Goal: Task Accomplishment & Management: Use online tool/utility

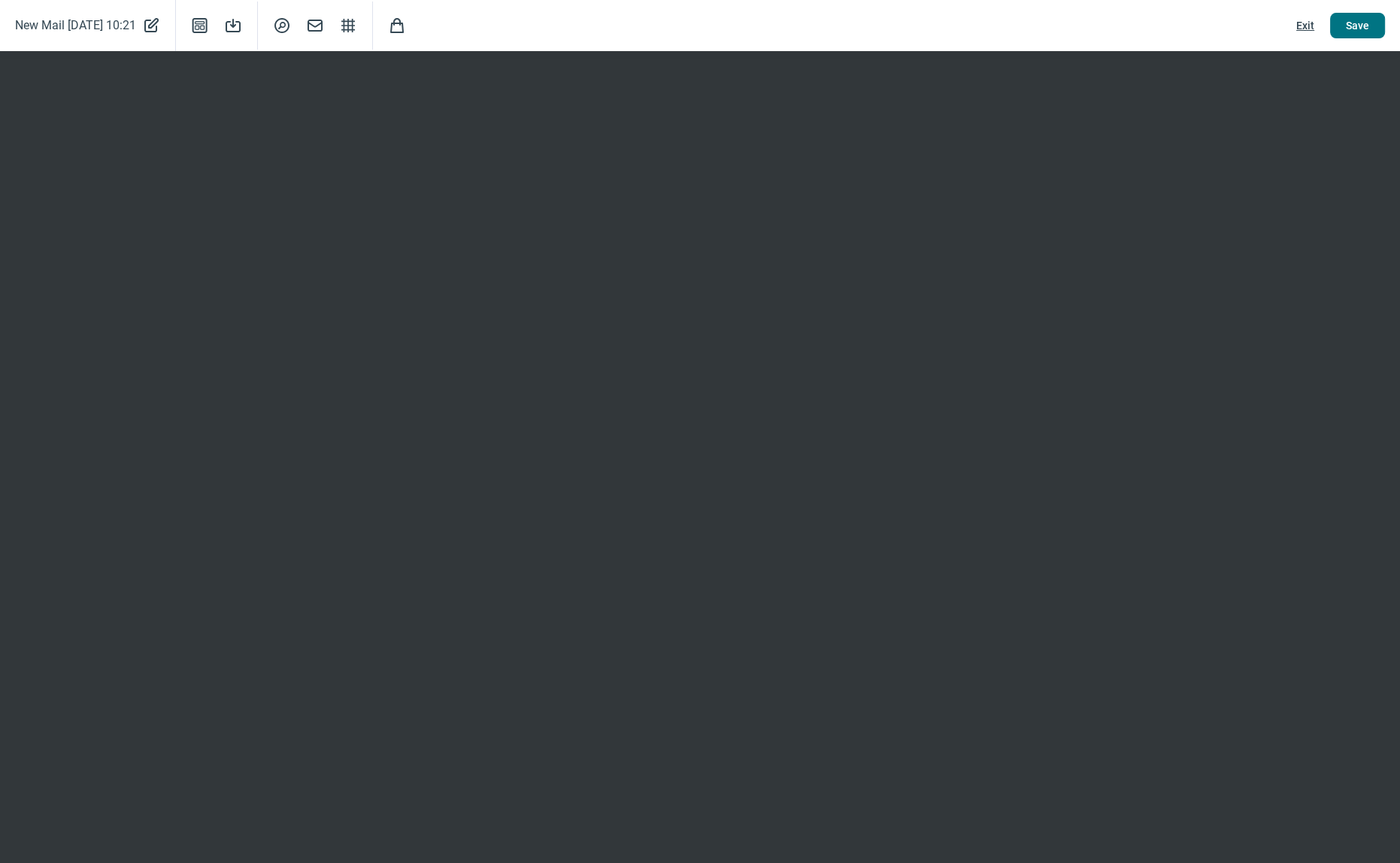
click at [1361, 32] on span "Save" at bounding box center [1358, 25] width 23 height 24
click at [1360, 23] on span "Save" at bounding box center [1358, 25] width 23 height 24
click at [1305, 27] on span "Exit" at bounding box center [1305, 25] width 18 height 24
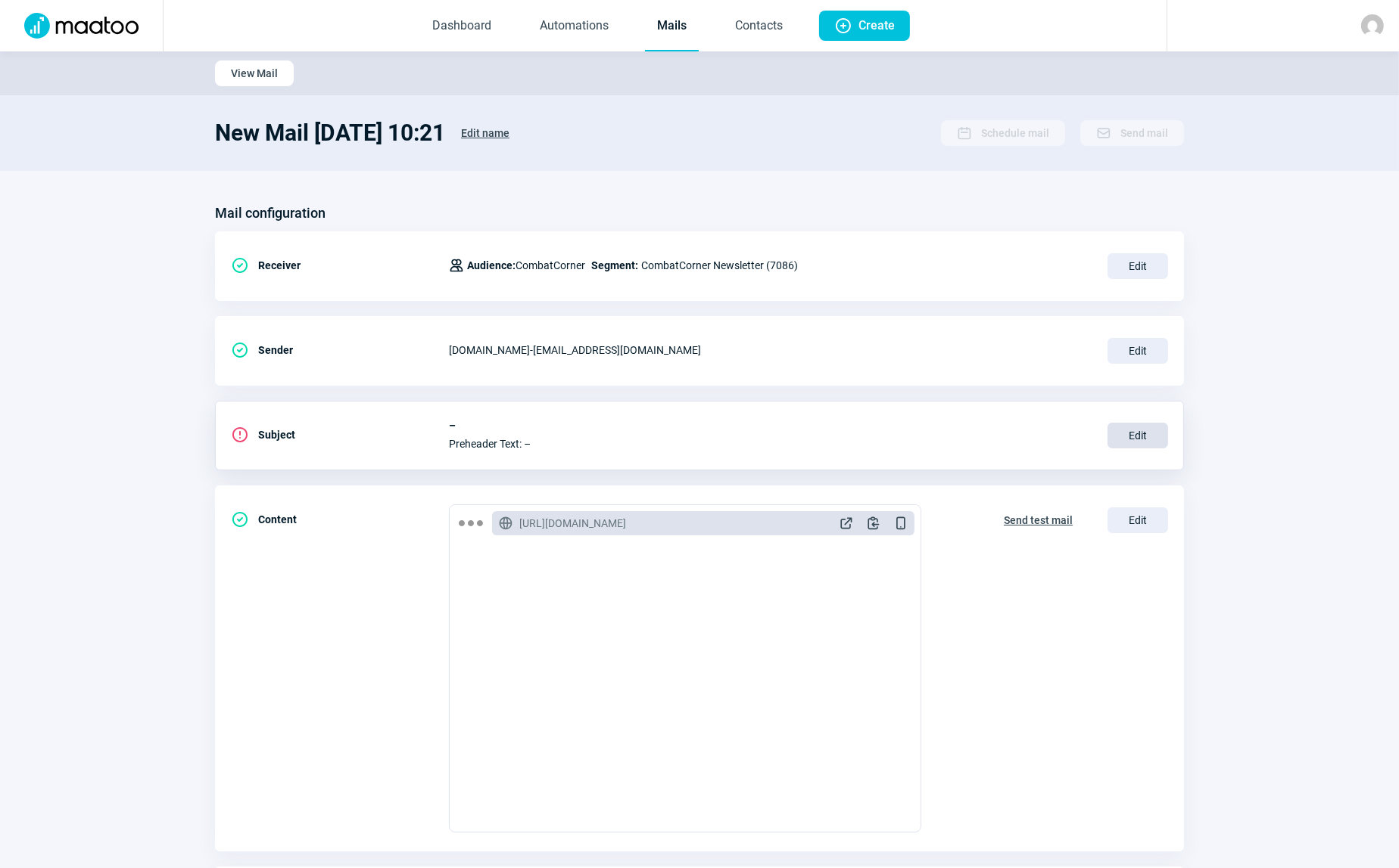
click at [1136, 435] on span "Edit" at bounding box center [1137, 436] width 61 height 25
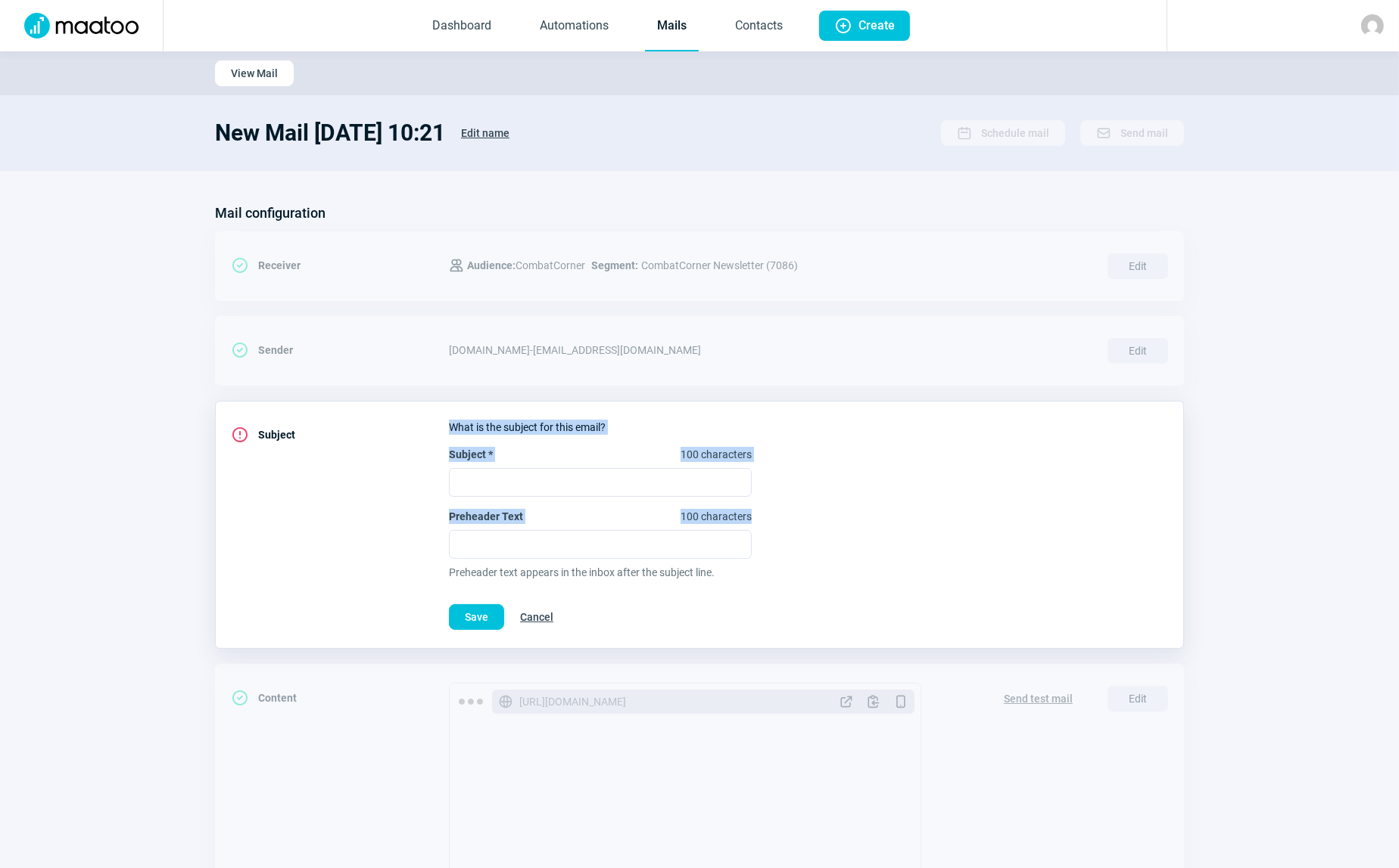
drag, startPoint x: 429, startPoint y: 450, endPoint x: 759, endPoint y: 511, distance: 335.6
click at [759, 511] on div "ExclamationCircle icon Subject What is the subject for this email? Subject * 10…" at bounding box center [700, 525] width 968 height 248
copy div "What is the subject for this email? Subject * 100 characters Preheader Text 100…"
click at [520, 478] on input "Subject * 100 characters" at bounding box center [600, 483] width 303 height 29
paste input "Rentrée Combat 🥊 : -20% sur toute la gamme RDX Aura+ – Offre valable jusqu’au 3…"
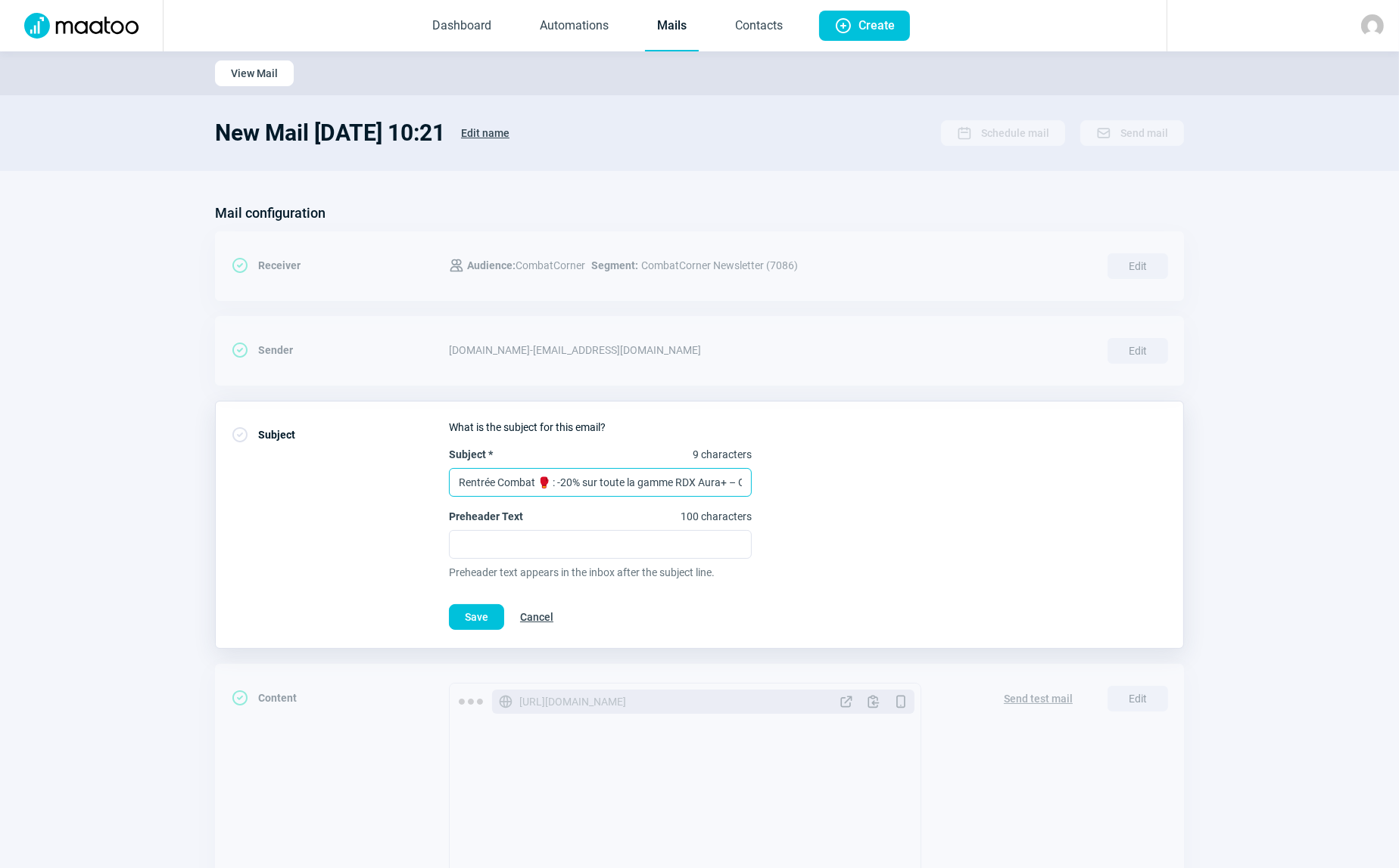
scroll to position [0, 165]
type input "Rentrée Combat 🥊 : -20% sur toute la gamme RDX Aura+ – Offre valable jusqu’au 3…"
click at [483, 538] on input "Preheader Text 100 characters" at bounding box center [600, 545] width 303 height 29
paste input "Gants, protections et équipements Aura+ à prix réduit – équipez-vous avant la f…"
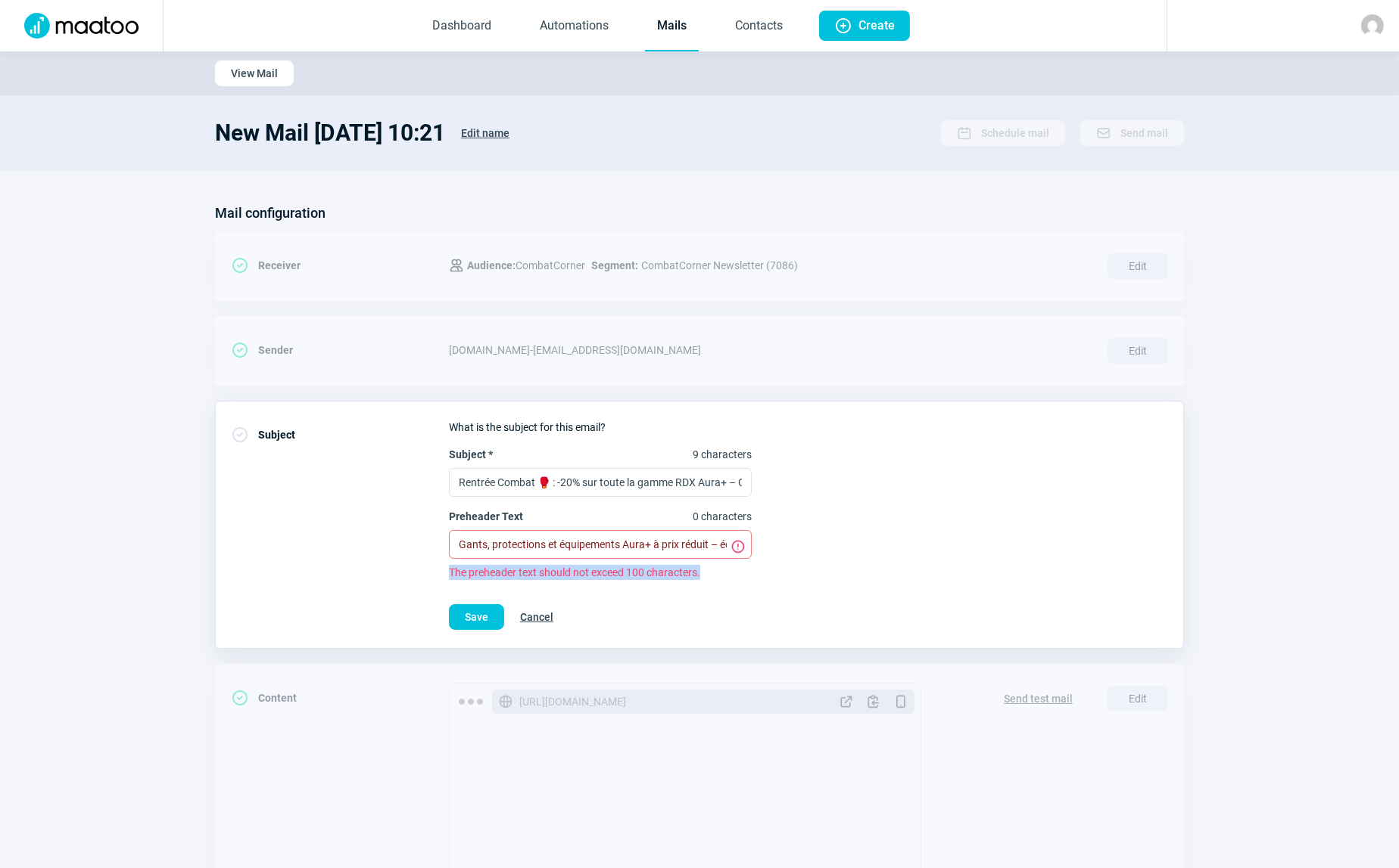
drag, startPoint x: 704, startPoint y: 568, endPoint x: 439, endPoint y: 567, distance: 265.0
click at [439, 567] on div "CheckCircle icon Subject What is the subject for this email? Subject * 9 charac…" at bounding box center [700, 525] width 968 height 248
drag, startPoint x: 458, startPoint y: 542, endPoint x: 494, endPoint y: 554, distance: 37.9
click at [459, 542] on input "Gants, protections et équipements Aura+ à prix réduit – équipez-vous avant la f…" at bounding box center [600, 545] width 303 height 29
drag, startPoint x: 709, startPoint y: 567, endPoint x: 446, endPoint y: 571, distance: 263.0
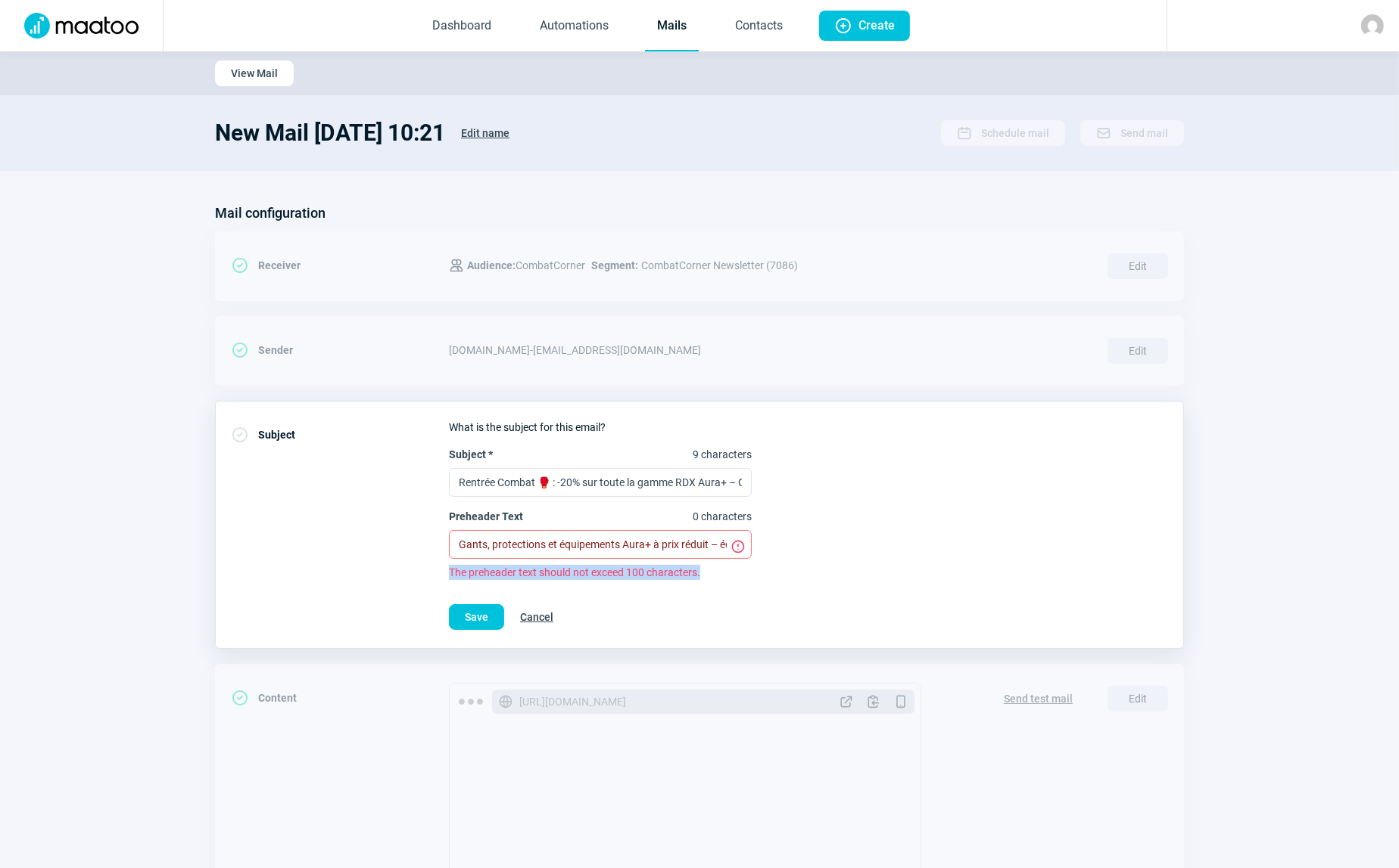
click at [446, 571] on div "CheckCircle icon Subject What is the subject for this email? Subject * 9 charac…" at bounding box center [700, 525] width 968 height 248
copy span "The preheader text should not exceed 100 characters."
click at [575, 544] on input "Gants, protections et équipements Aura+ à prix réduit – équipez-vous avant la f…" at bounding box center [600, 545] width 303 height 29
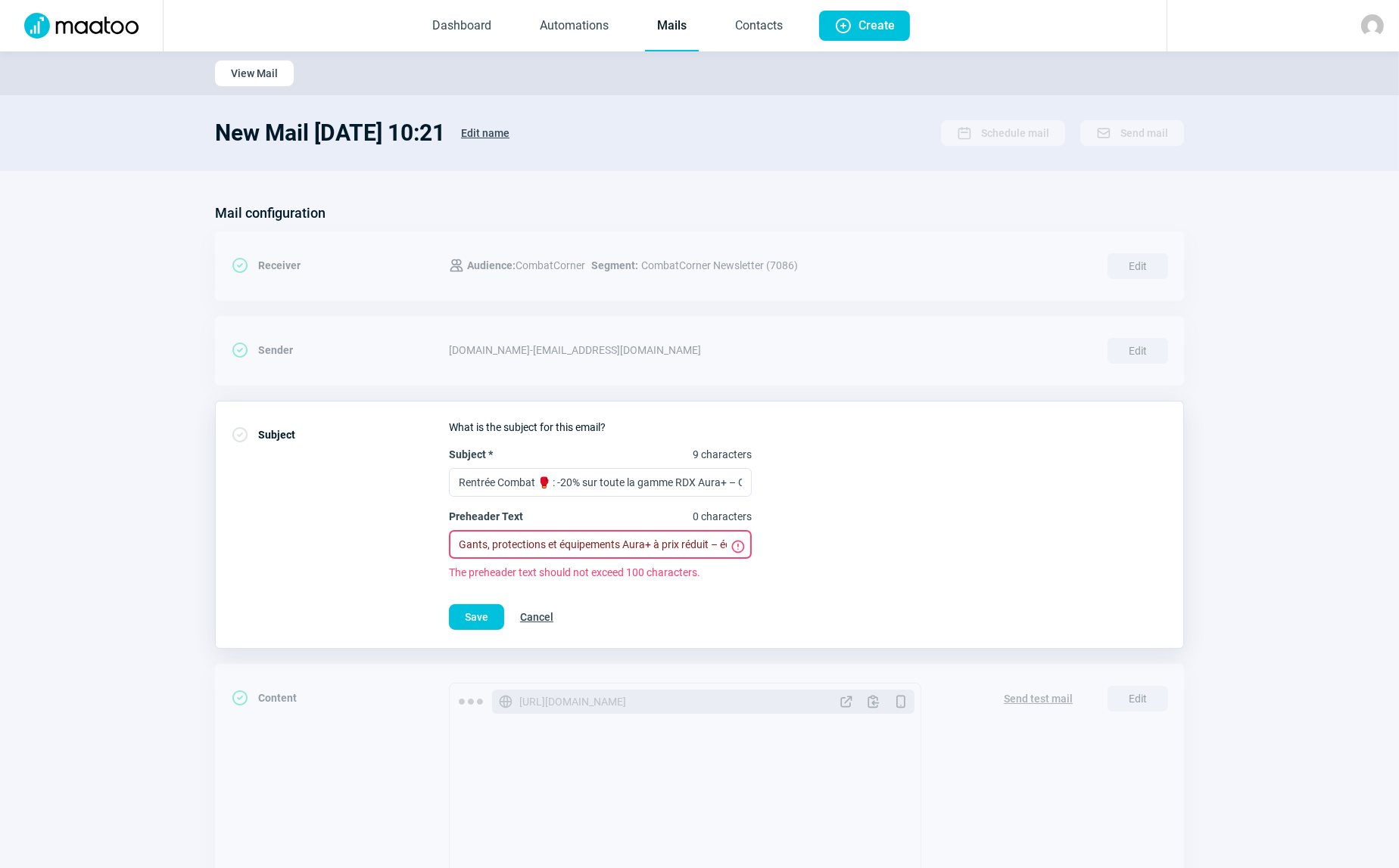
paste input "premium Aura+ – Offre spéciale jusqu’au 31 août 2025"
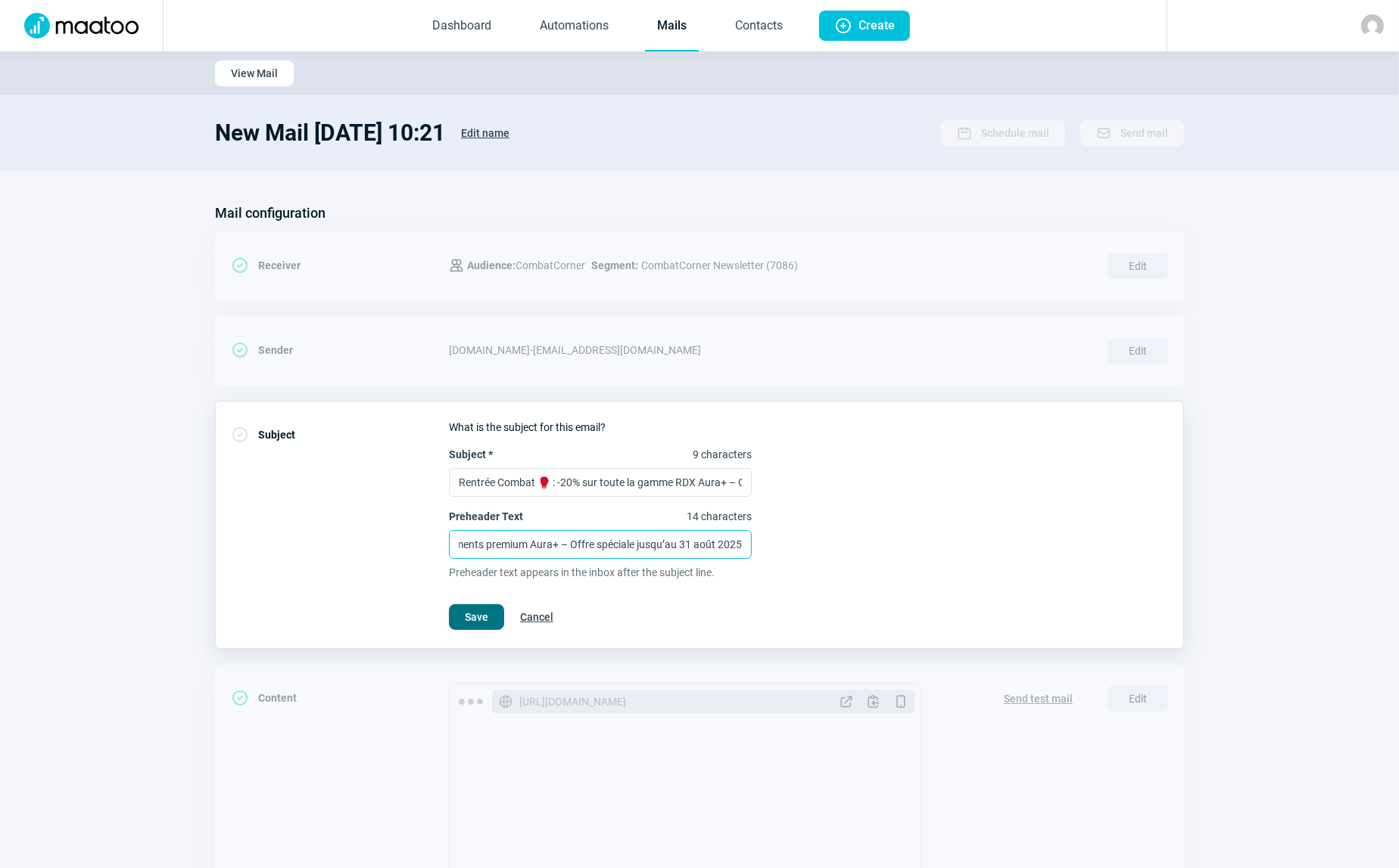
type input "Gants, protections et équipements premium Aura+ – Offre spéciale jusqu’au 31 ao…"
click at [466, 614] on span "Save" at bounding box center [477, 617] width 24 height 25
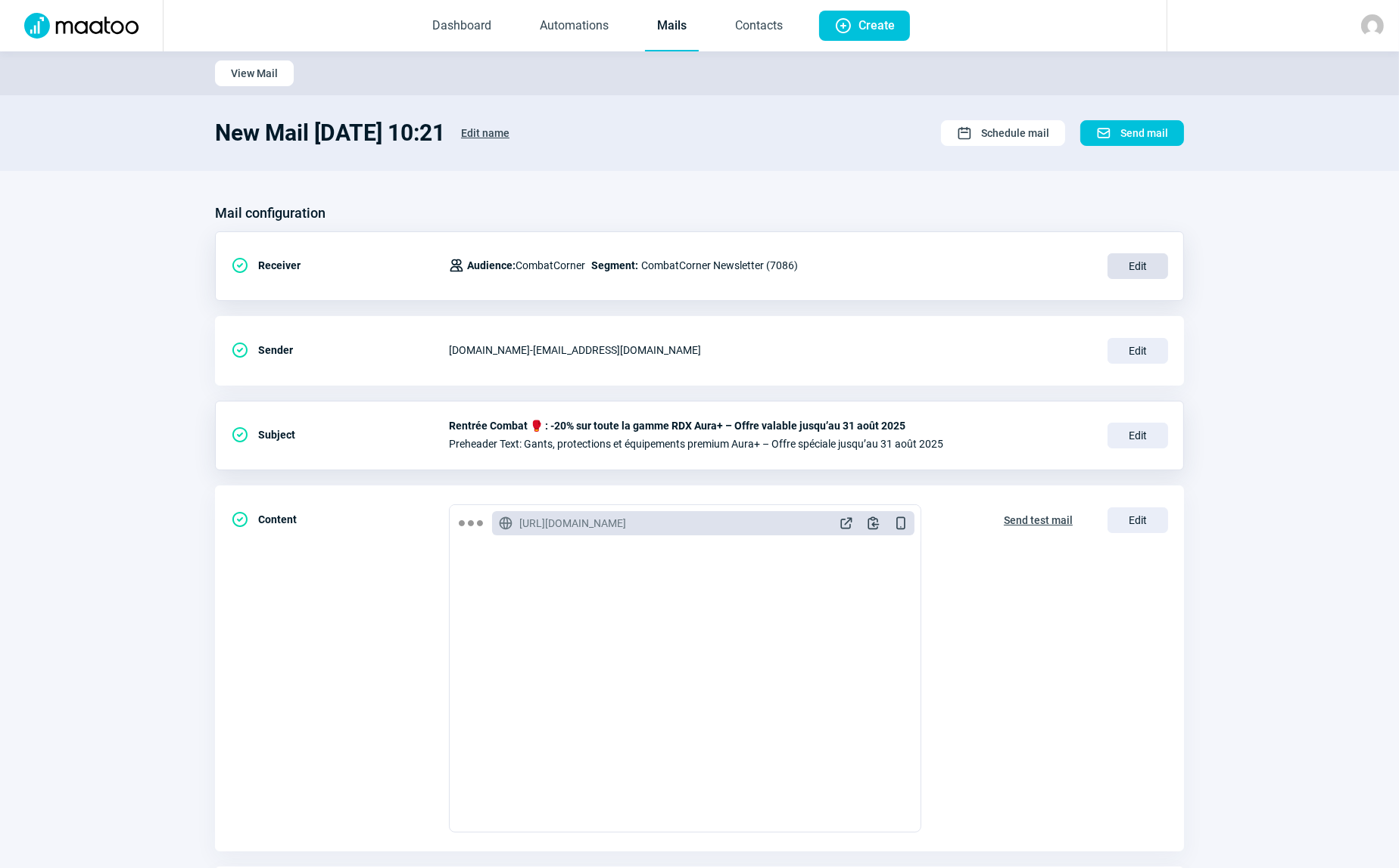
click at [1142, 265] on span "Edit" at bounding box center [1137, 266] width 61 height 25
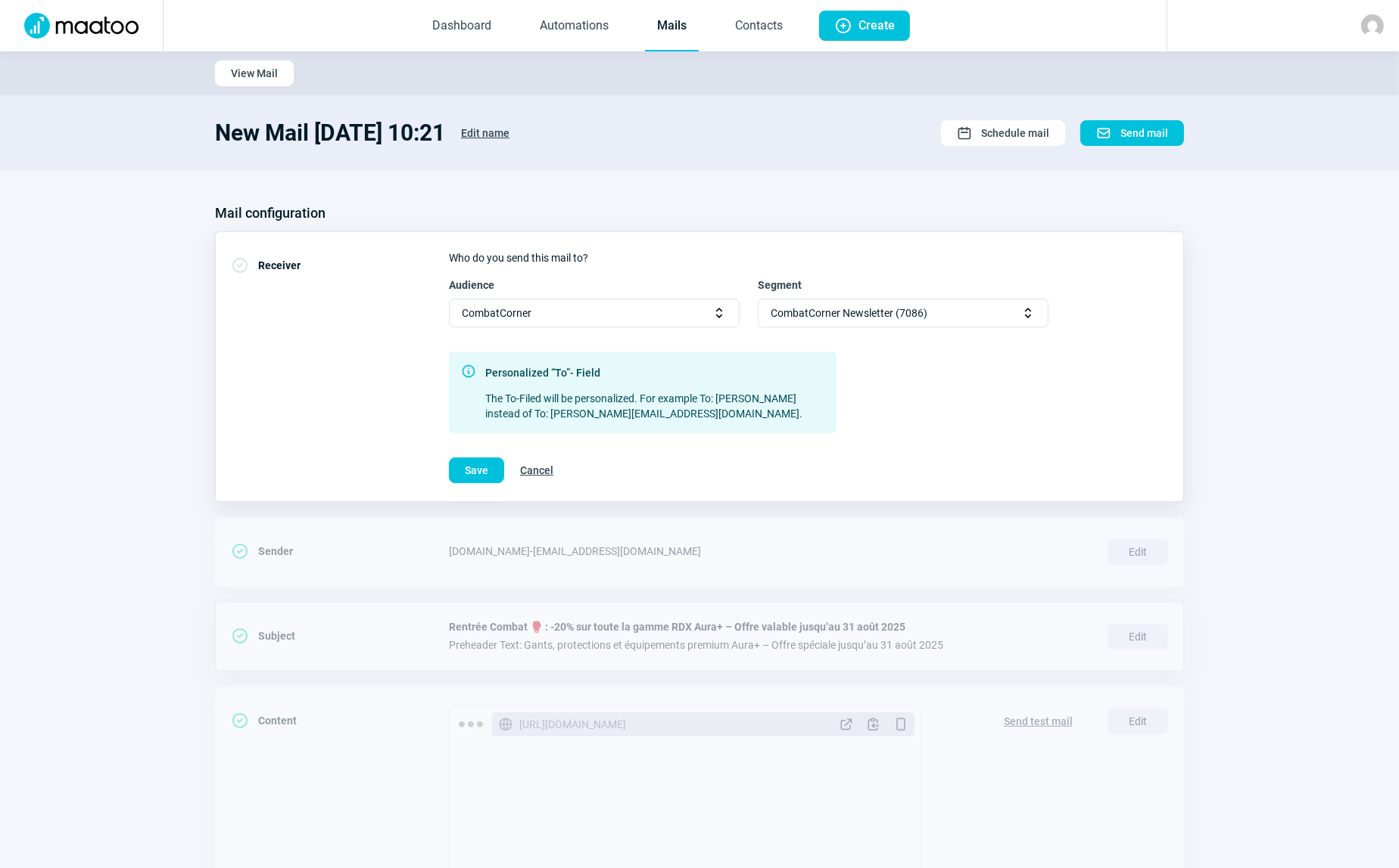
click at [1027, 315] on span "Selector icon" at bounding box center [1027, 313] width 15 height 15
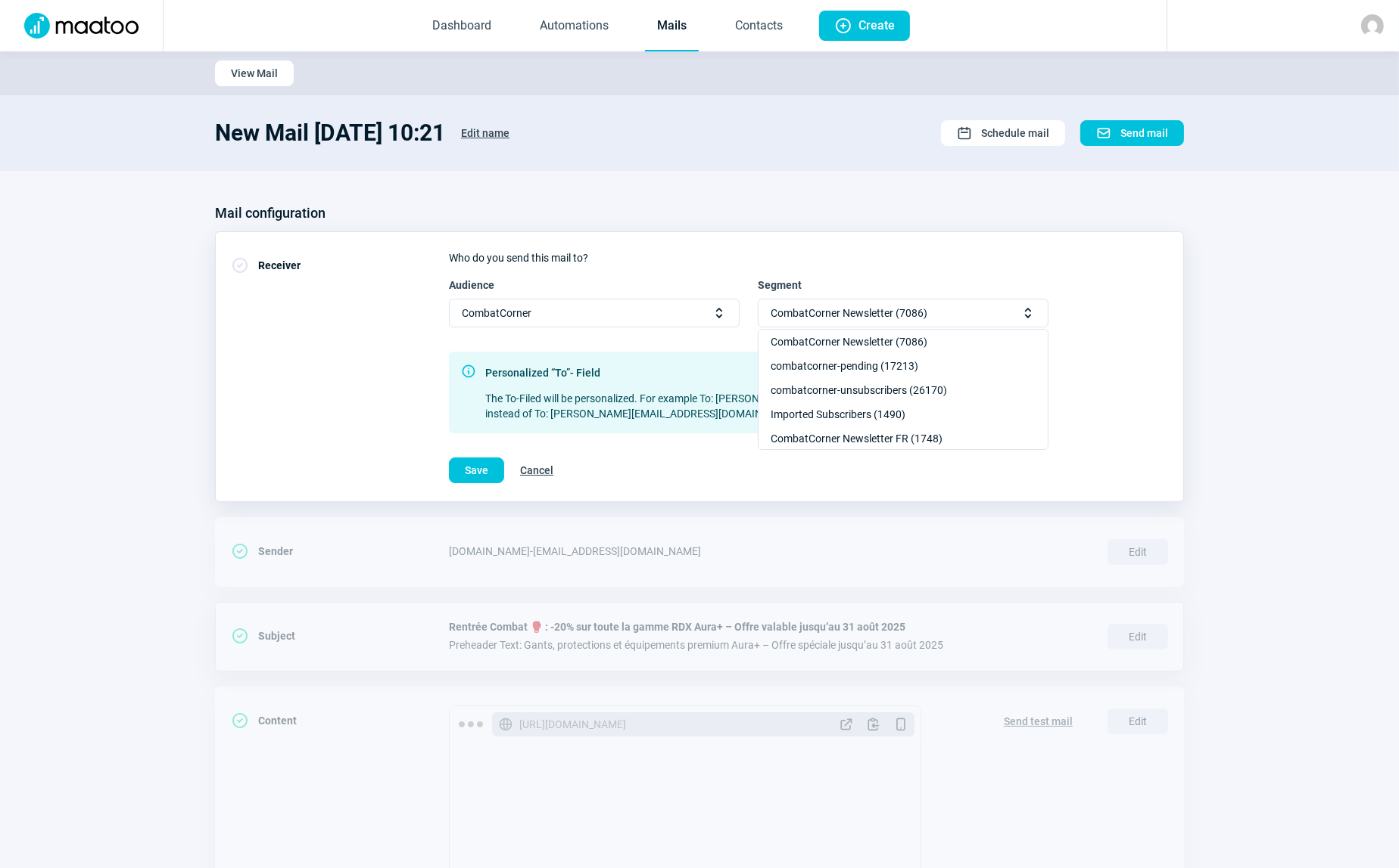
click at [1026, 208] on div "Mail configuration" at bounding box center [700, 213] width 968 height 25
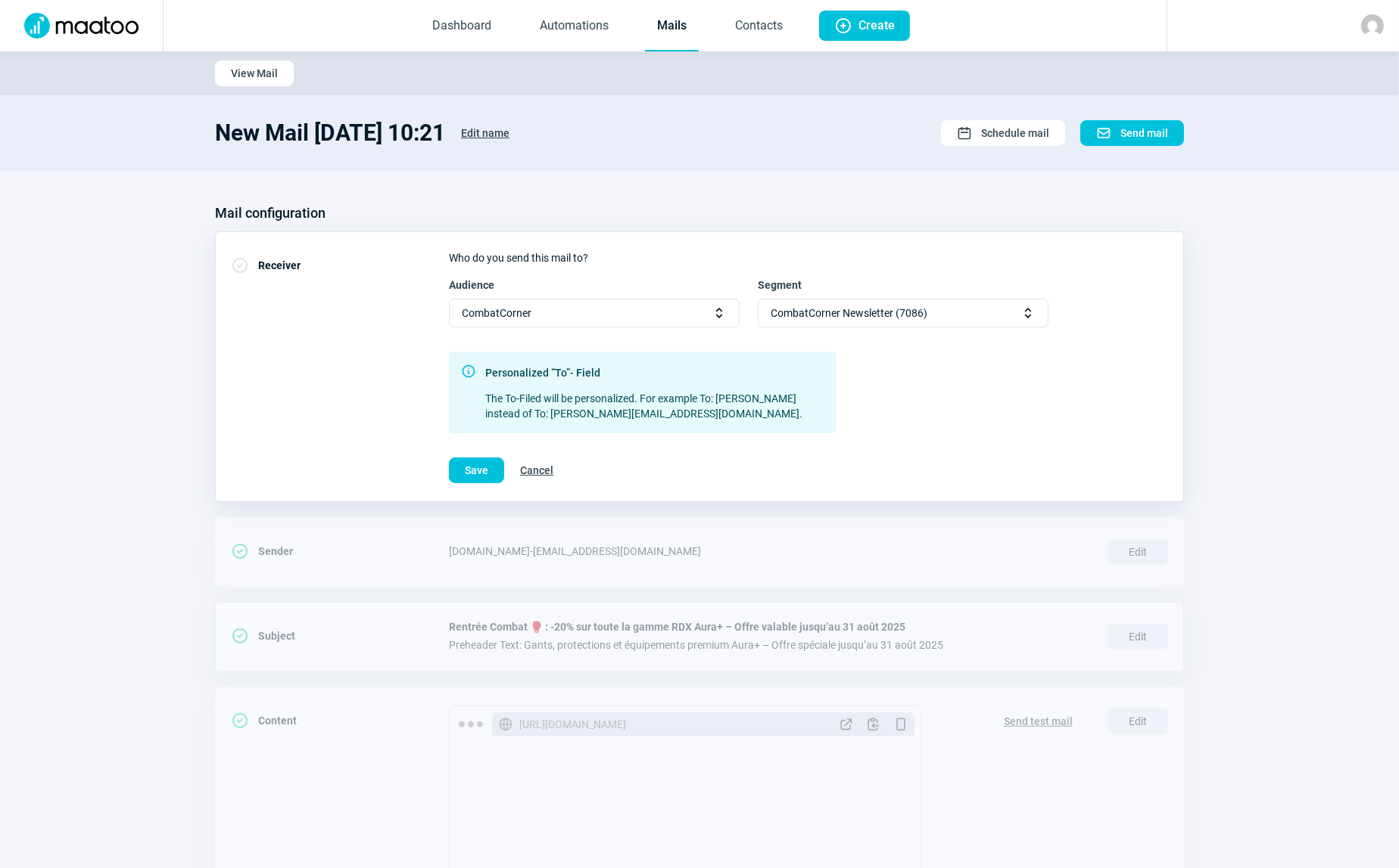
click at [958, 315] on div "CombatCorner Newsletter (7086) Selector icon" at bounding box center [903, 313] width 291 height 29
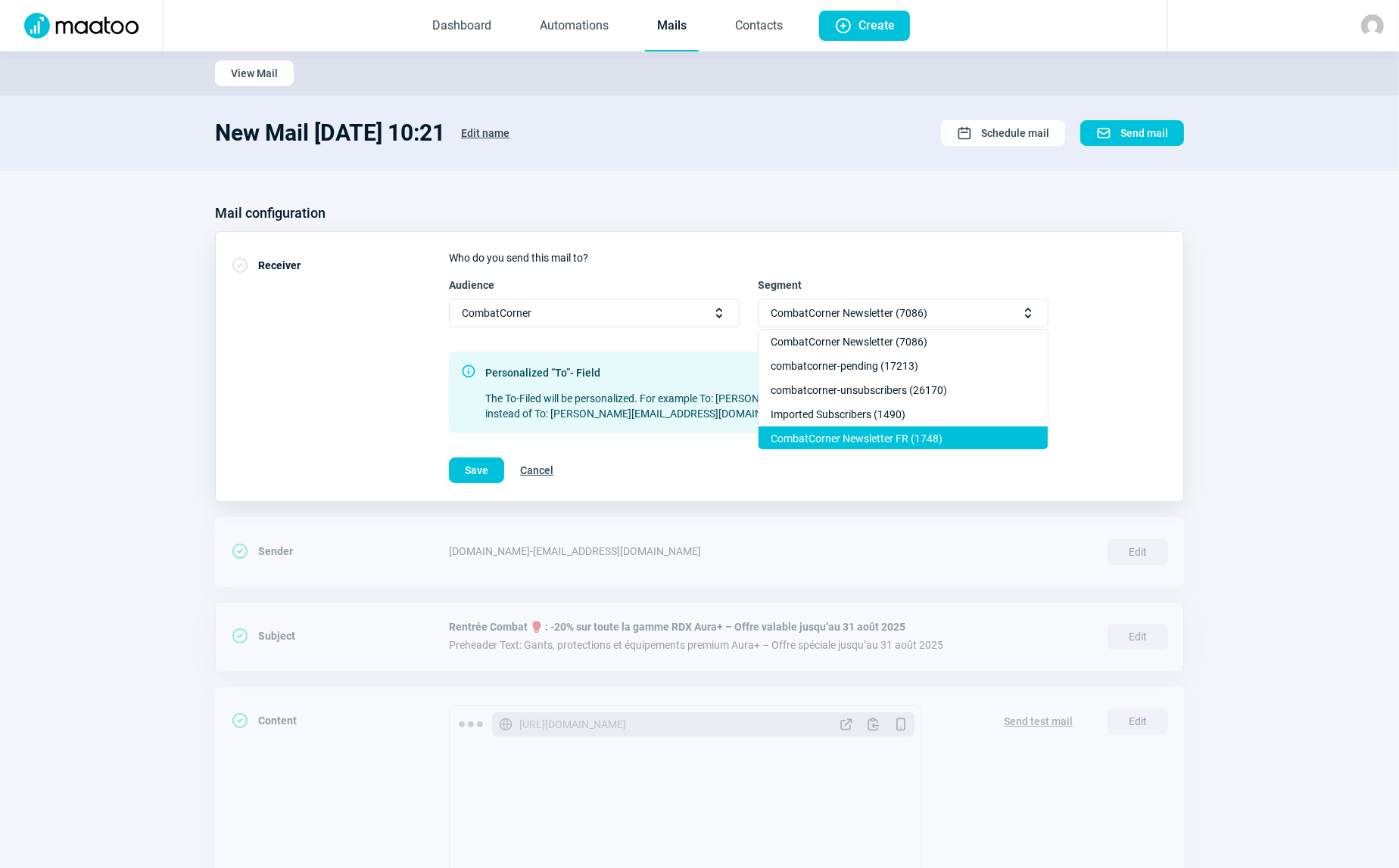
click at [877, 451] on div "CombatCorner Newsletter FR (1748)" at bounding box center [903, 463] width 289 height 25
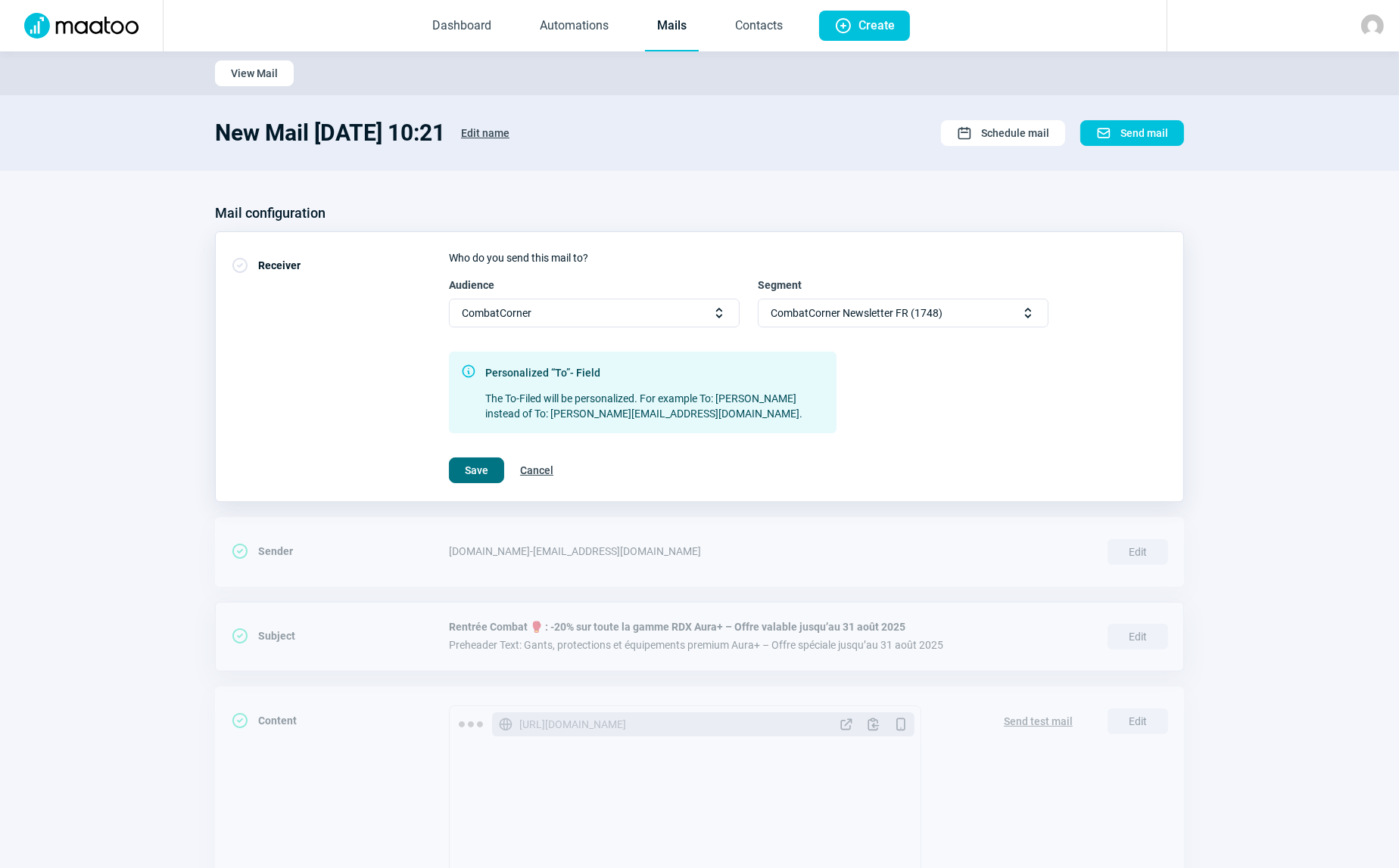
click at [483, 472] on span "Save" at bounding box center [477, 470] width 24 height 25
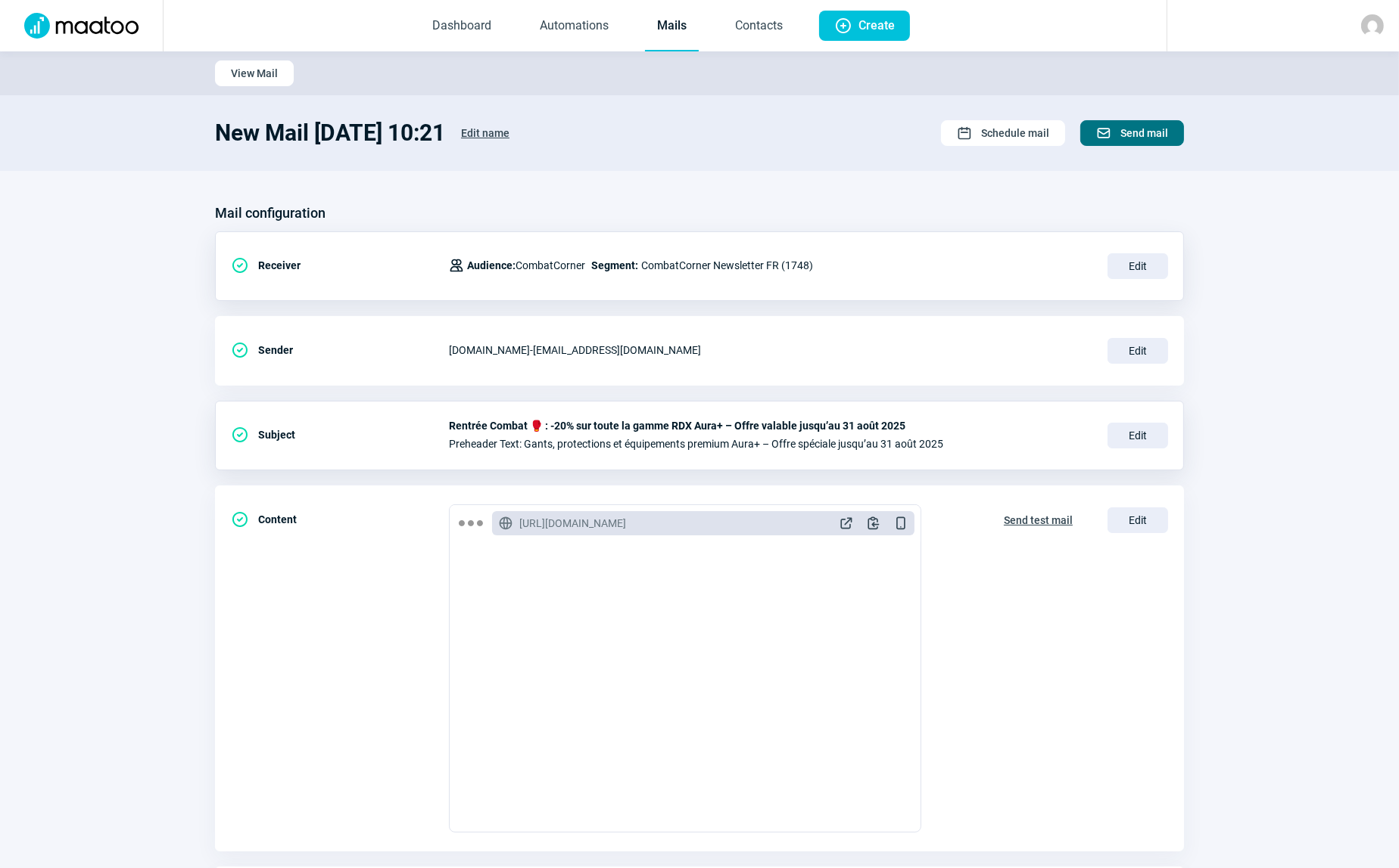
click at [1158, 128] on span "Send mail" at bounding box center [1144, 133] width 47 height 25
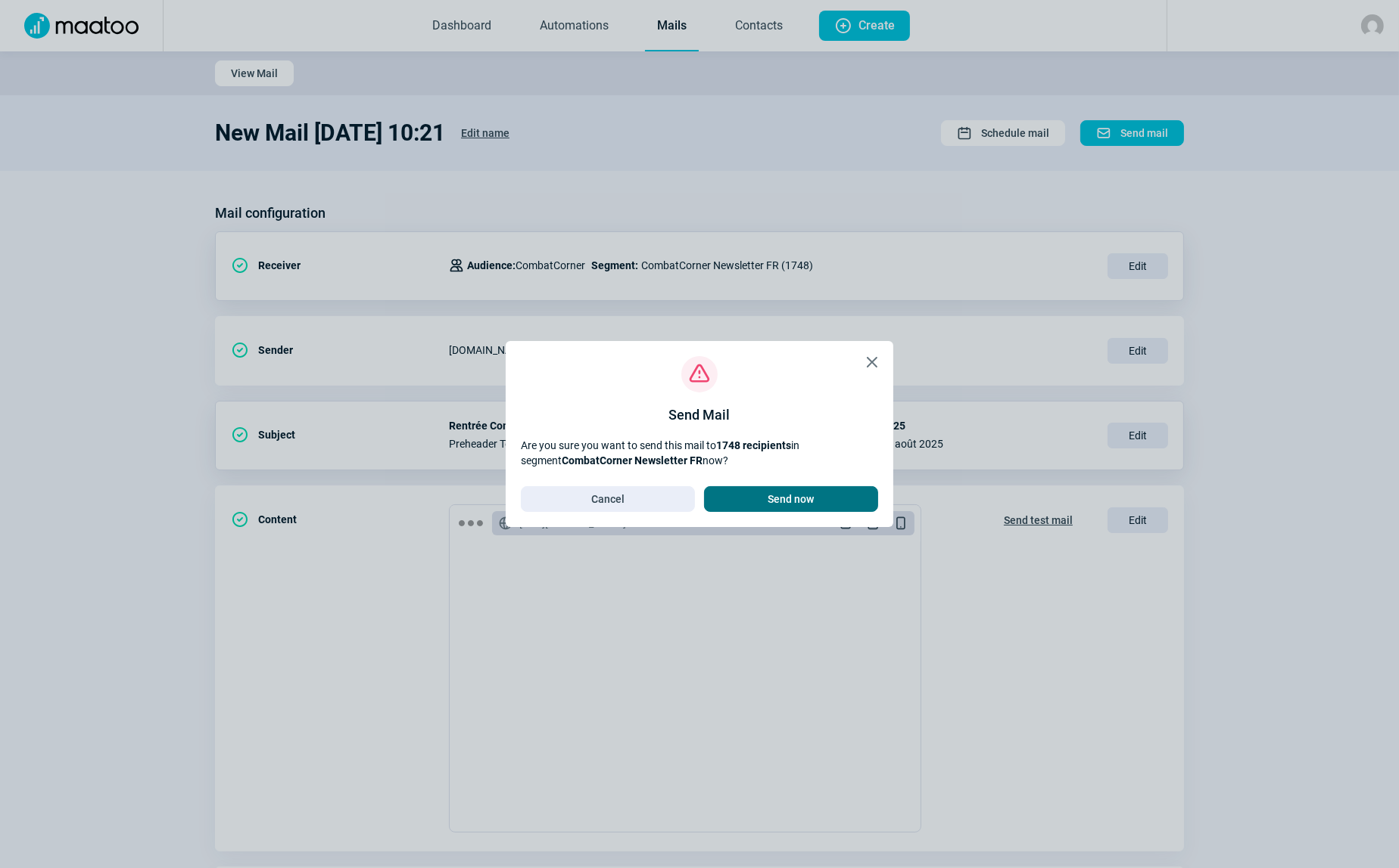
click at [809, 497] on span "Send now" at bounding box center [791, 499] width 46 height 25
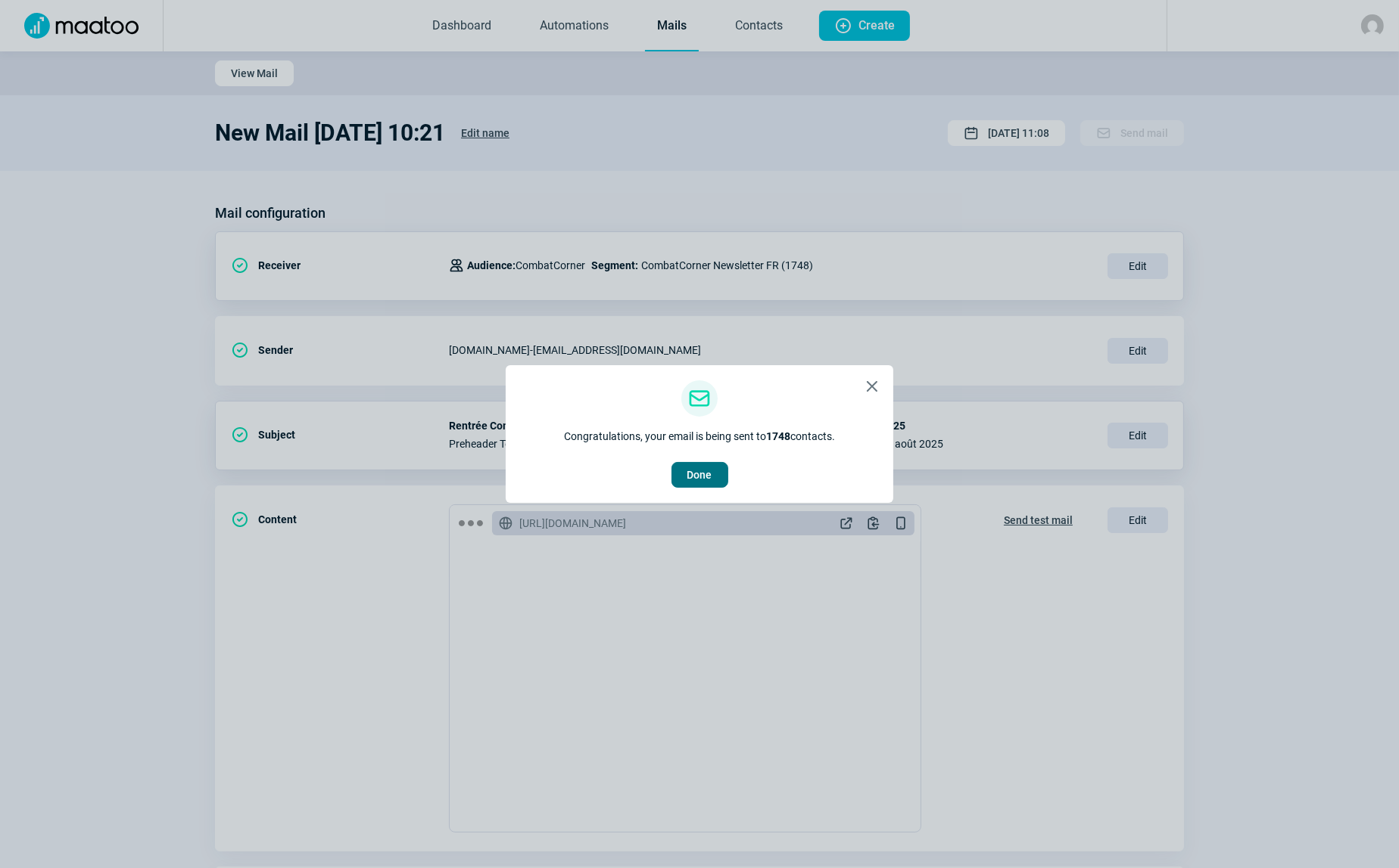
click at [683, 474] on button "Done" at bounding box center [700, 475] width 56 height 25
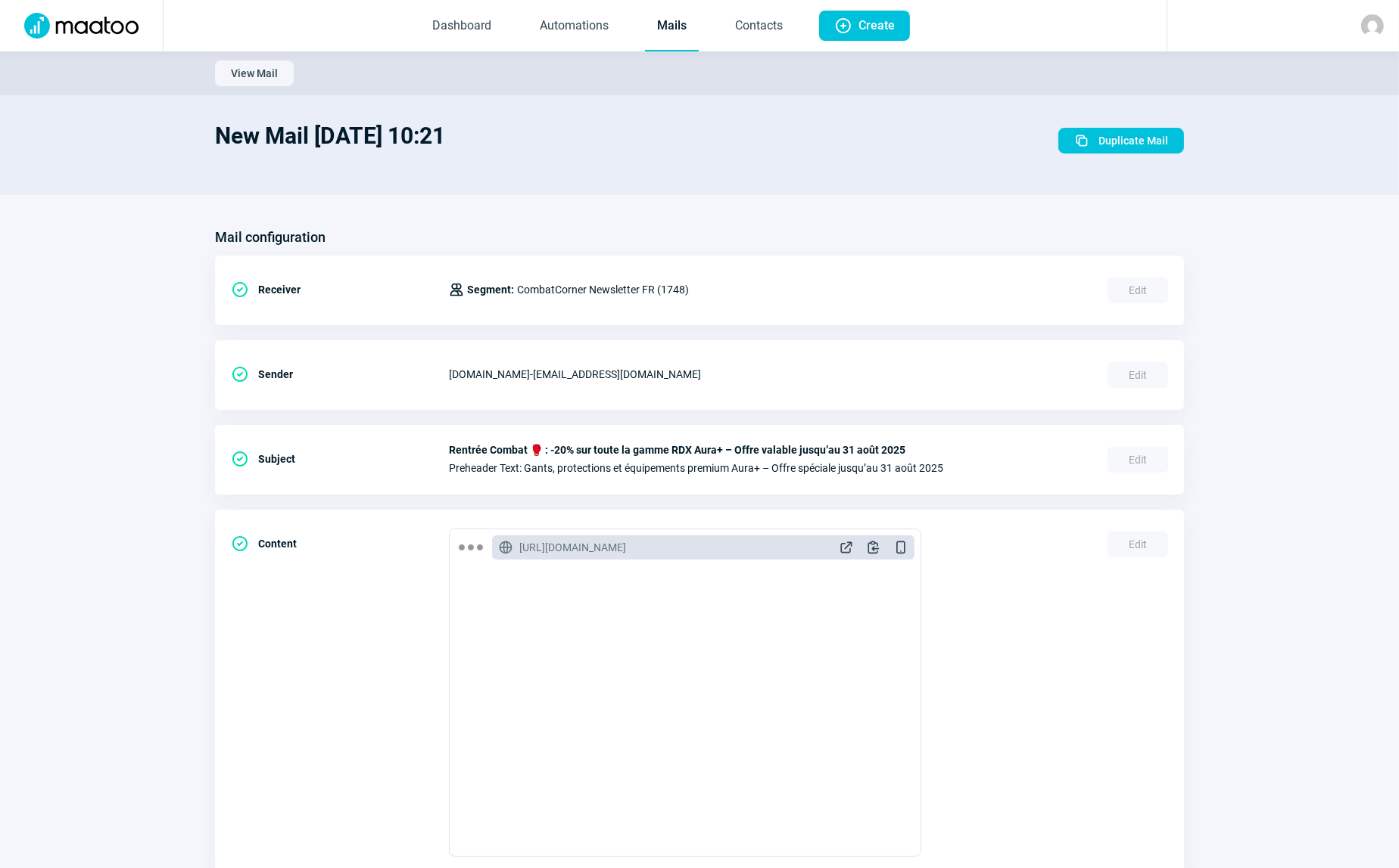
click at [788, 111] on div "New Mail 2025-08-13 10:21 Duplicate icon Duplicate Mail" at bounding box center [700, 141] width 968 height 61
click at [675, 23] on link "Mails" at bounding box center [671, 26] width 54 height 50
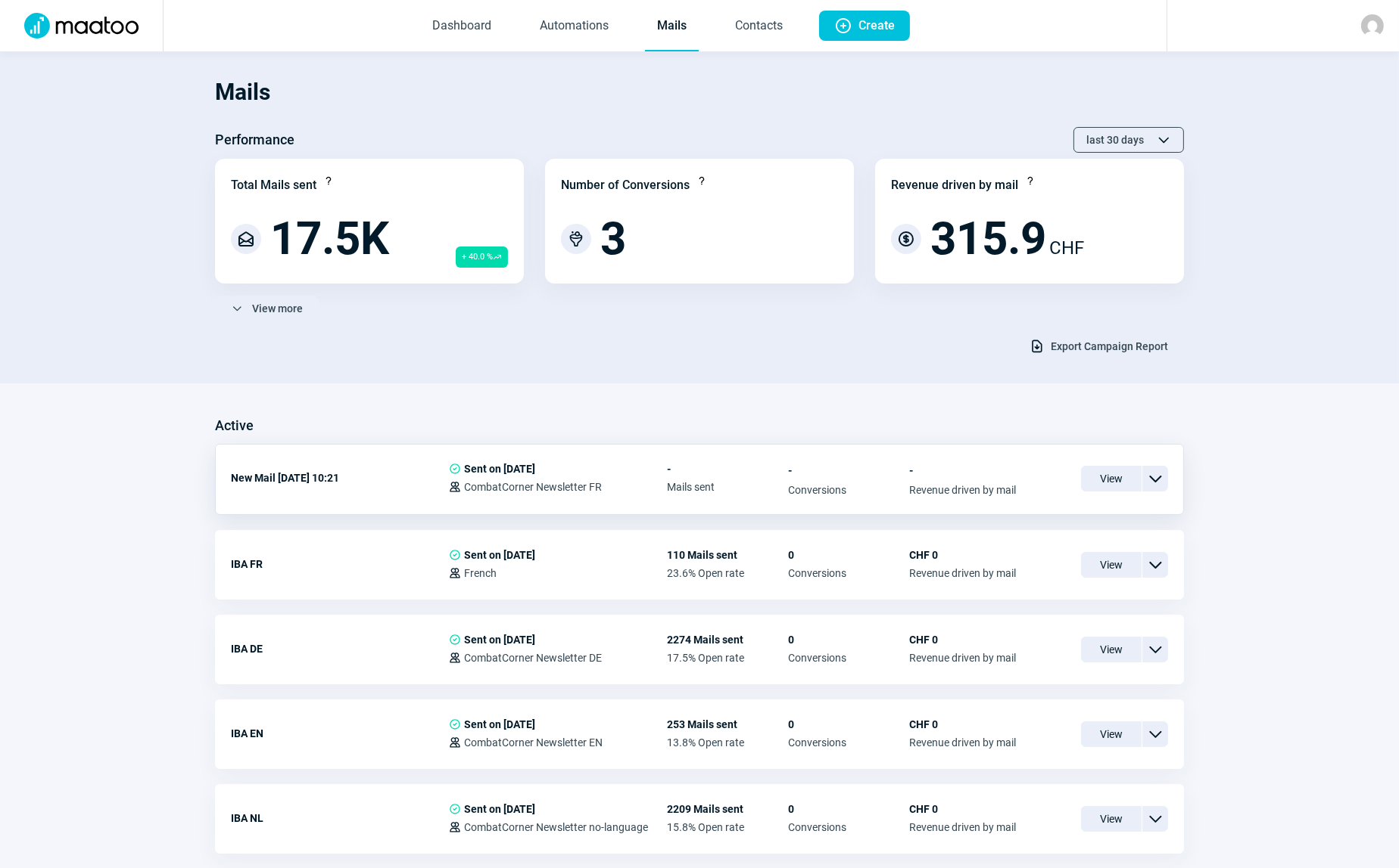
click at [1160, 478] on span "ChevronDown icon" at bounding box center [1155, 478] width 18 height 18
click at [1027, 563] on span "Duplicate" at bounding box center [1020, 568] width 46 height 12
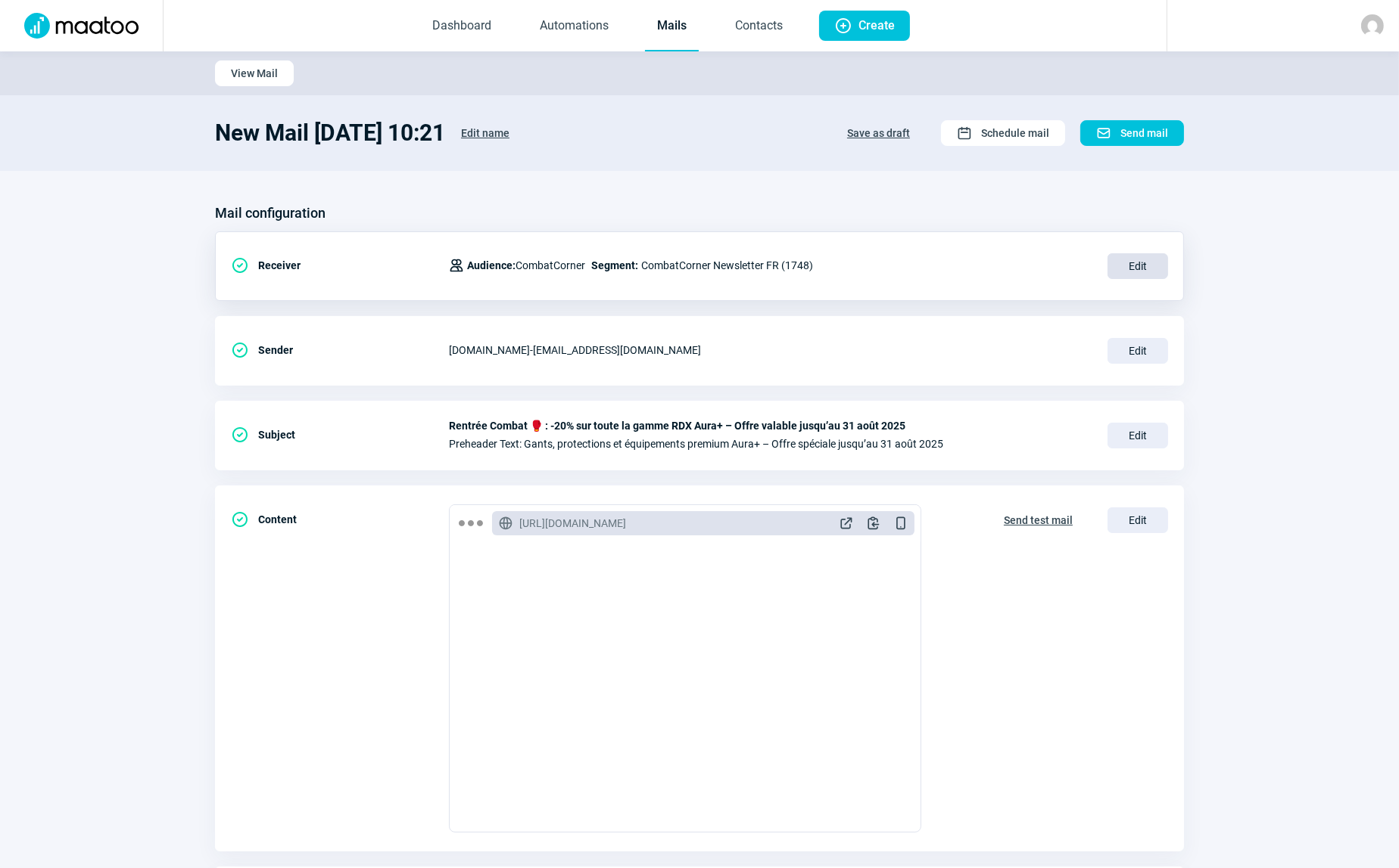
click at [1138, 268] on span "Edit" at bounding box center [1137, 266] width 61 height 25
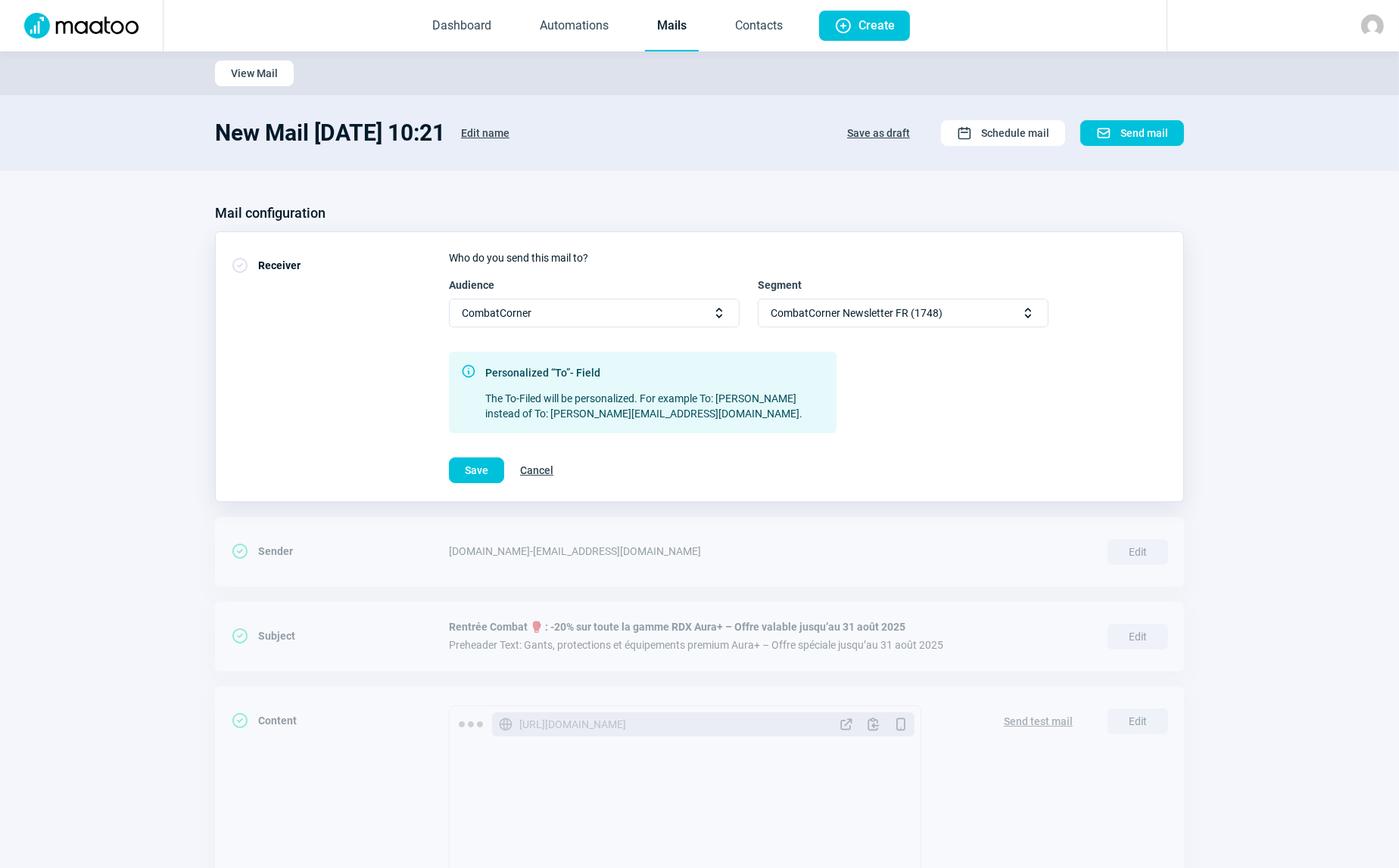
click at [1022, 312] on span "Selector icon" at bounding box center [1027, 313] width 15 height 15
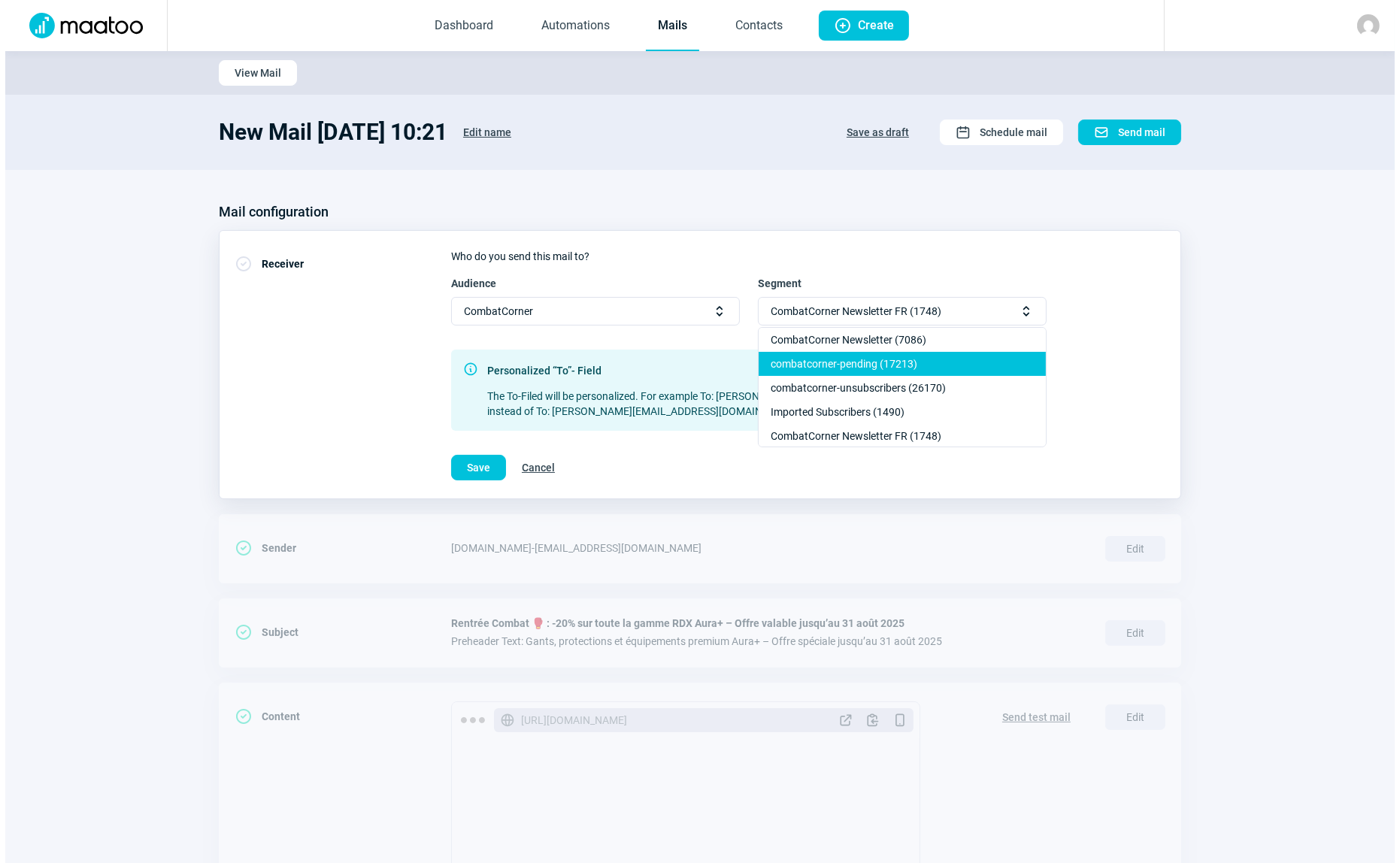
scroll to position [68, 0]
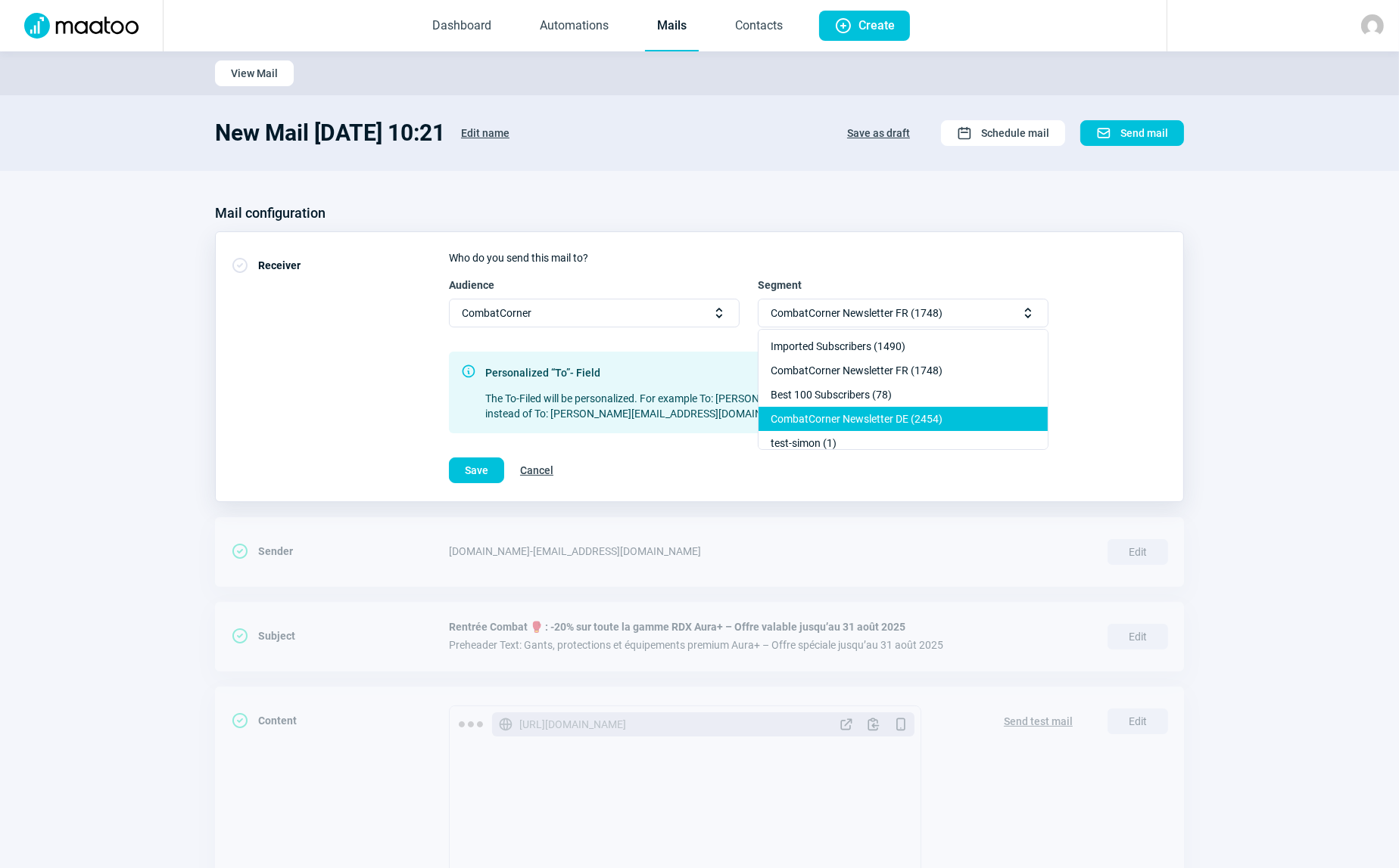
click at [878, 431] on div "CombatCorner Newsletter DE (2454)" at bounding box center [903, 443] width 289 height 25
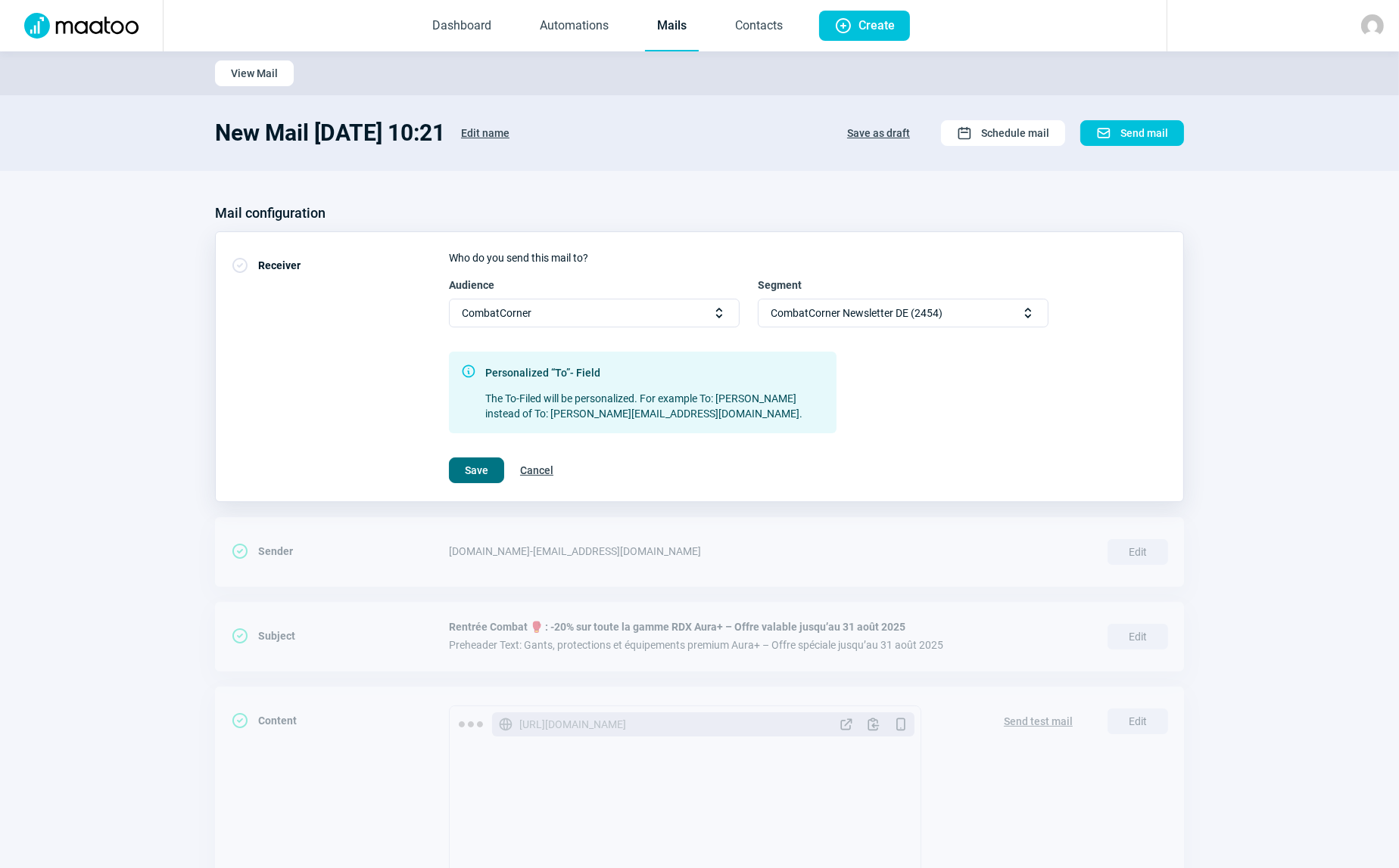
click at [476, 469] on span "Save" at bounding box center [477, 470] width 24 height 25
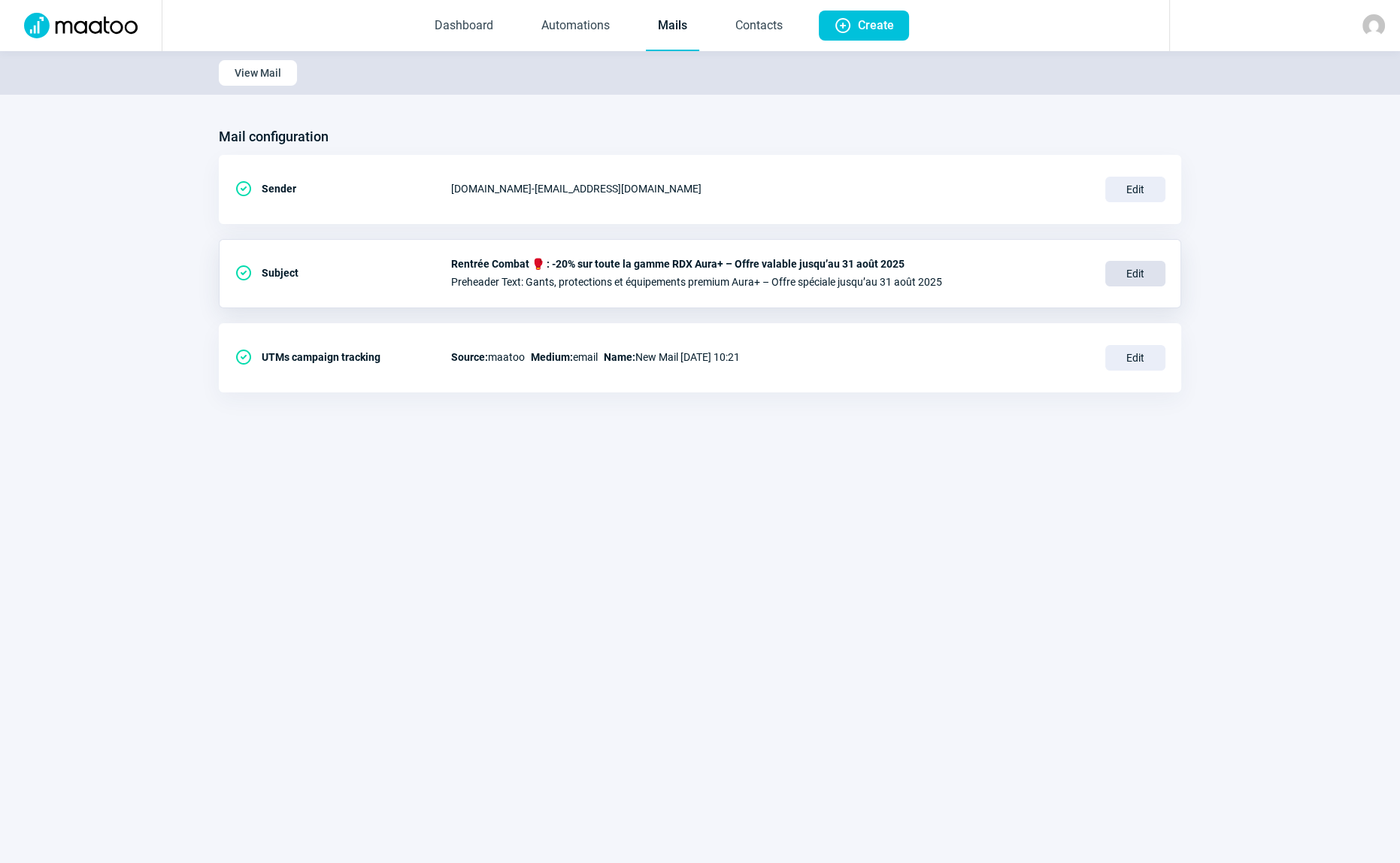
click at [1136, 270] on span "Edit" at bounding box center [1136, 274] width 60 height 25
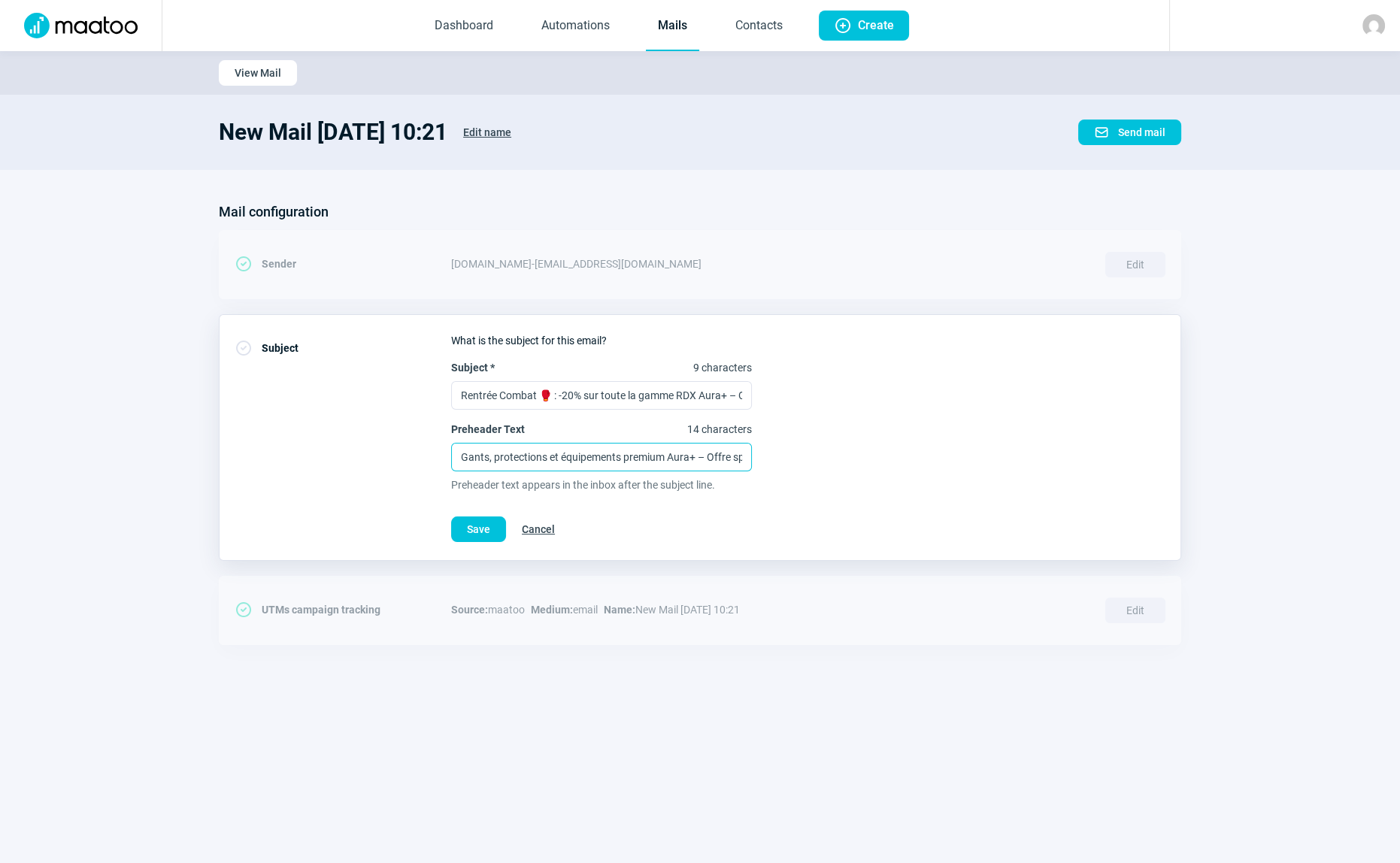
click at [664, 461] on input "Gants, protections et équipements premium Aura+ – Offre spéciale jusqu’au 31 ao…" at bounding box center [601, 458] width 301 height 29
paste input "Handschuhe, [PERSON_NAME] und Premium-Ausrüstung Aura+ – Angebot gültig bis 31.…"
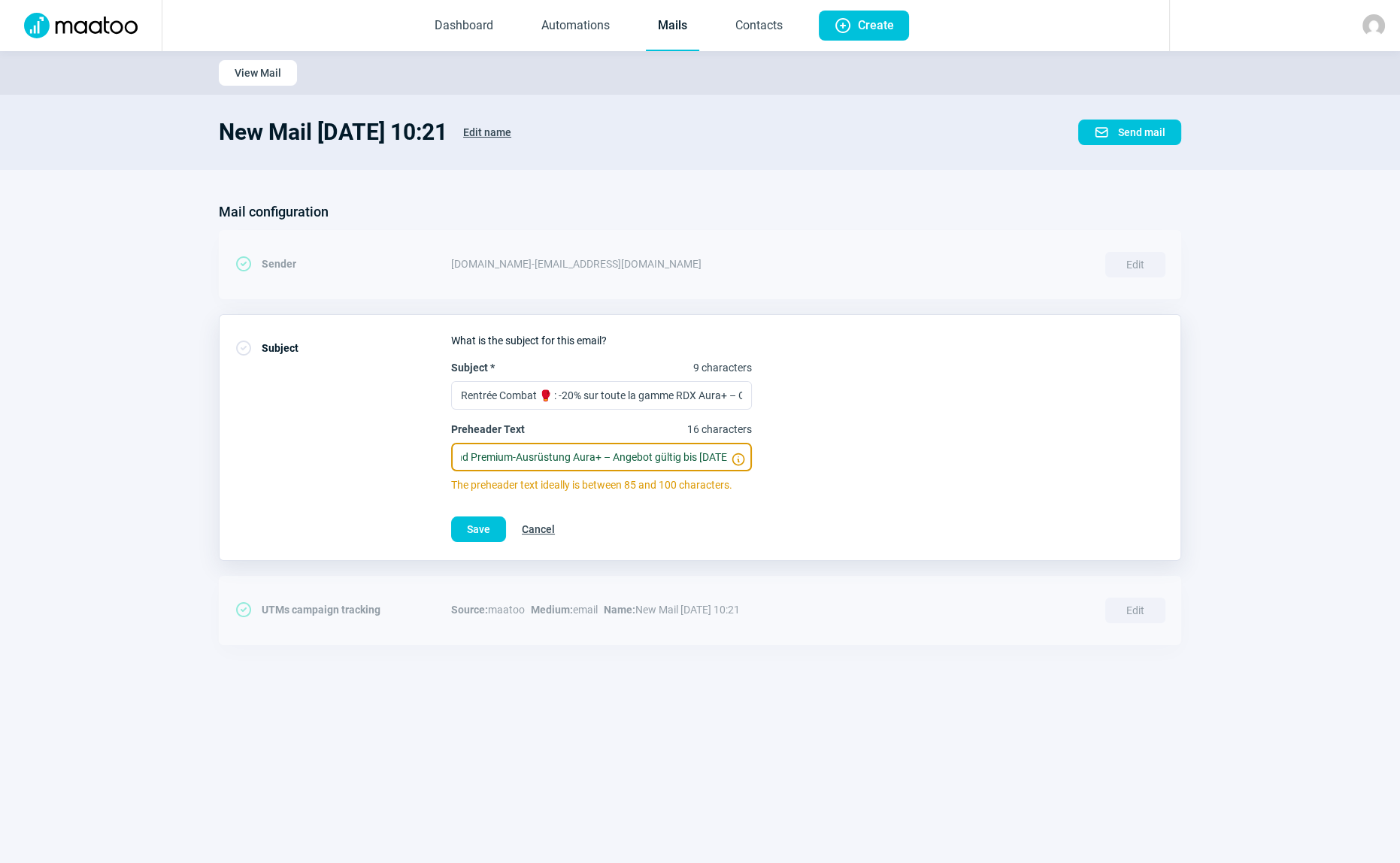
type input "Handschuhe, [PERSON_NAME] und Premium-Ausrüstung Aura+ – Angebot gültig bis [DA…"
click at [620, 396] on input "Rentrée Combat 🥊 : -20% sur toute la gamme RDX Aura+ – Offre valable jusqu’au 3…" at bounding box center [601, 395] width 301 height 29
click at [624, 397] on input "Rentrée Combat 🥊 : -20% sur toute la gamme RDX Aura+ – Offre valable jusqu’au 3…" at bounding box center [601, 395] width 301 height 29
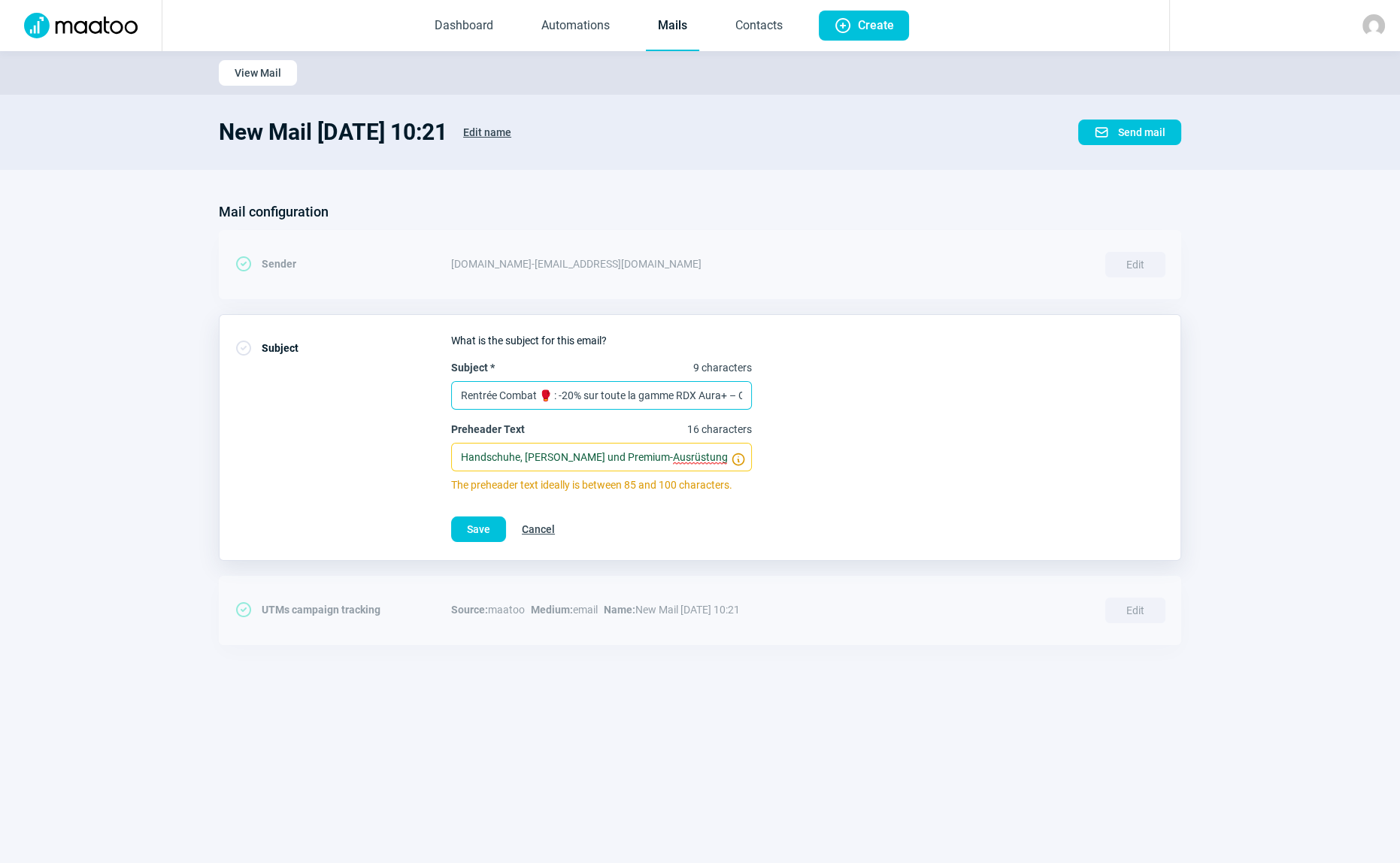
click at [625, 397] on input "Rentrée Combat 🥊 : -20% sur toute la gamme RDX Aura+ – Offre valable jusqu’au 3…" at bounding box center [601, 395] width 301 height 29
paste input "Saisonstart: 20% Rabatt auf die RDX Aura+ Kollektion – gültig bis 31. Augus"
type input "Saisonstart: 20% Rabatt auf die RDX Aura+ Kollektion – gültig bis [DATE]"
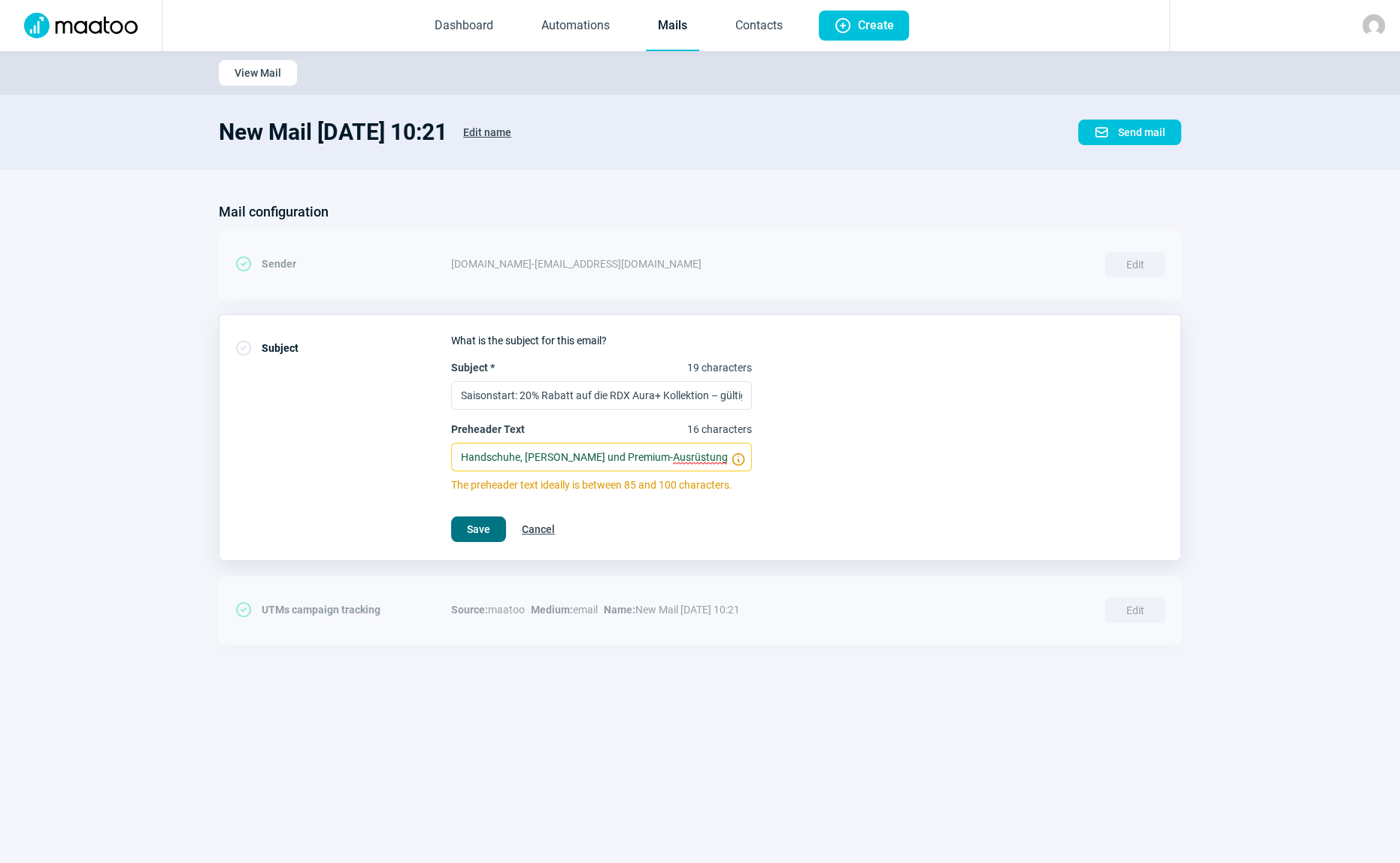
click at [474, 529] on span "Save" at bounding box center [478, 529] width 23 height 24
click at [481, 525] on span "Save" at bounding box center [478, 529] width 23 height 24
click at [487, 524] on span "Save" at bounding box center [478, 529] width 23 height 24
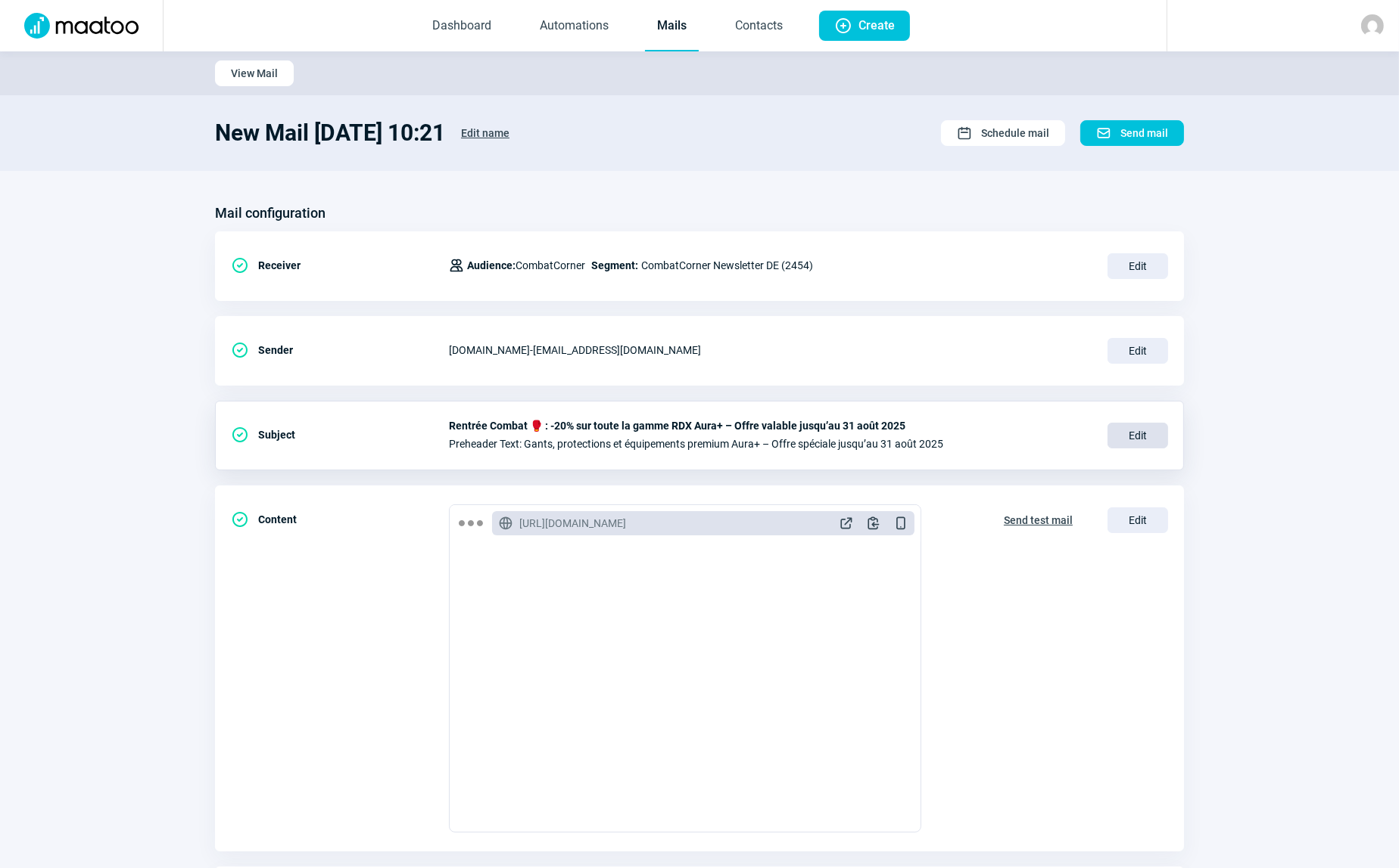
click at [1141, 439] on span "Edit" at bounding box center [1137, 436] width 61 height 25
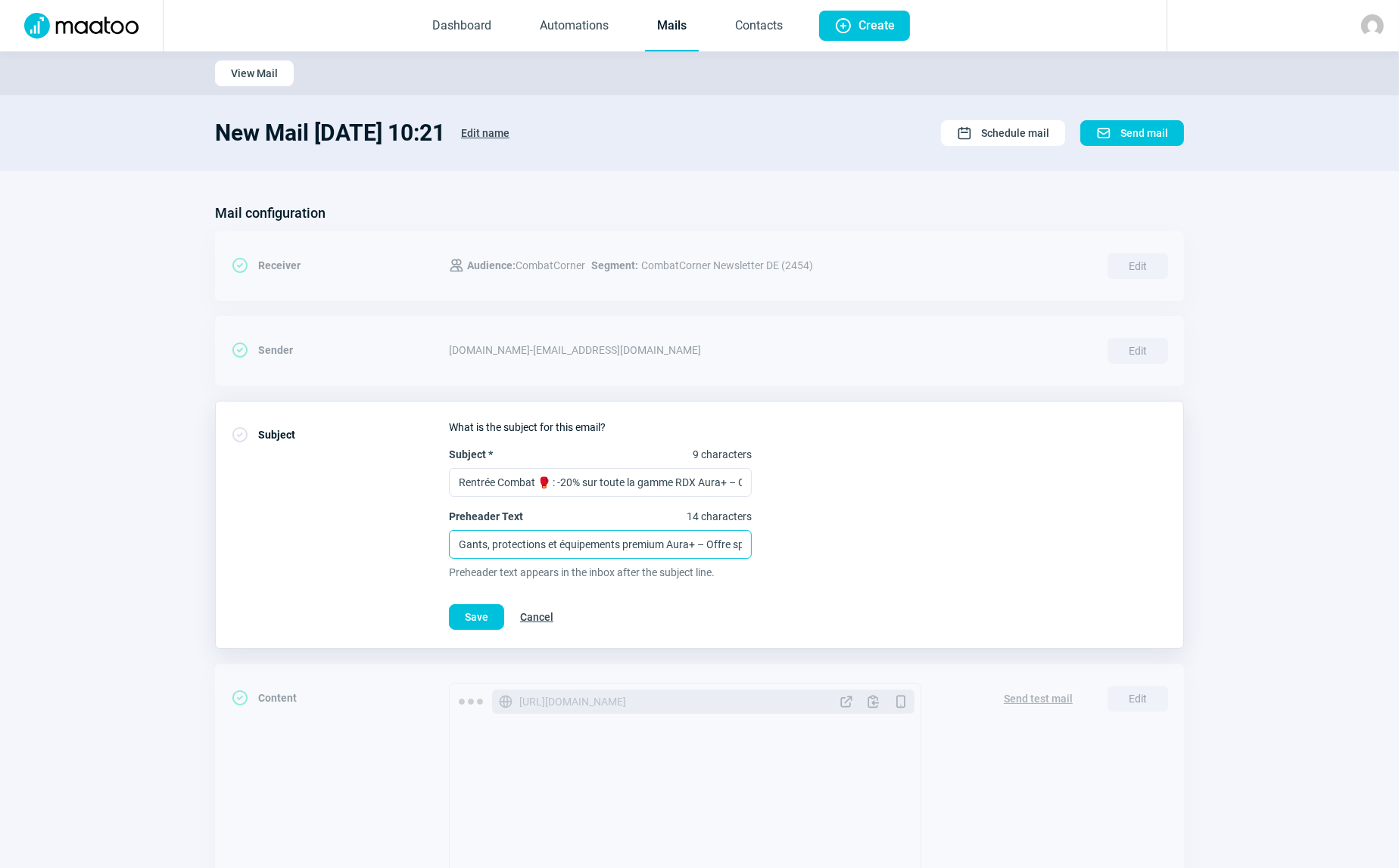
click at [620, 542] on input "Gants, protections et équipements premium Aura+ – Offre spéciale jusqu’au 31 ao…" at bounding box center [600, 545] width 303 height 29
paste input "Handschuhe, [PERSON_NAME] und Premium-Ausrüstung Aura+ – Angebot gültig bis 31.…"
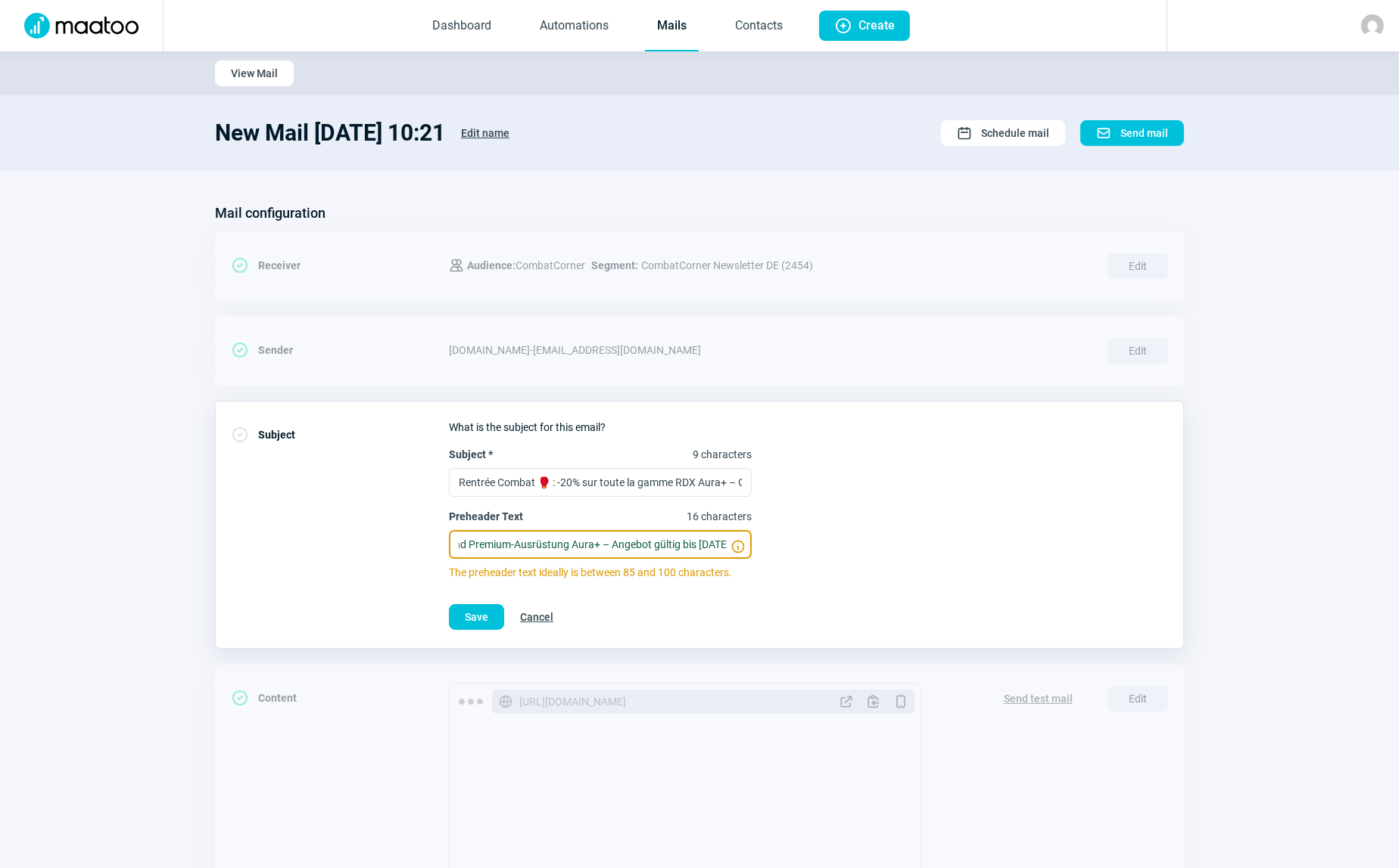
type input "Handschuhe, [PERSON_NAME] und Premium-Ausrüstung Aura+ – Angebot gültig bis [DA…"
click at [620, 478] on input "Rentrée Combat 🥊 : -20% sur toute la gamme RDX Aura+ – Offre valable jusqu’au 3…" at bounding box center [600, 483] width 303 height 29
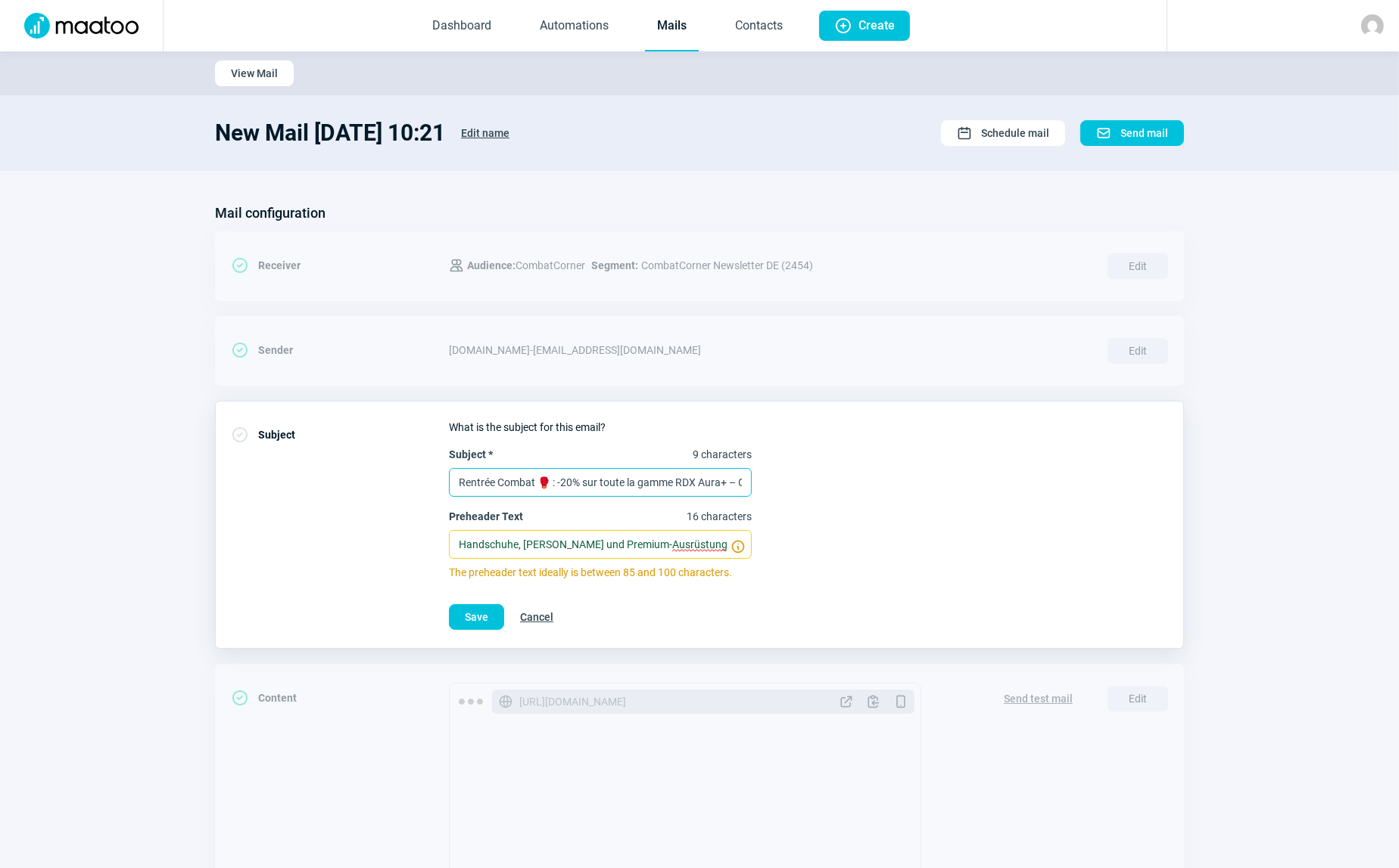
paste input "Saisonstart: 20% Rabatt auf die RDX Aura+ Kollektion – gültig bis 31. Augus"
type input "Saisonstart: 20% Rabatt auf die RDX Aura+ Kollektion – gültig bis [DATE]"
click at [470, 619] on span "Save" at bounding box center [477, 617] width 24 height 25
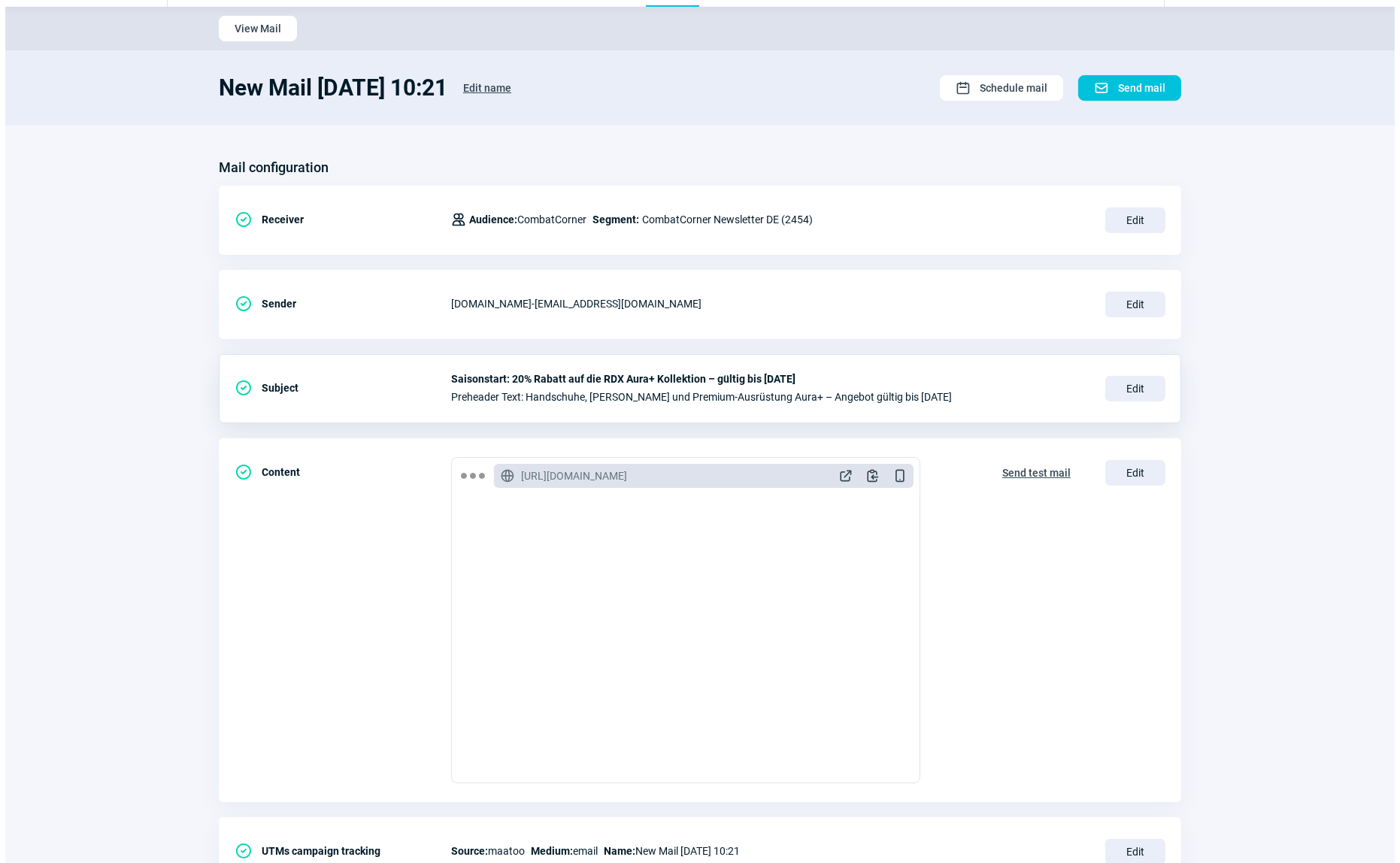
scroll to position [110, 0]
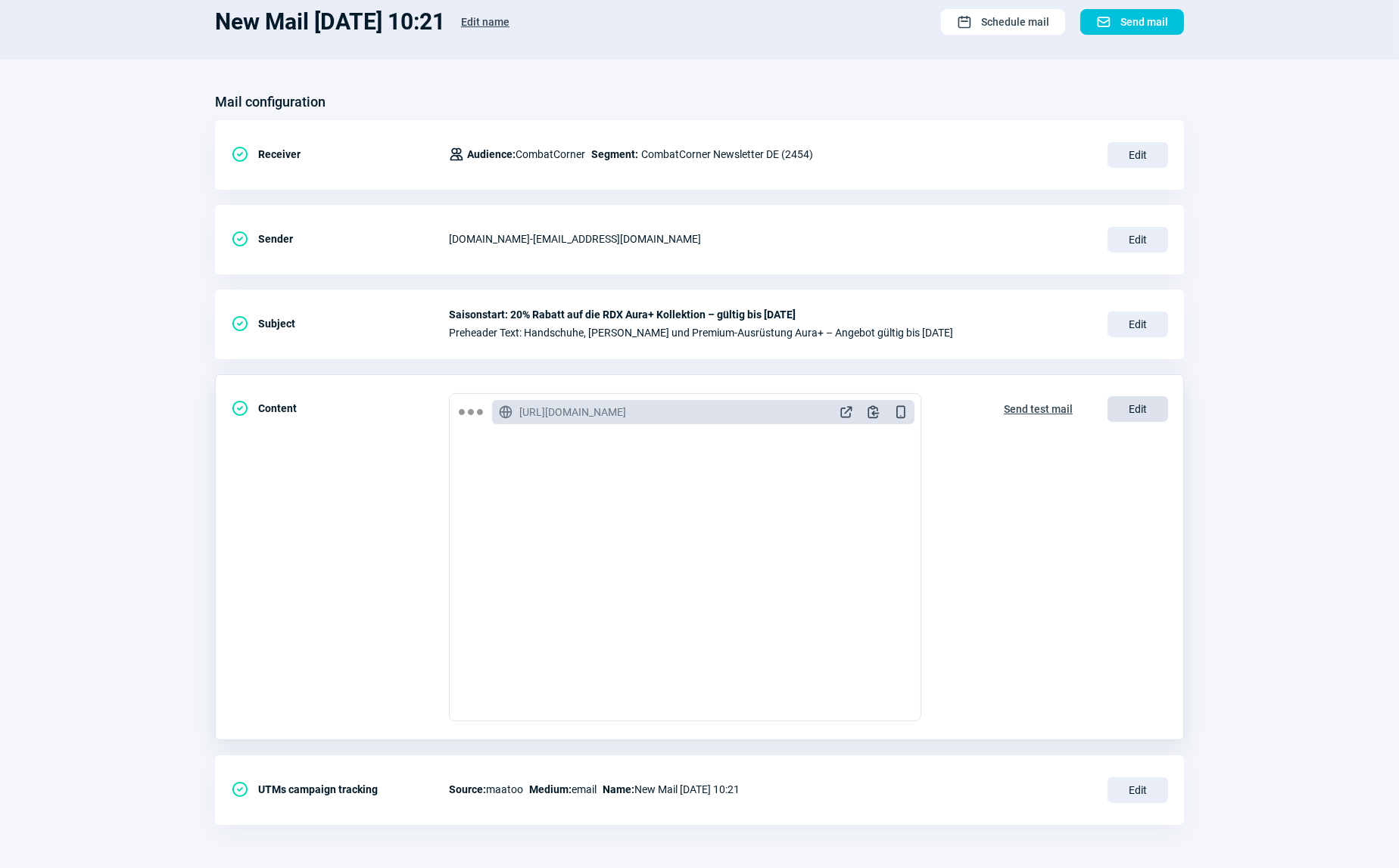
click at [1136, 409] on span "Edit" at bounding box center [1137, 409] width 61 height 25
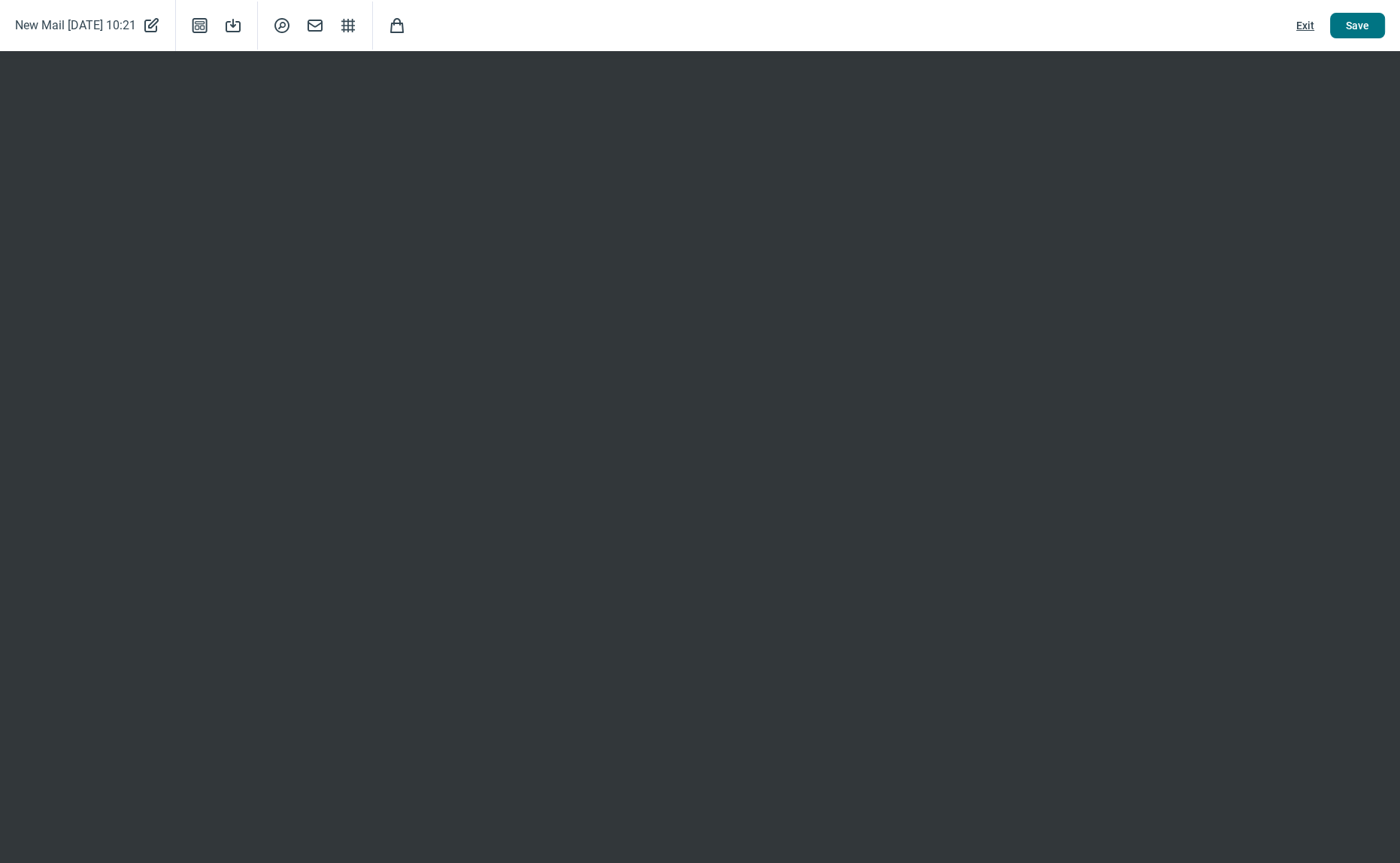
click at [1364, 28] on span "Save" at bounding box center [1358, 25] width 23 height 24
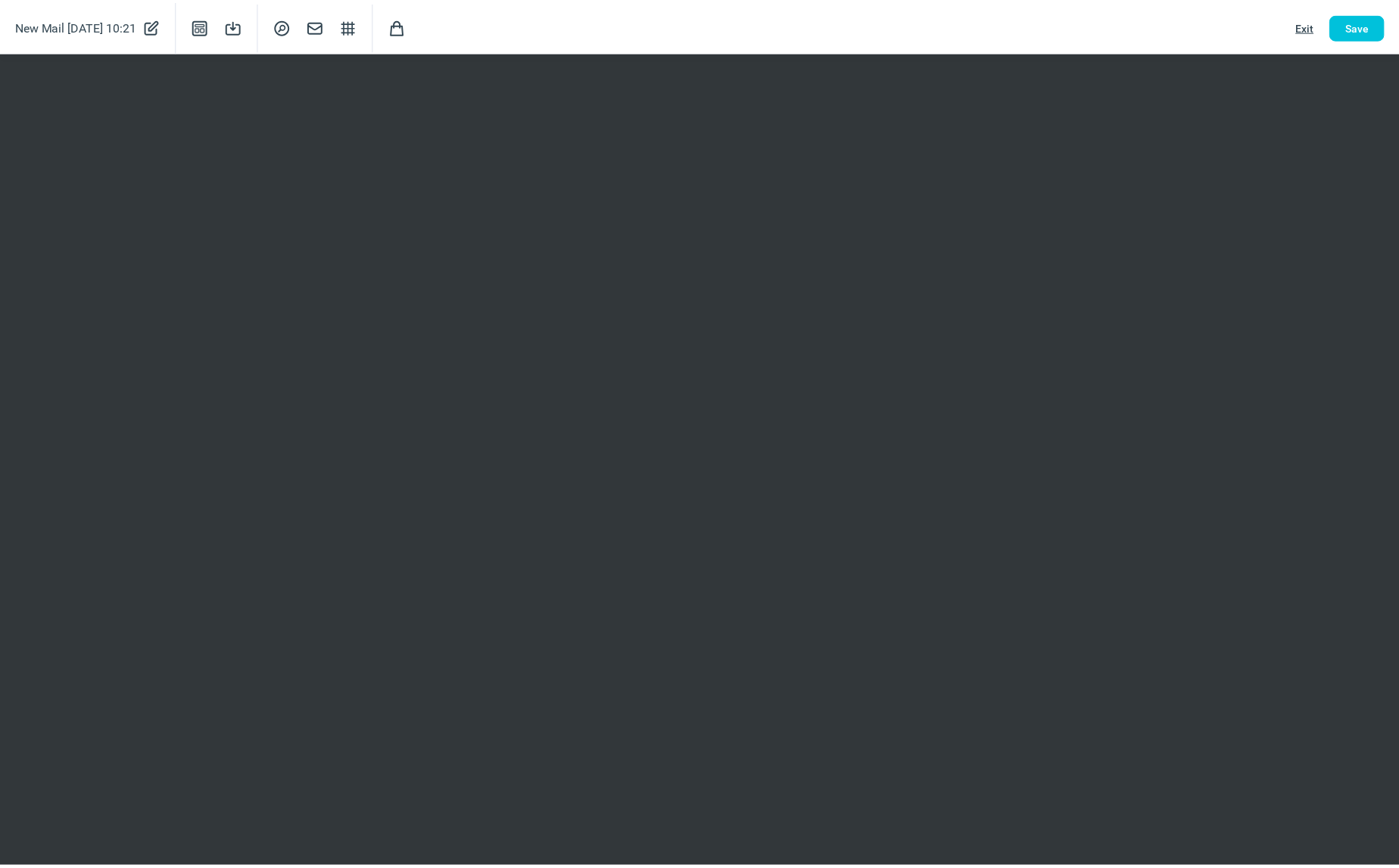
scroll to position [0, 0]
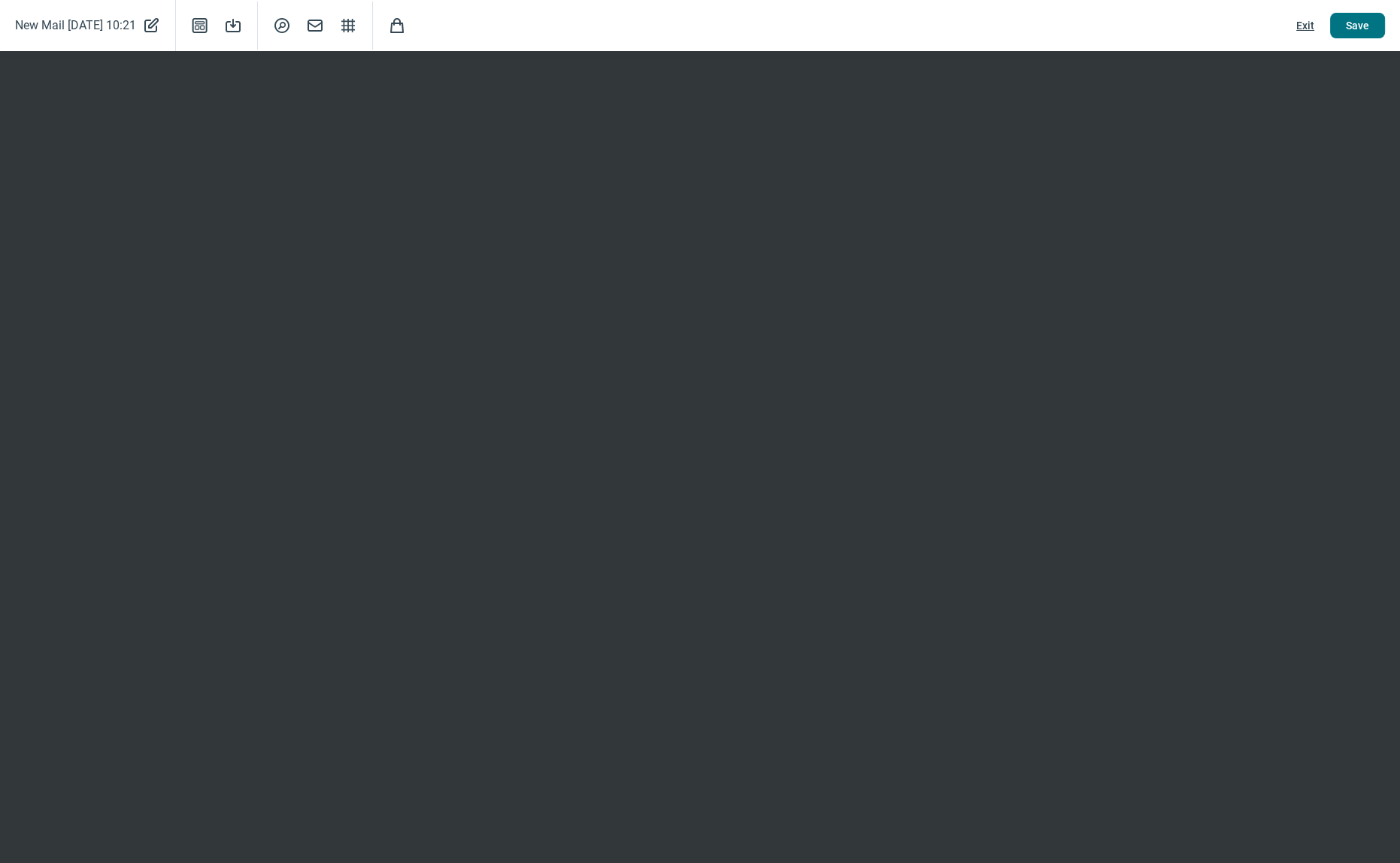
click at [1365, 24] on span "Save" at bounding box center [1358, 25] width 23 height 24
click at [1305, 29] on span "Exit" at bounding box center [1305, 25] width 18 height 24
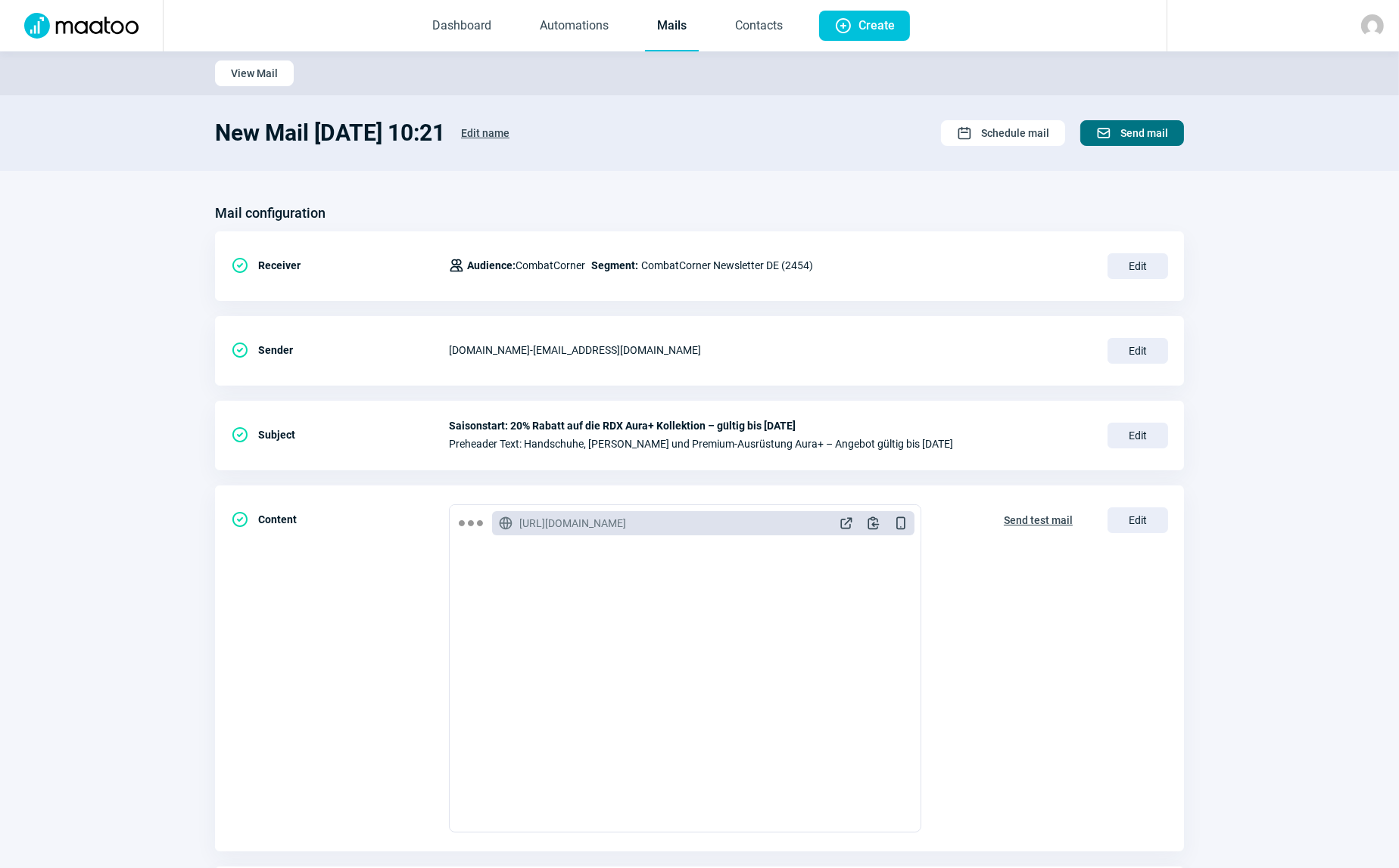
click at [1136, 129] on span "Send mail" at bounding box center [1144, 133] width 47 height 25
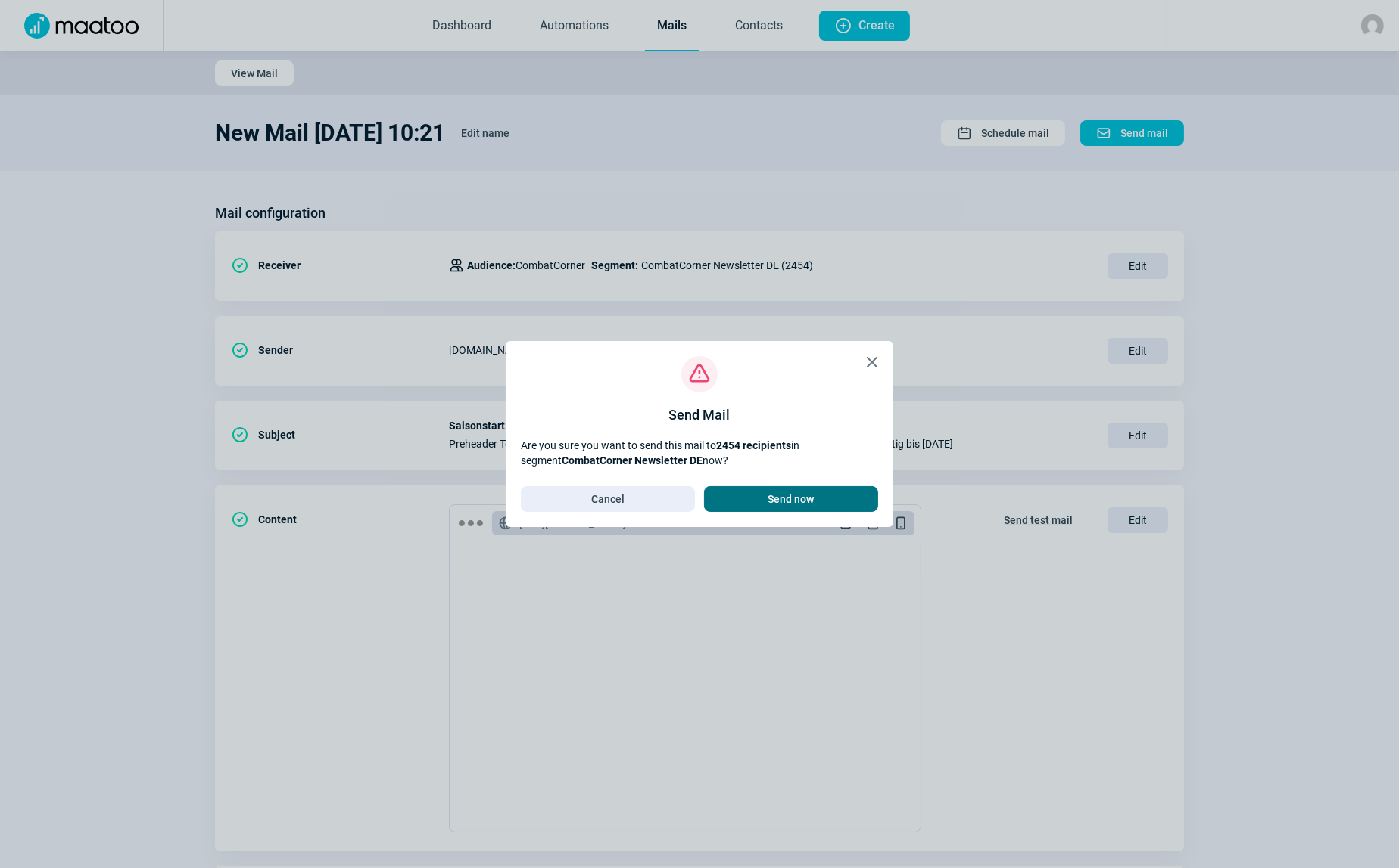
click at [791, 498] on span "Send now" at bounding box center [791, 499] width 46 height 25
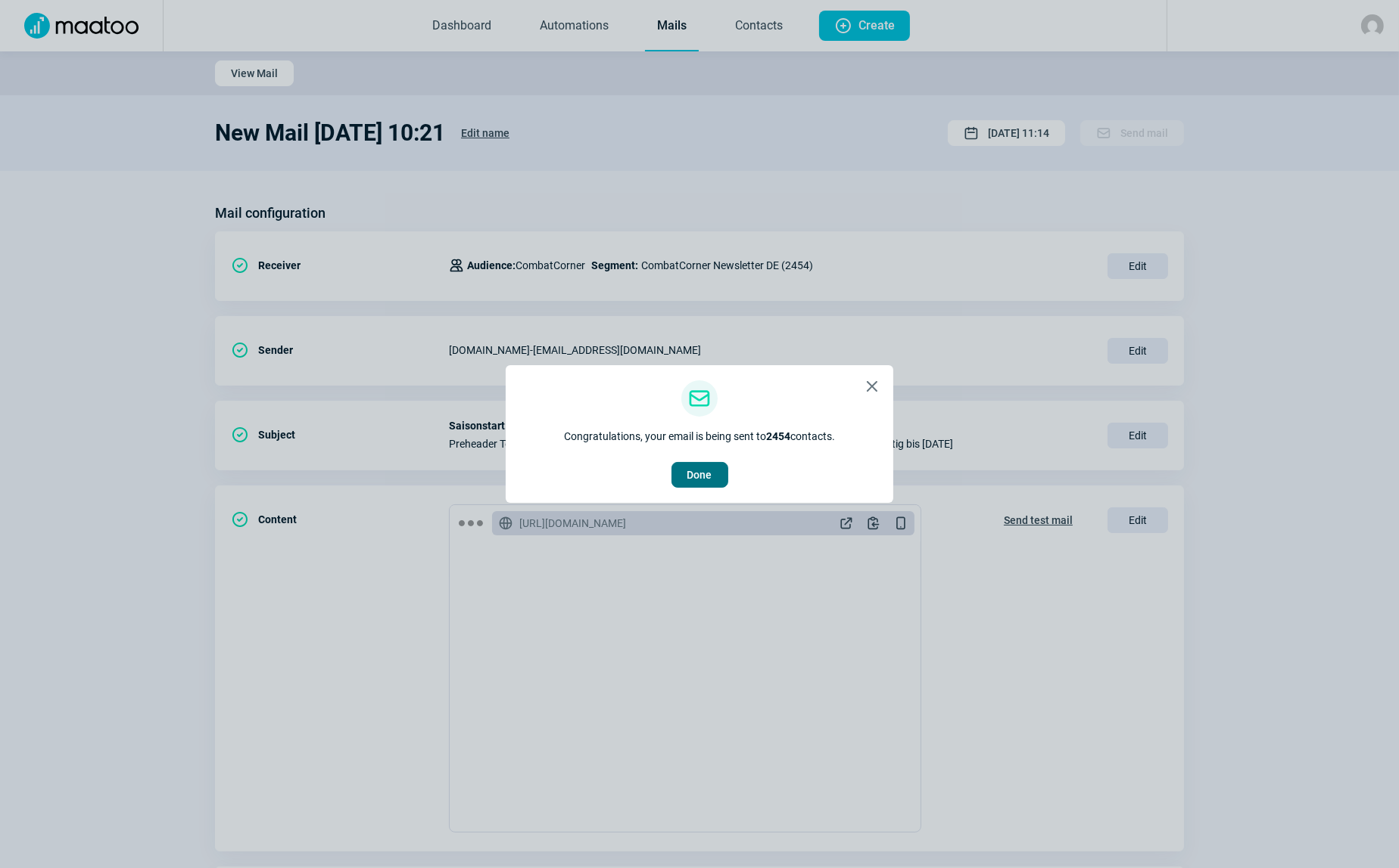
click at [706, 482] on span "Done" at bounding box center [700, 475] width 25 height 25
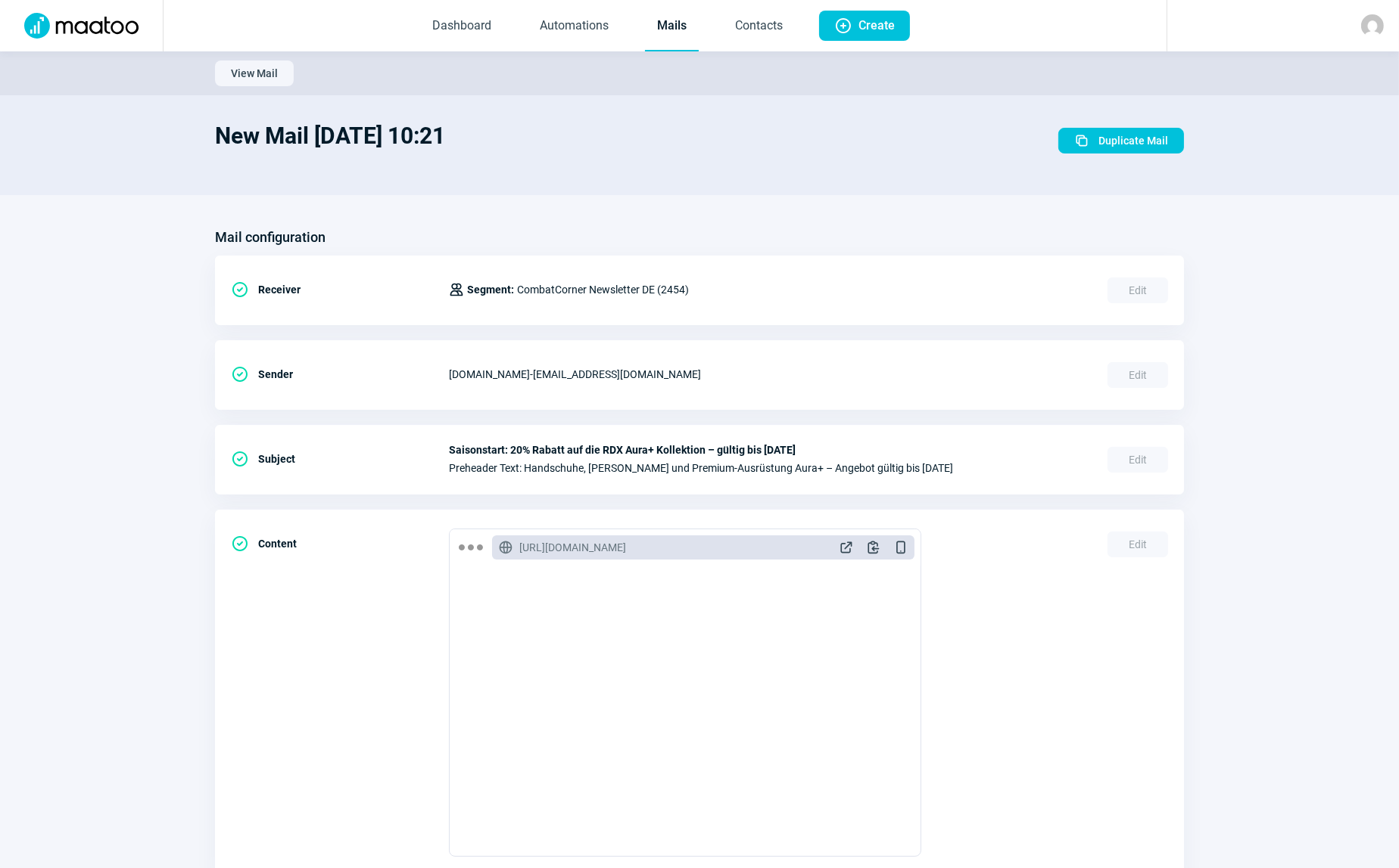
click at [656, 30] on link "Mails" at bounding box center [671, 26] width 54 height 50
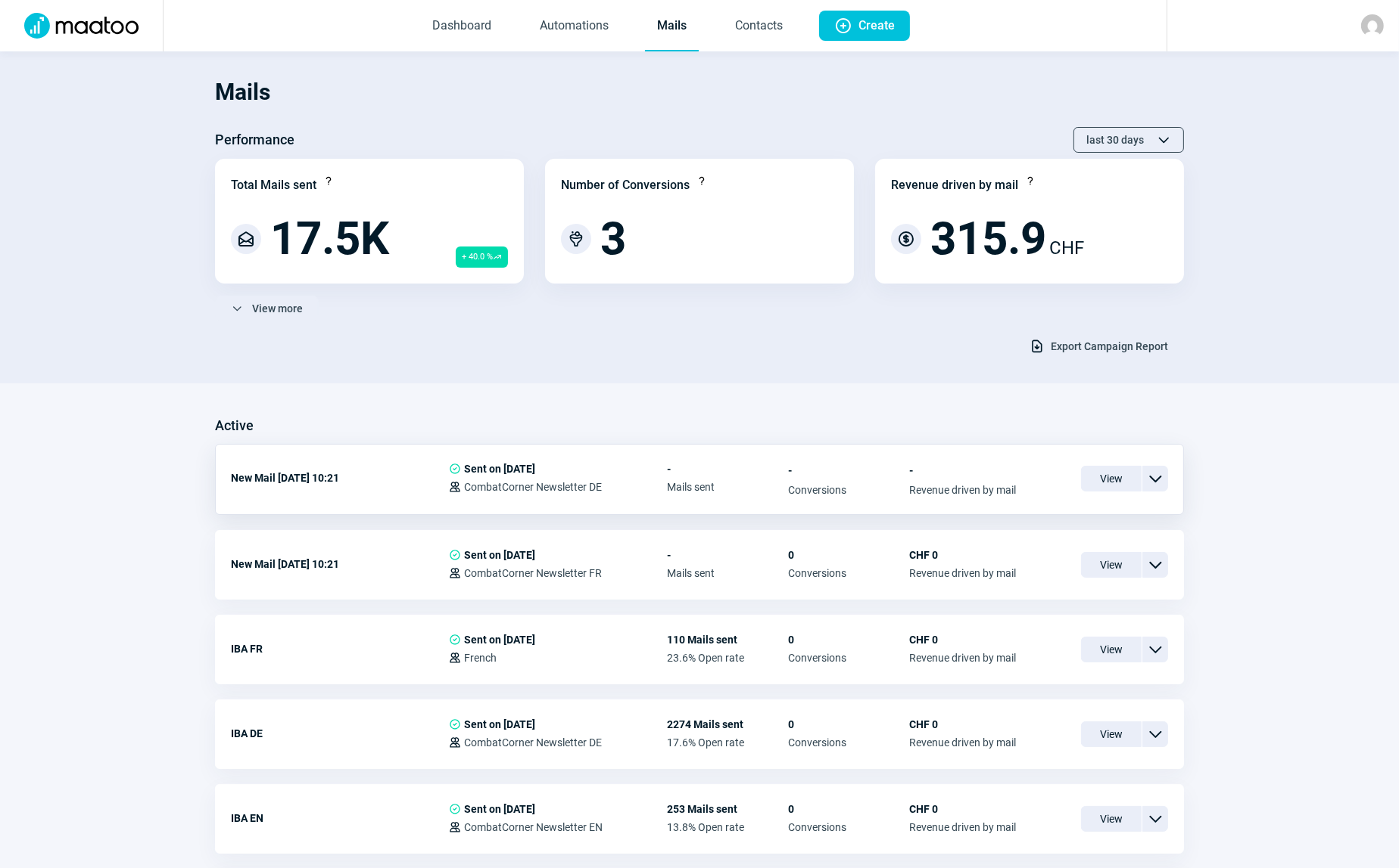
click at [1162, 479] on span "ChevronDown icon" at bounding box center [1155, 478] width 18 height 18
click at [1038, 567] on span "Duplicate" at bounding box center [1020, 568] width 46 height 12
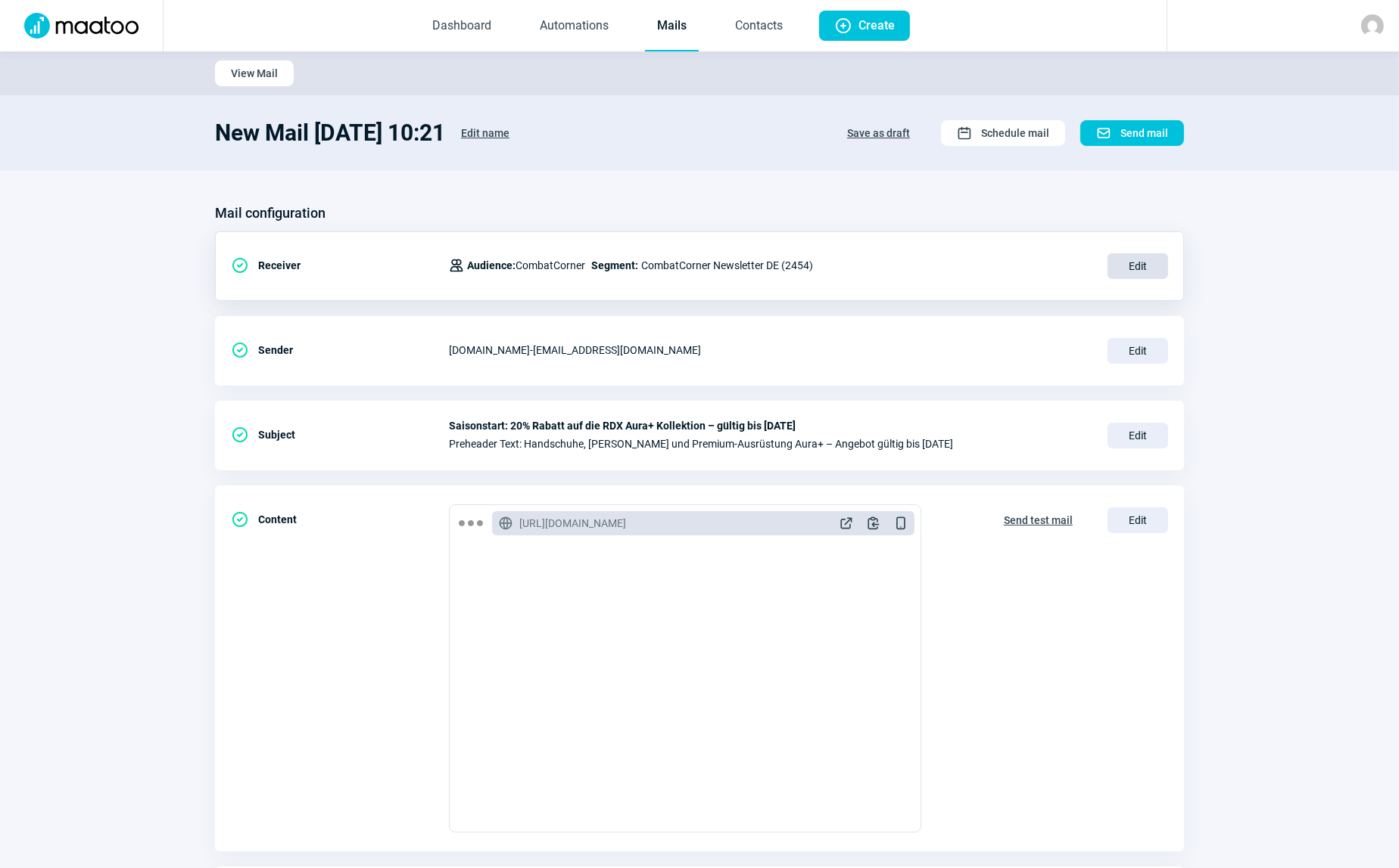
click at [1131, 265] on span "Edit" at bounding box center [1137, 266] width 61 height 25
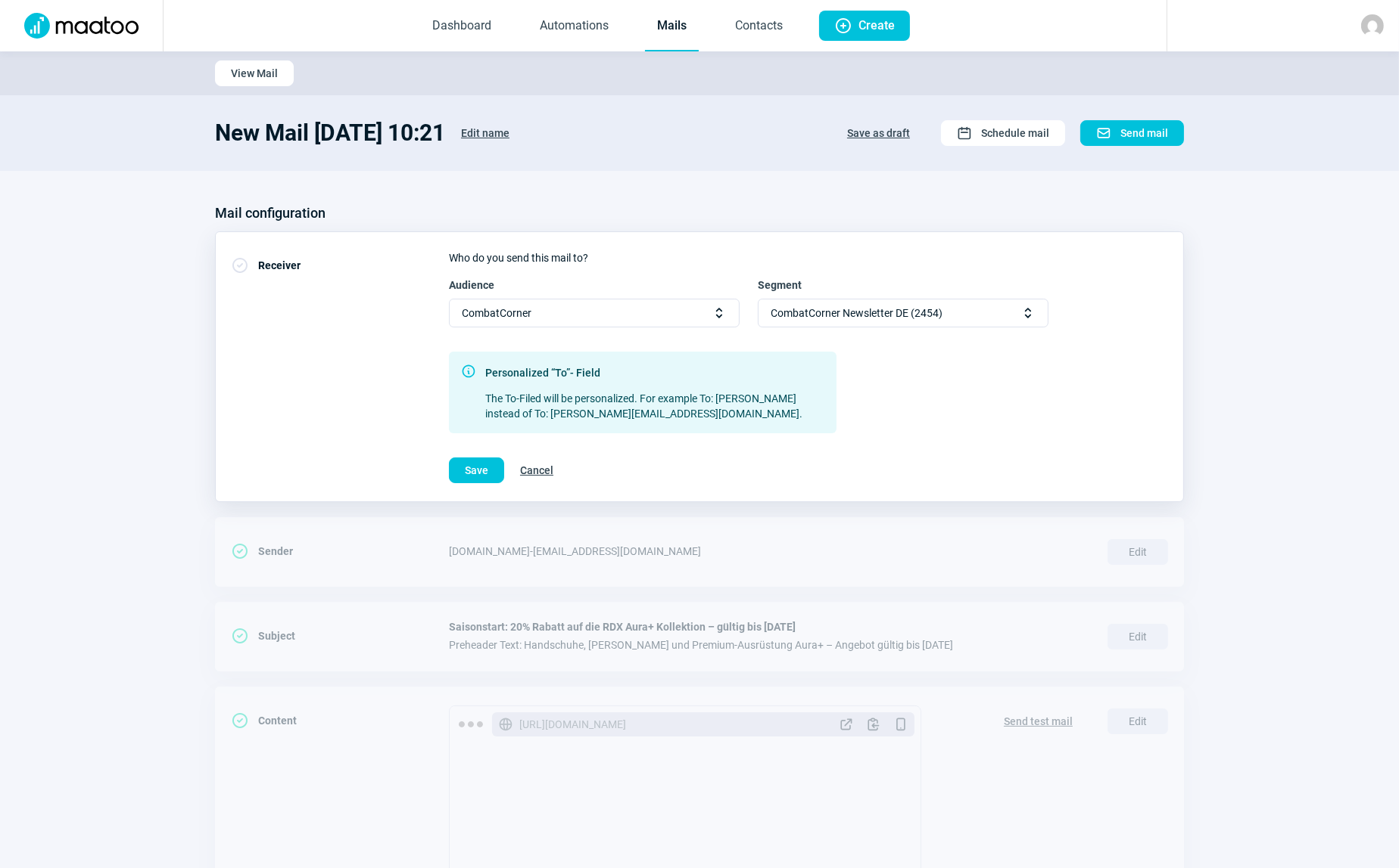
click at [1029, 317] on span "Selector icon" at bounding box center [1027, 313] width 15 height 15
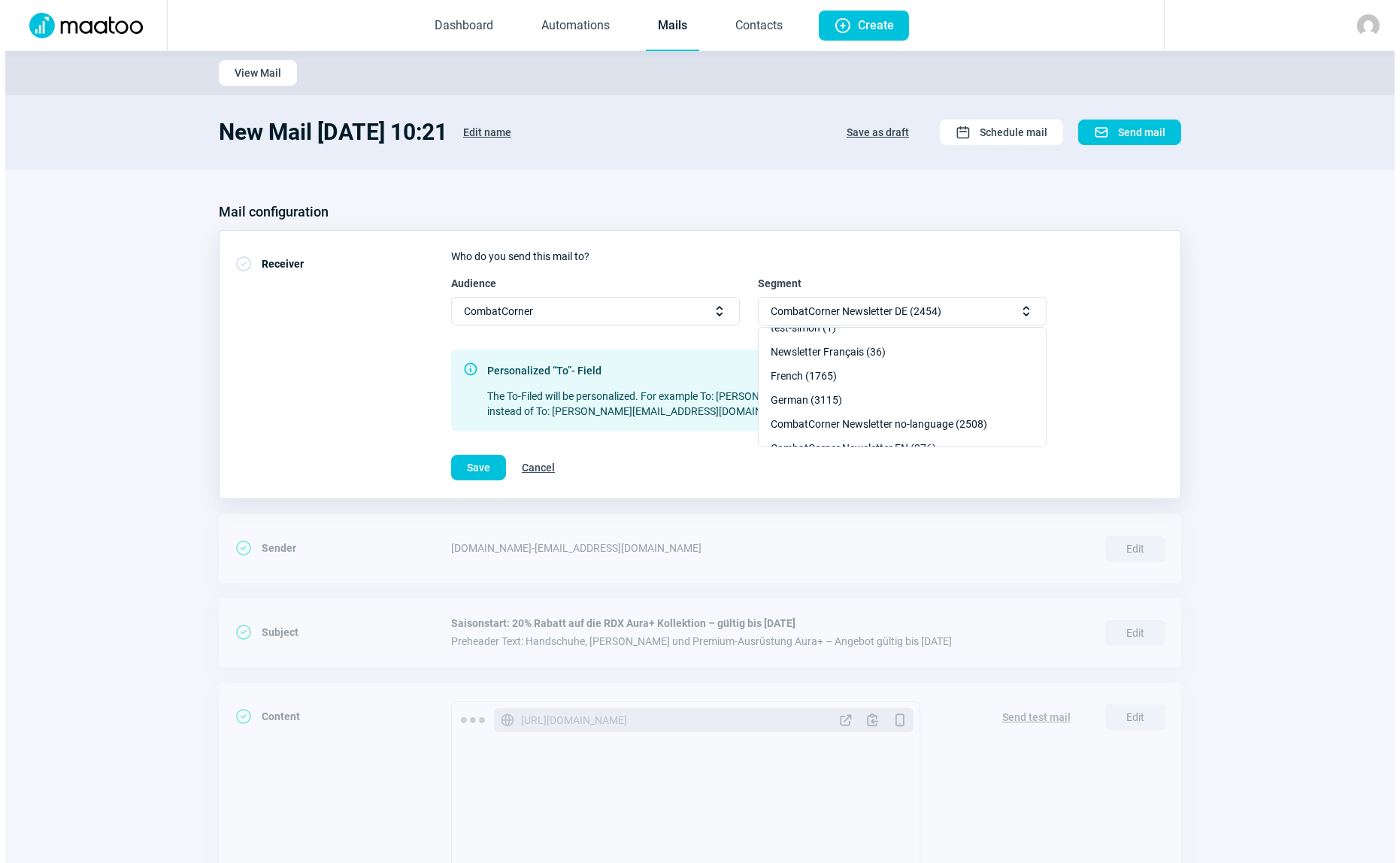
scroll to position [205, 0]
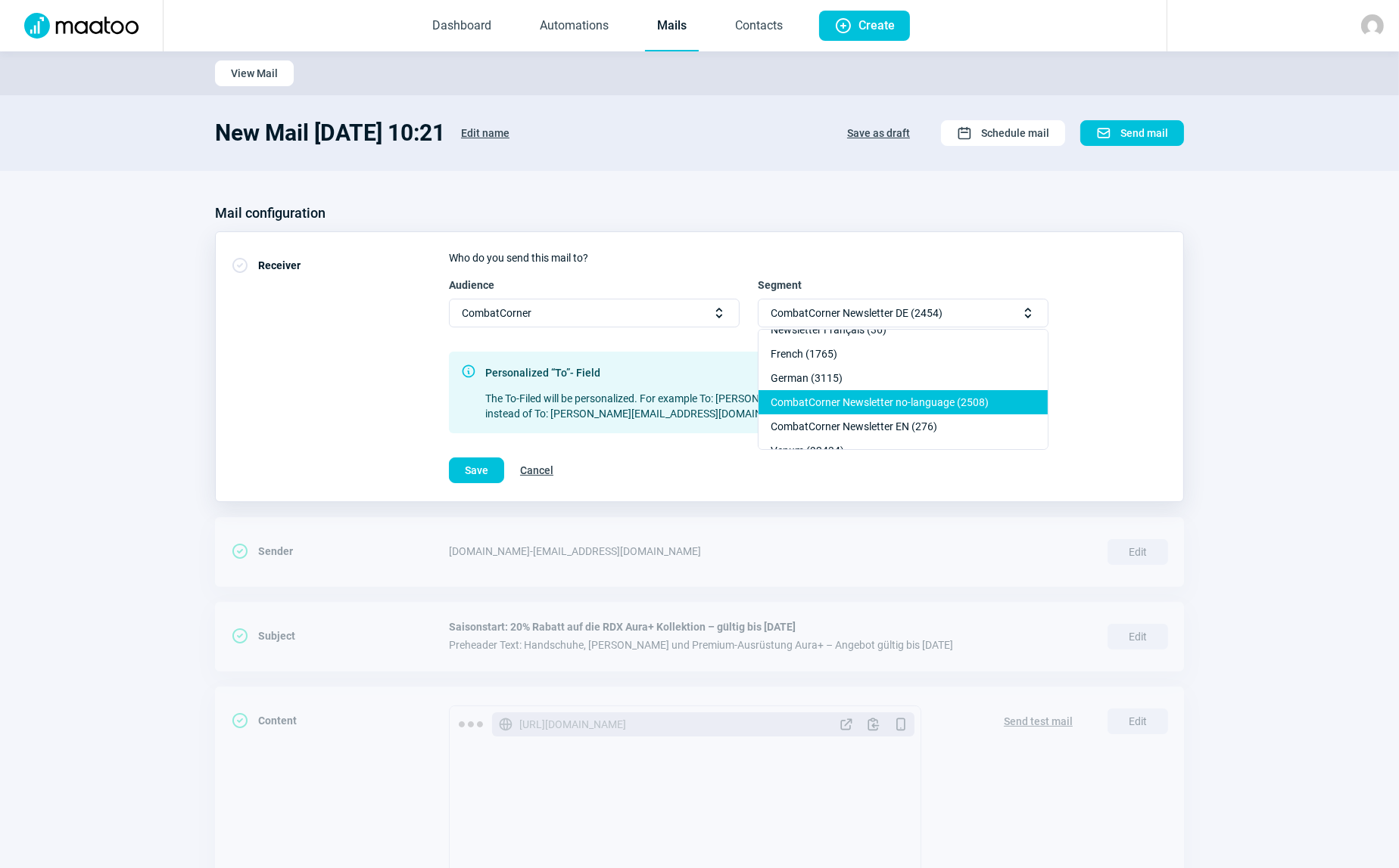
click at [884, 415] on div "CombatCorner Newsletter no-language (2508)" at bounding box center [903, 427] width 289 height 25
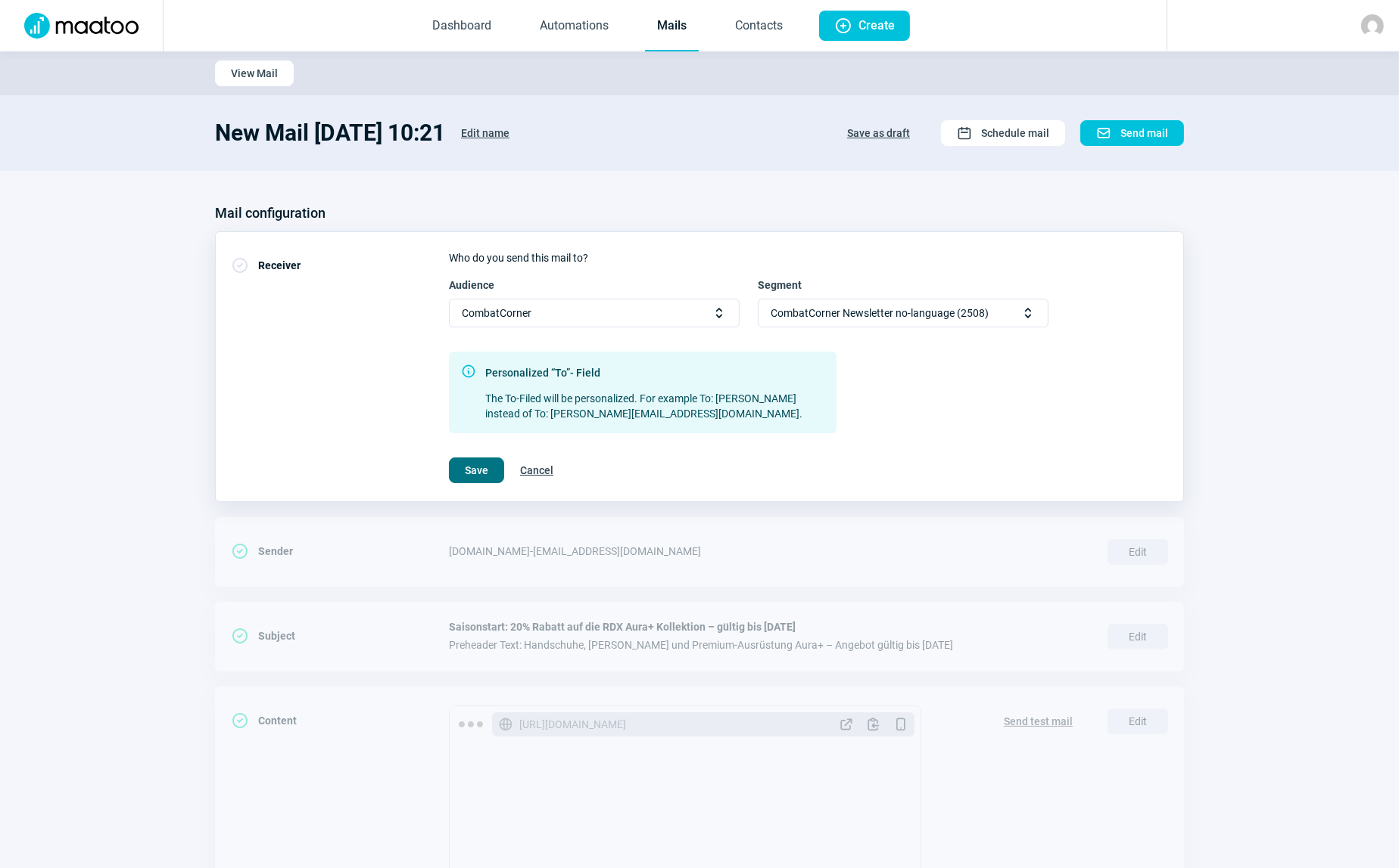
click at [477, 475] on span "Save" at bounding box center [477, 470] width 24 height 25
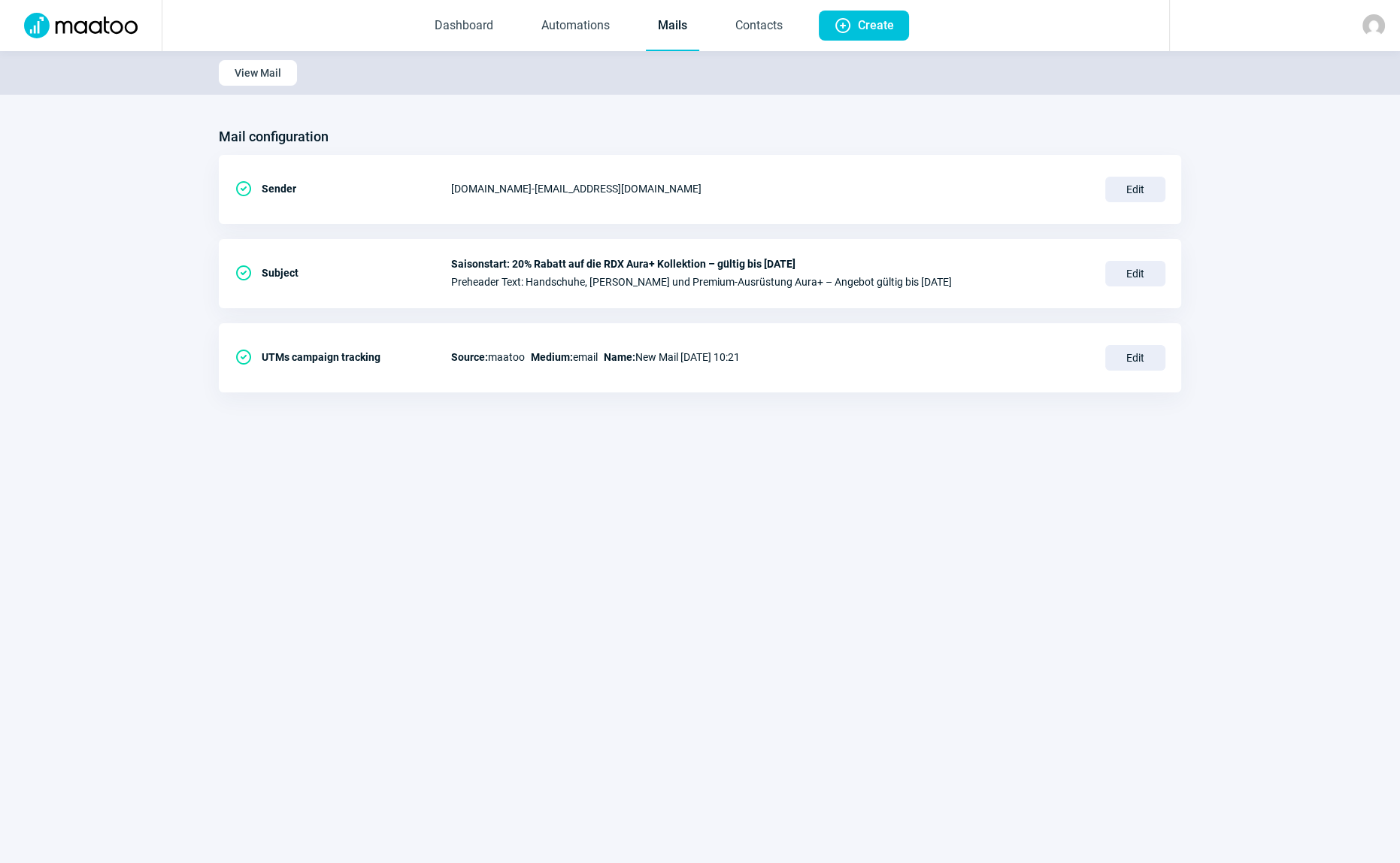
click at [608, 92] on section "View Mail" at bounding box center [700, 73] width 1400 height 43
click at [245, 75] on span "View Mail" at bounding box center [258, 72] width 47 height 24
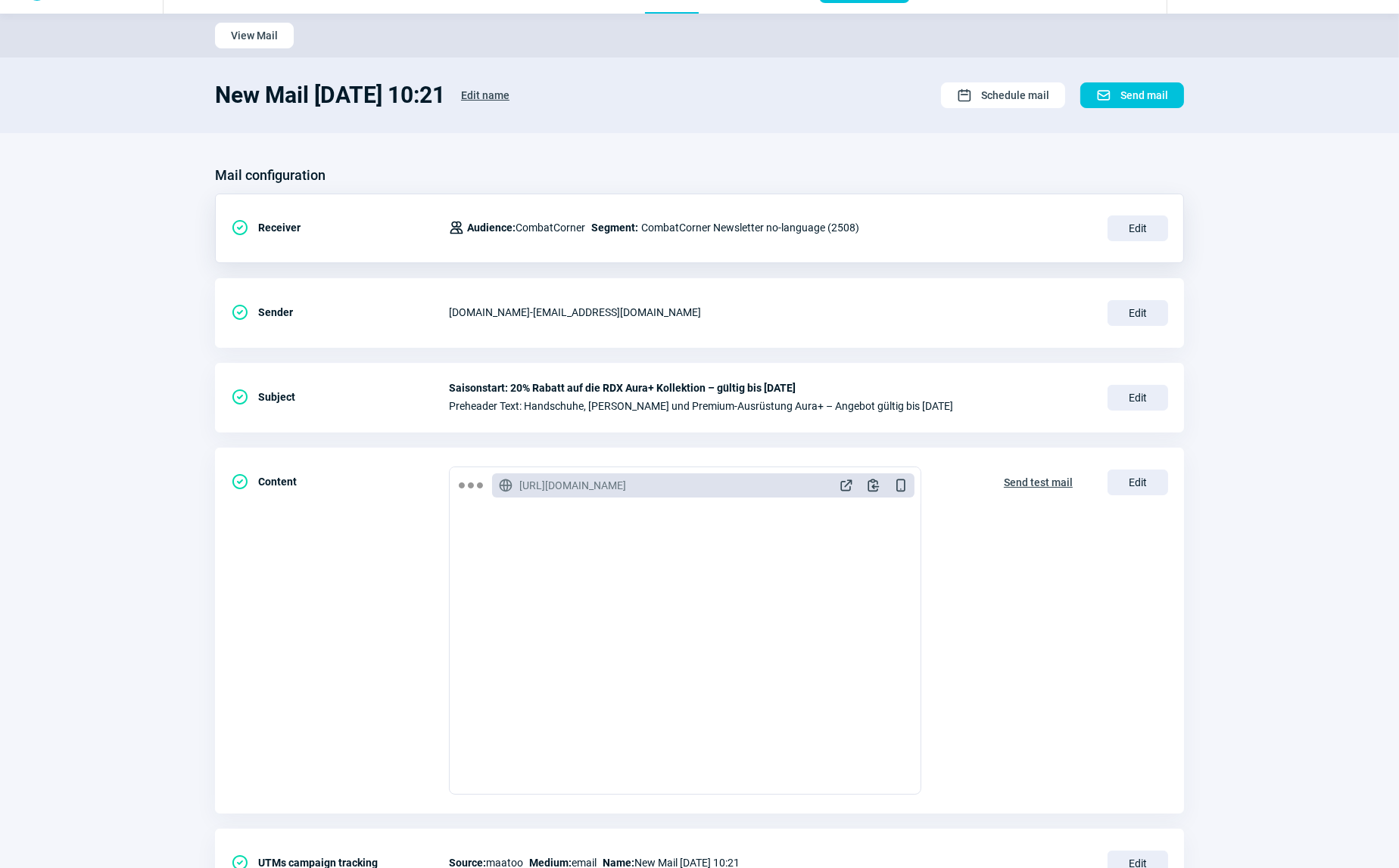
scroll to position [68, 0]
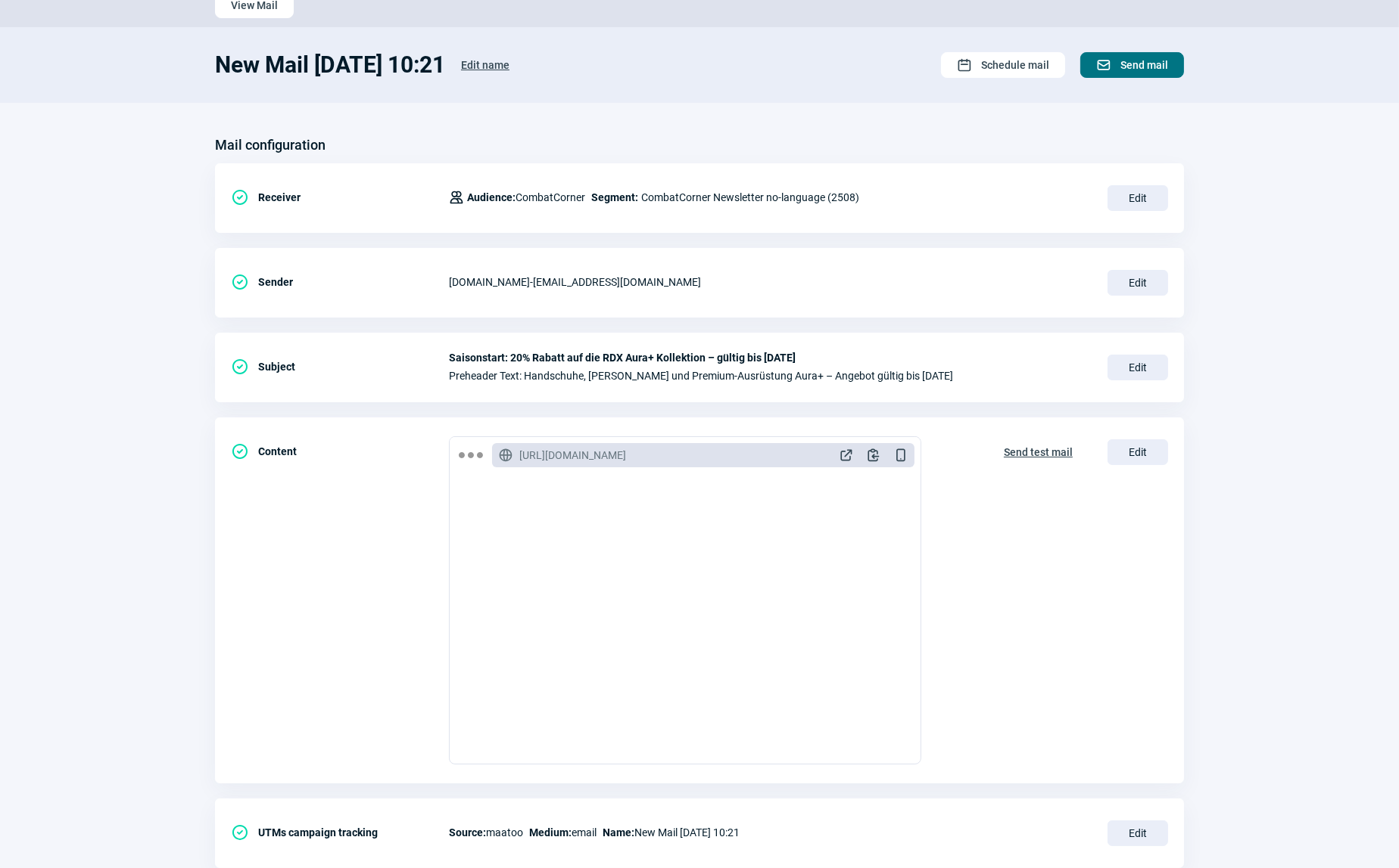
click at [1159, 62] on span "Send mail" at bounding box center [1144, 64] width 47 height 25
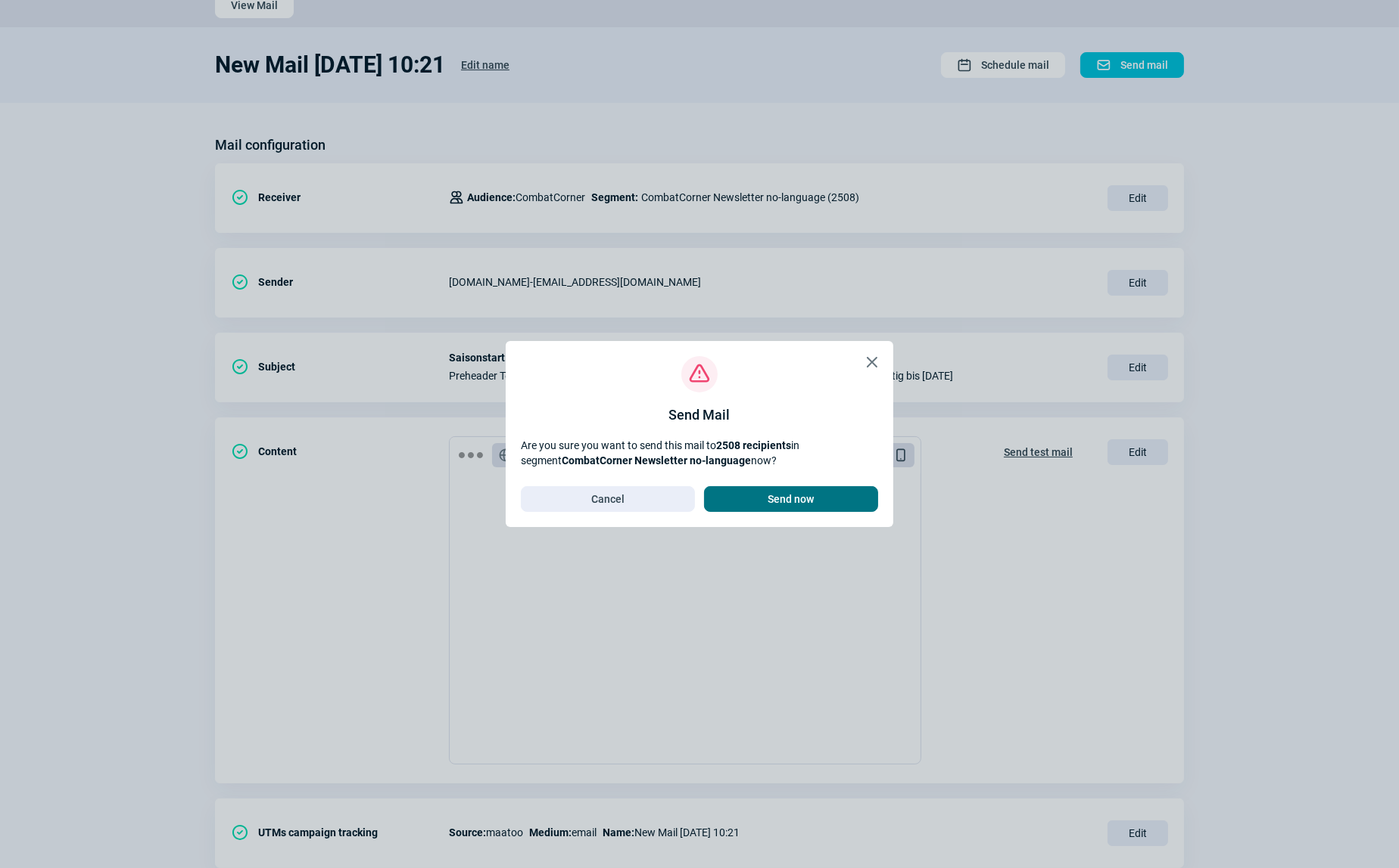
click at [784, 501] on span "Send now" at bounding box center [791, 499] width 46 height 25
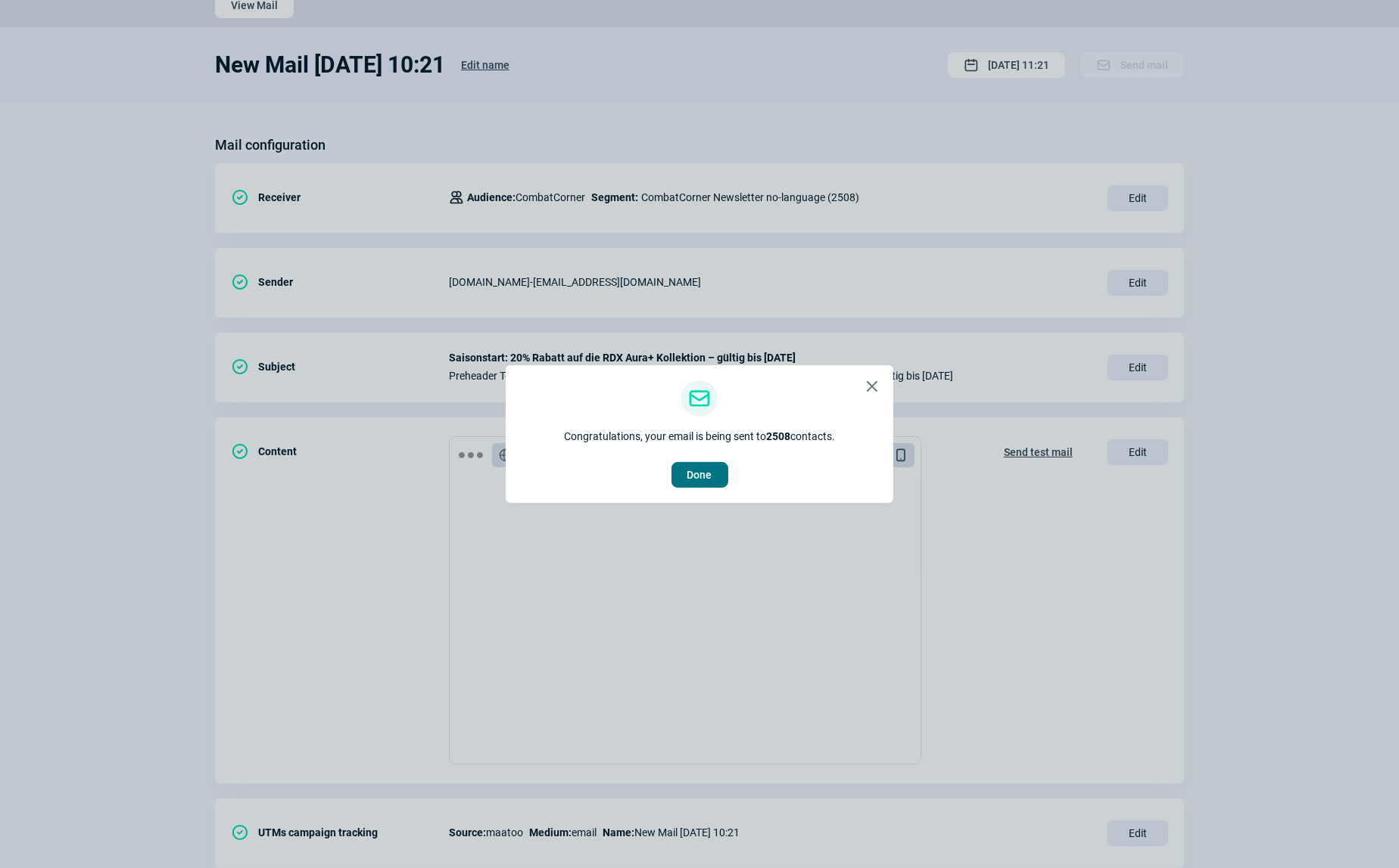
click at [706, 477] on span "Done" at bounding box center [700, 475] width 25 height 25
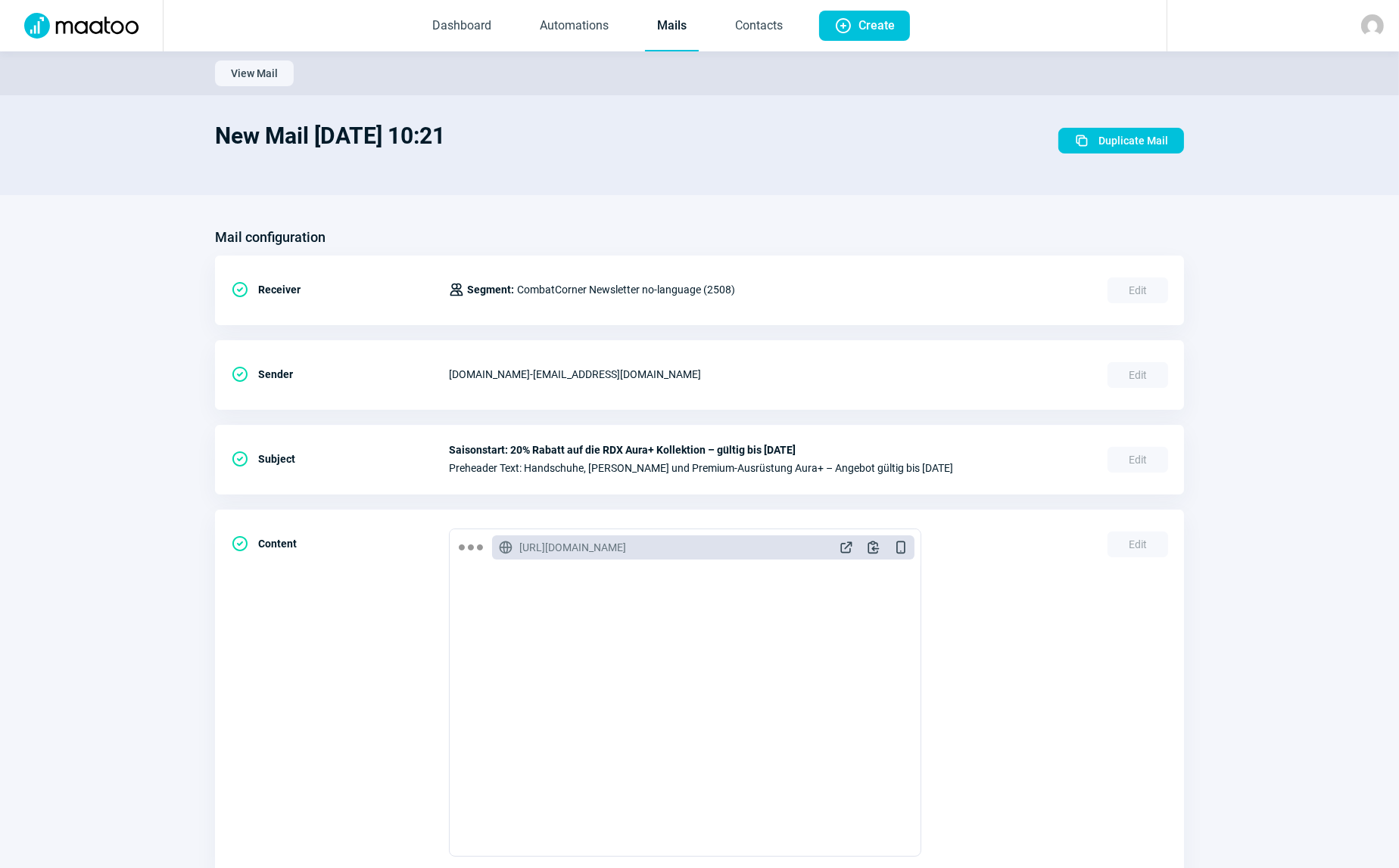
click at [668, 25] on link "Mails" at bounding box center [671, 26] width 54 height 50
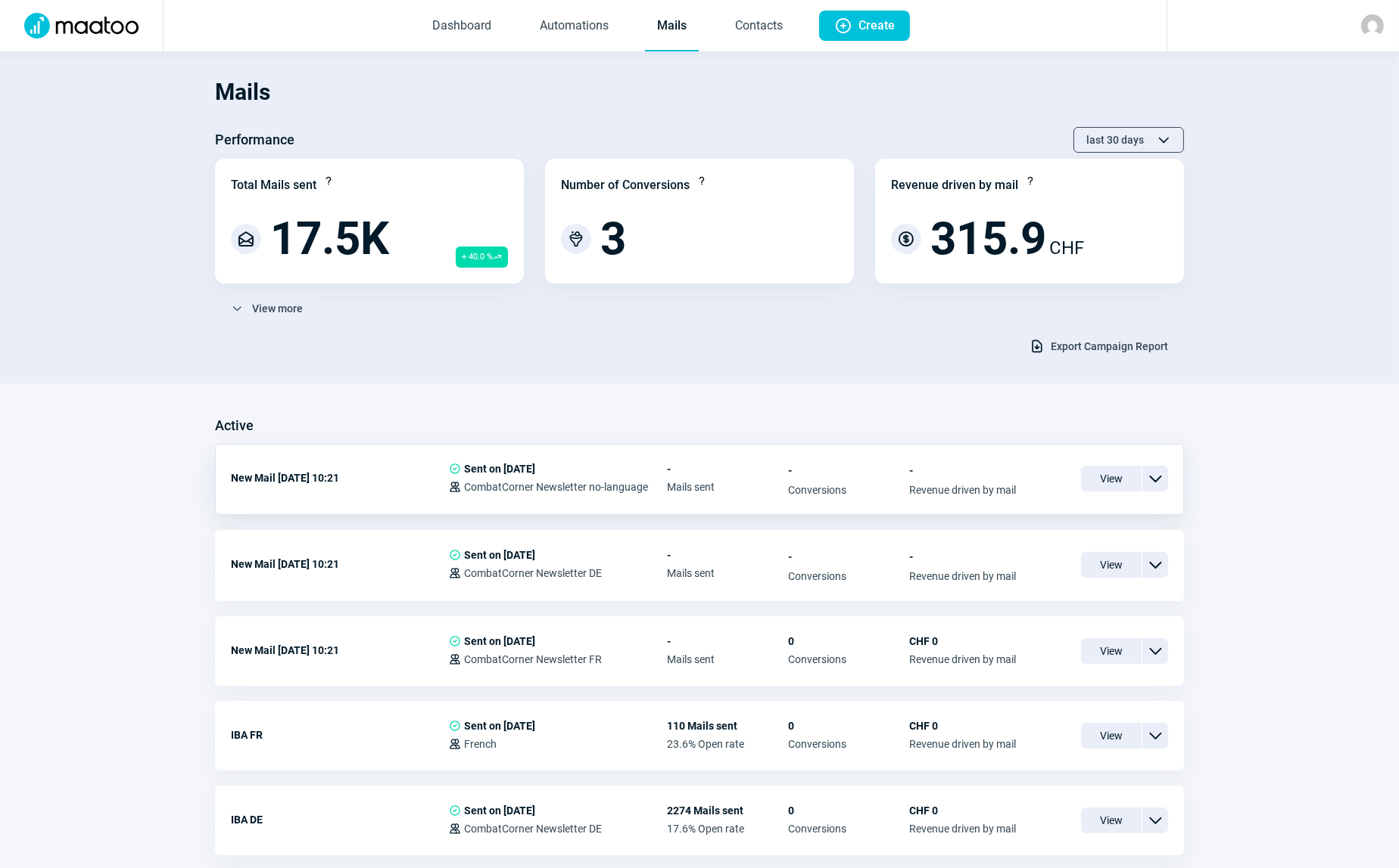
click at [1166, 480] on div "ChevronDown icon" at bounding box center [1155, 478] width 25 height 25
click at [1052, 560] on div "Duplicate" at bounding box center [1077, 569] width 182 height 27
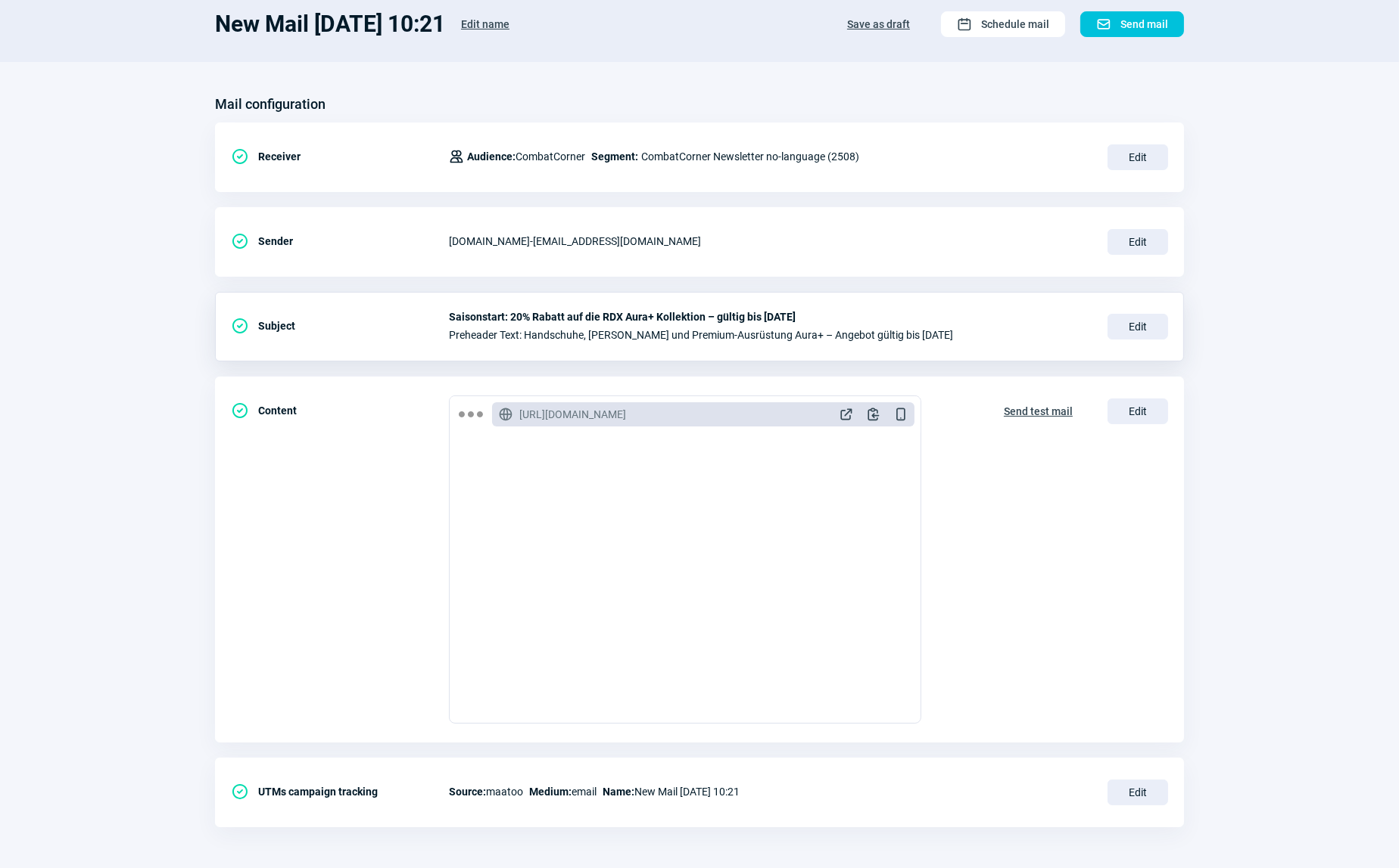
scroll to position [111, 0]
click at [1128, 154] on span "Edit" at bounding box center [1137, 155] width 61 height 25
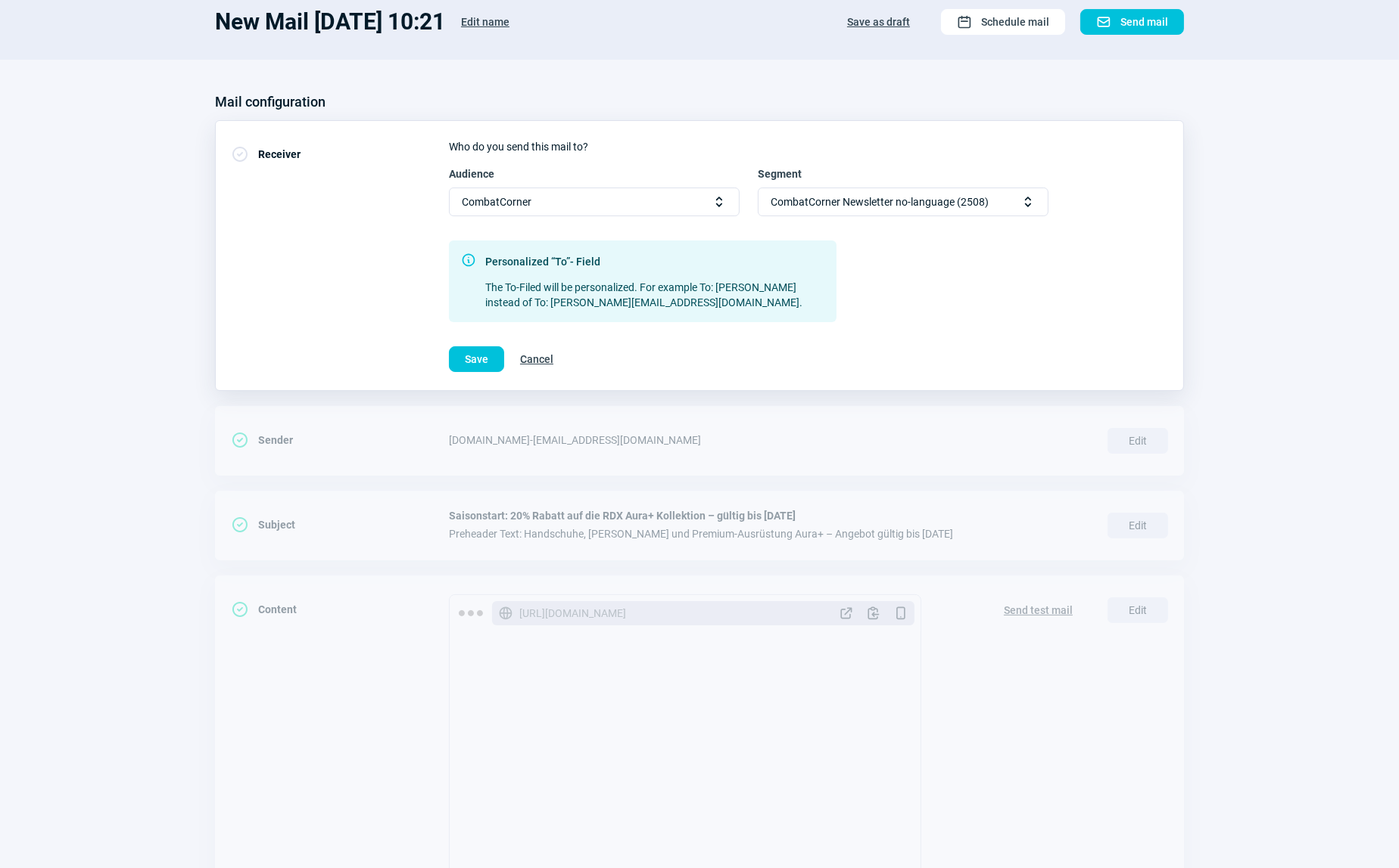
click at [1026, 205] on span "Selector icon" at bounding box center [1027, 202] width 15 height 15
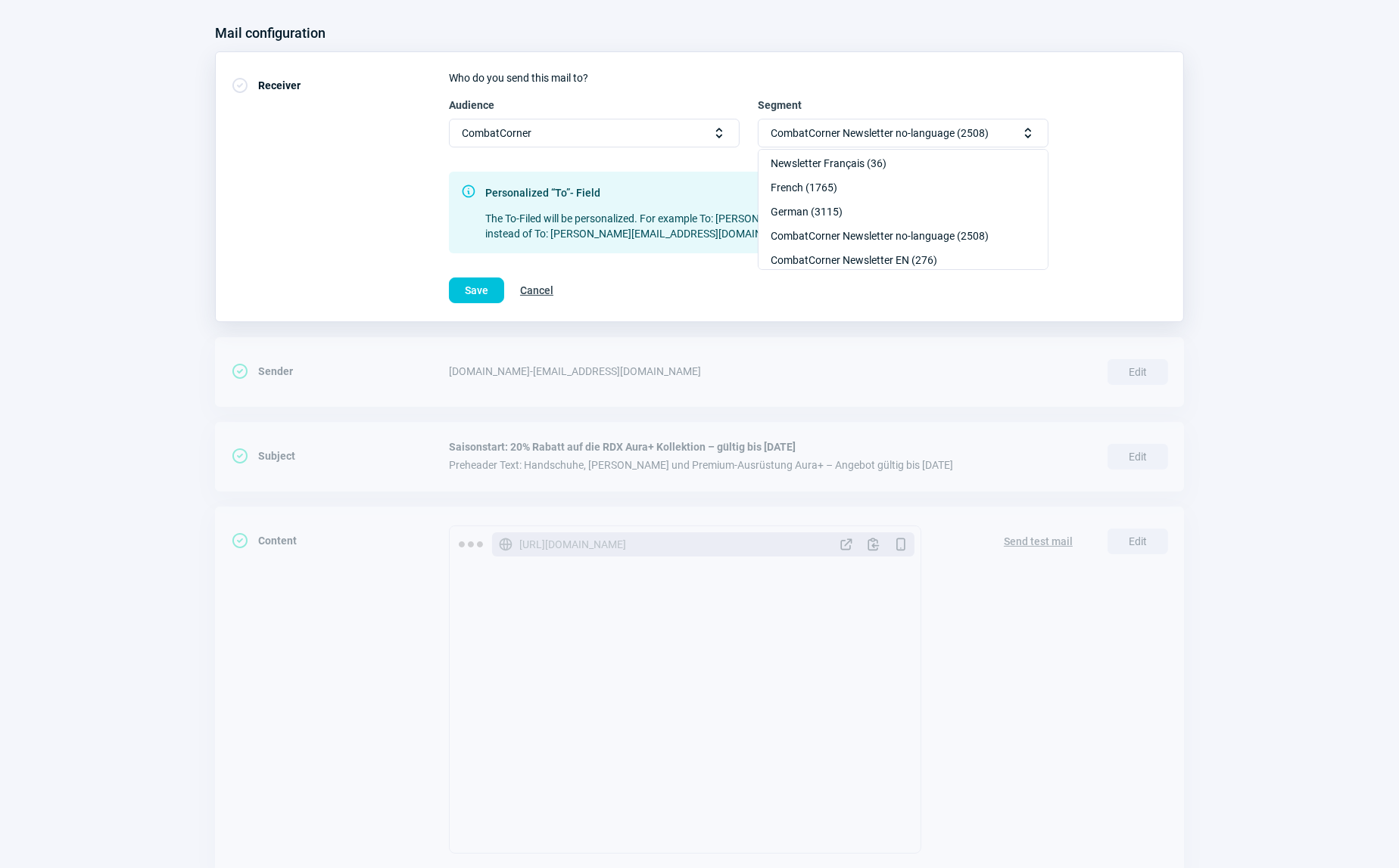
scroll to position [220, 0]
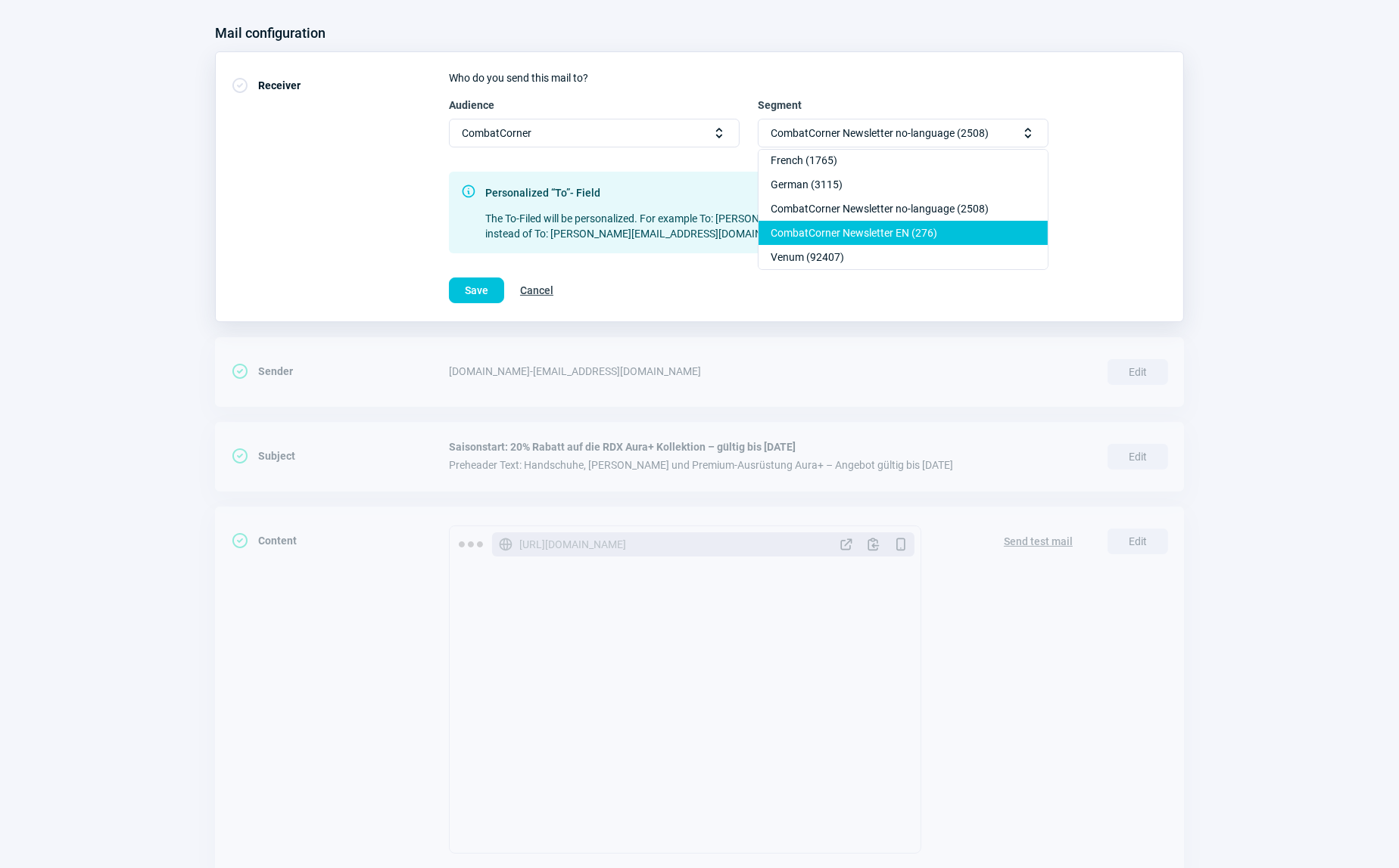
click at [921, 245] on div "CombatCorner Newsletter EN (276)" at bounding box center [903, 257] width 289 height 25
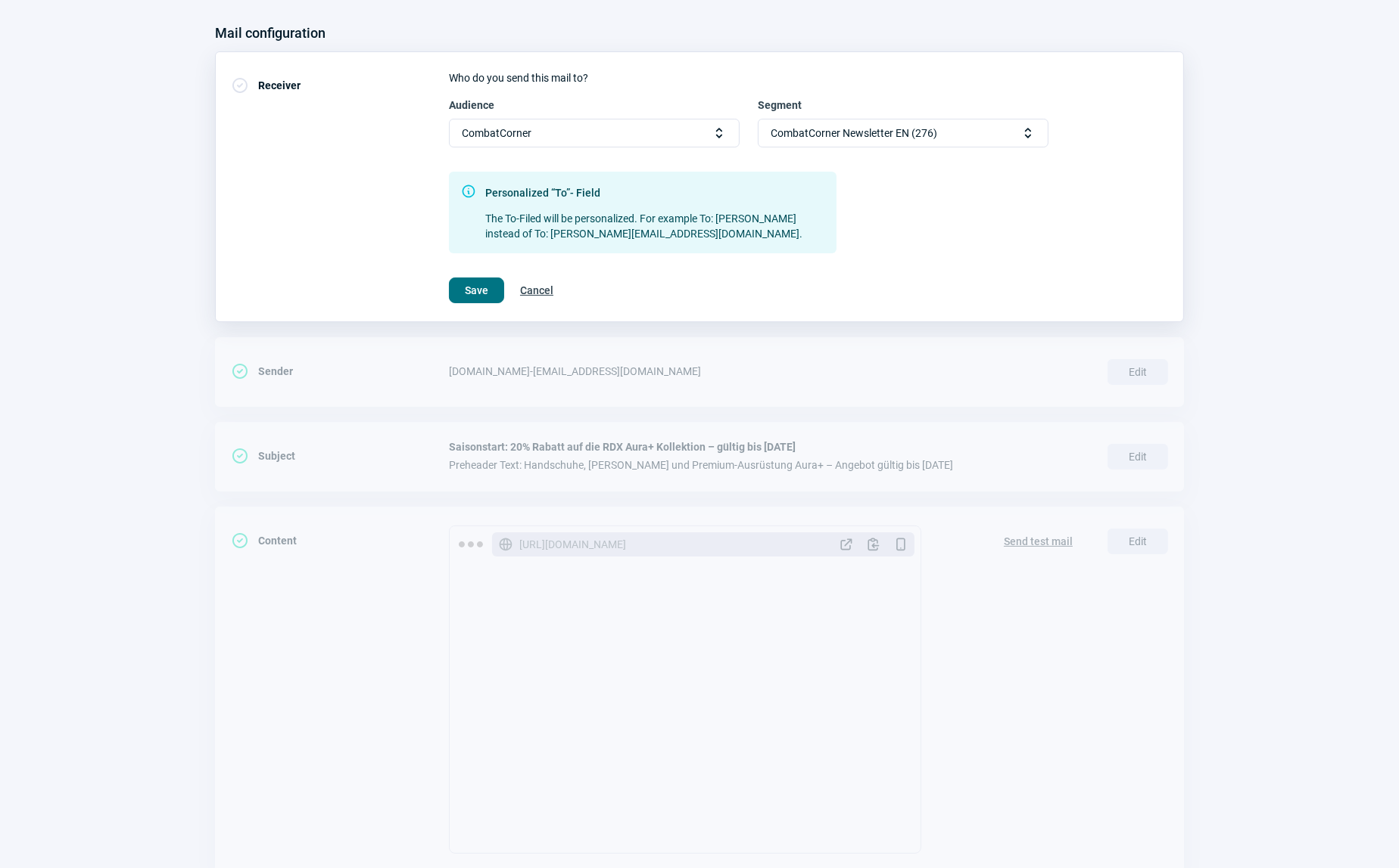
click at [466, 287] on span "Save" at bounding box center [477, 291] width 24 height 25
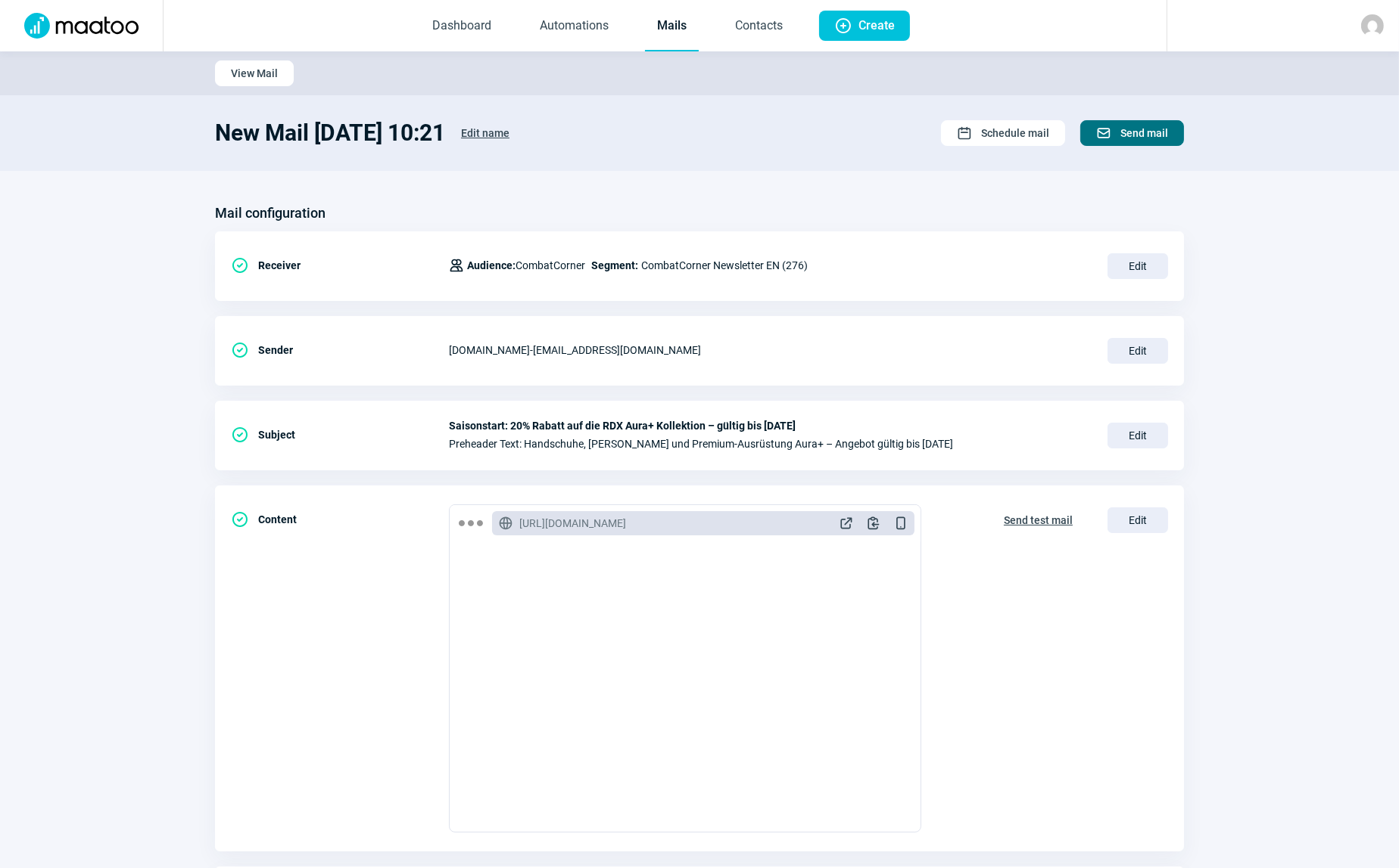
click at [1134, 134] on span "Send mail" at bounding box center [1144, 133] width 47 height 25
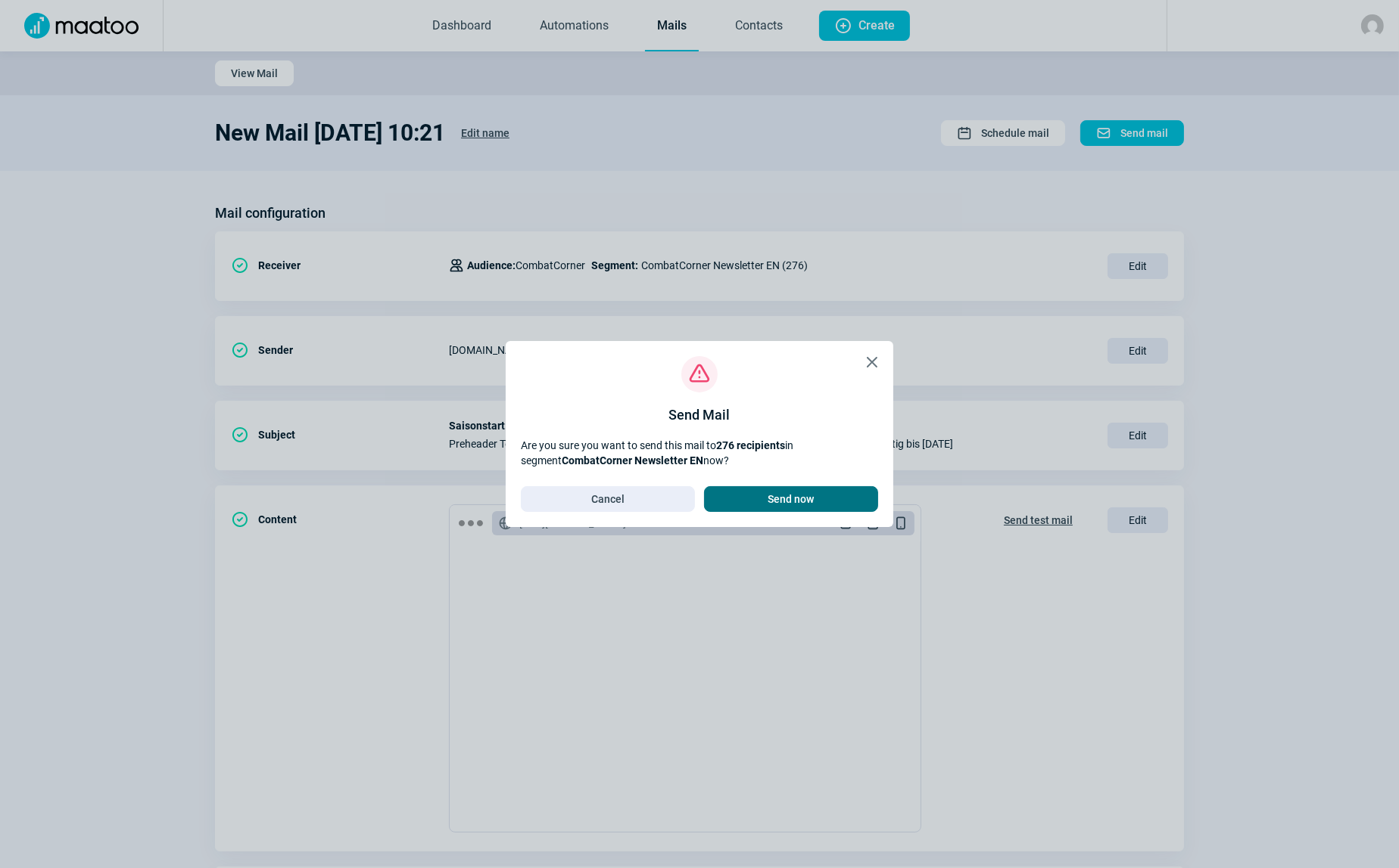
click at [802, 499] on span "Send now" at bounding box center [791, 499] width 46 height 25
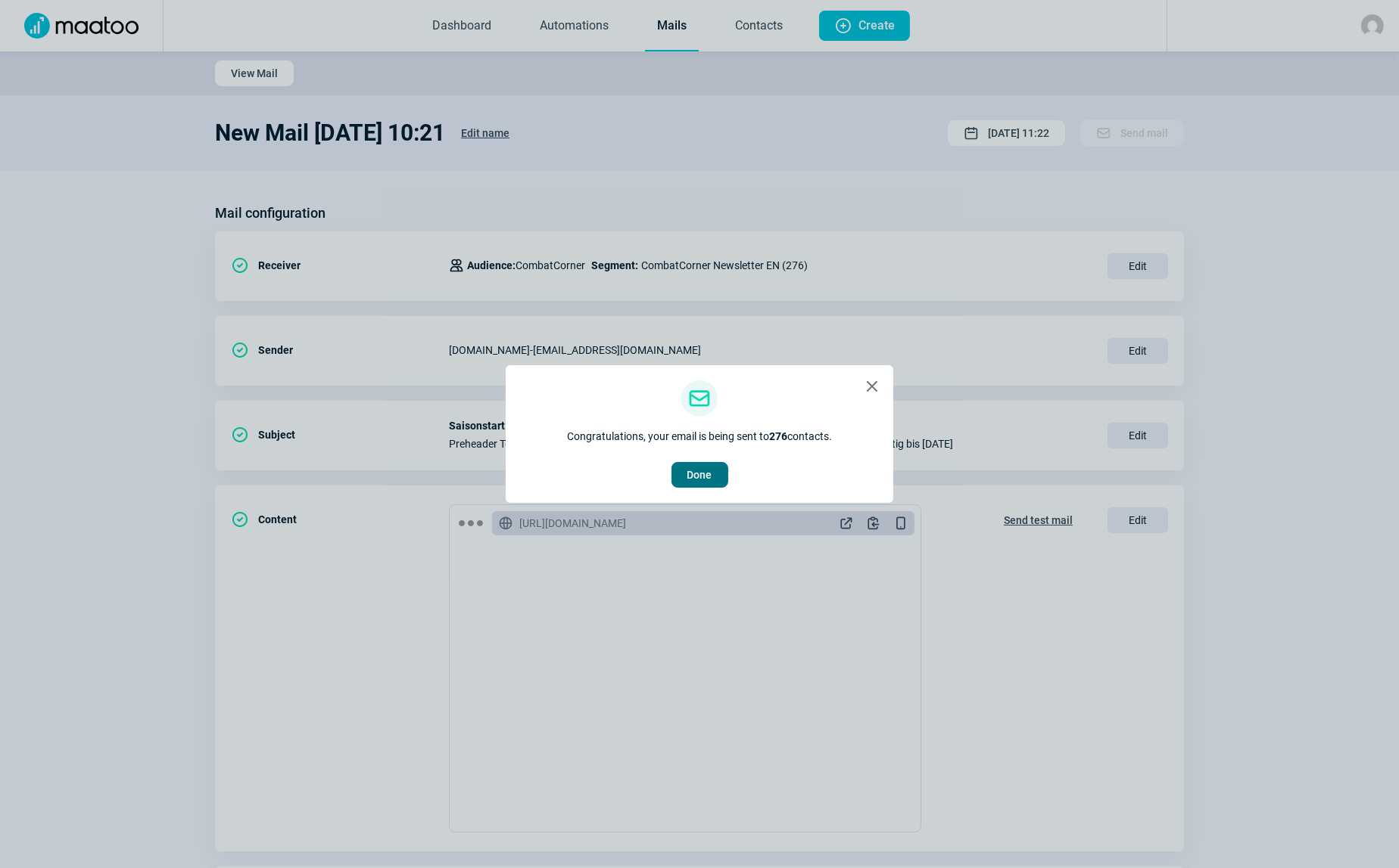
click at [690, 473] on span "Done" at bounding box center [700, 475] width 25 height 25
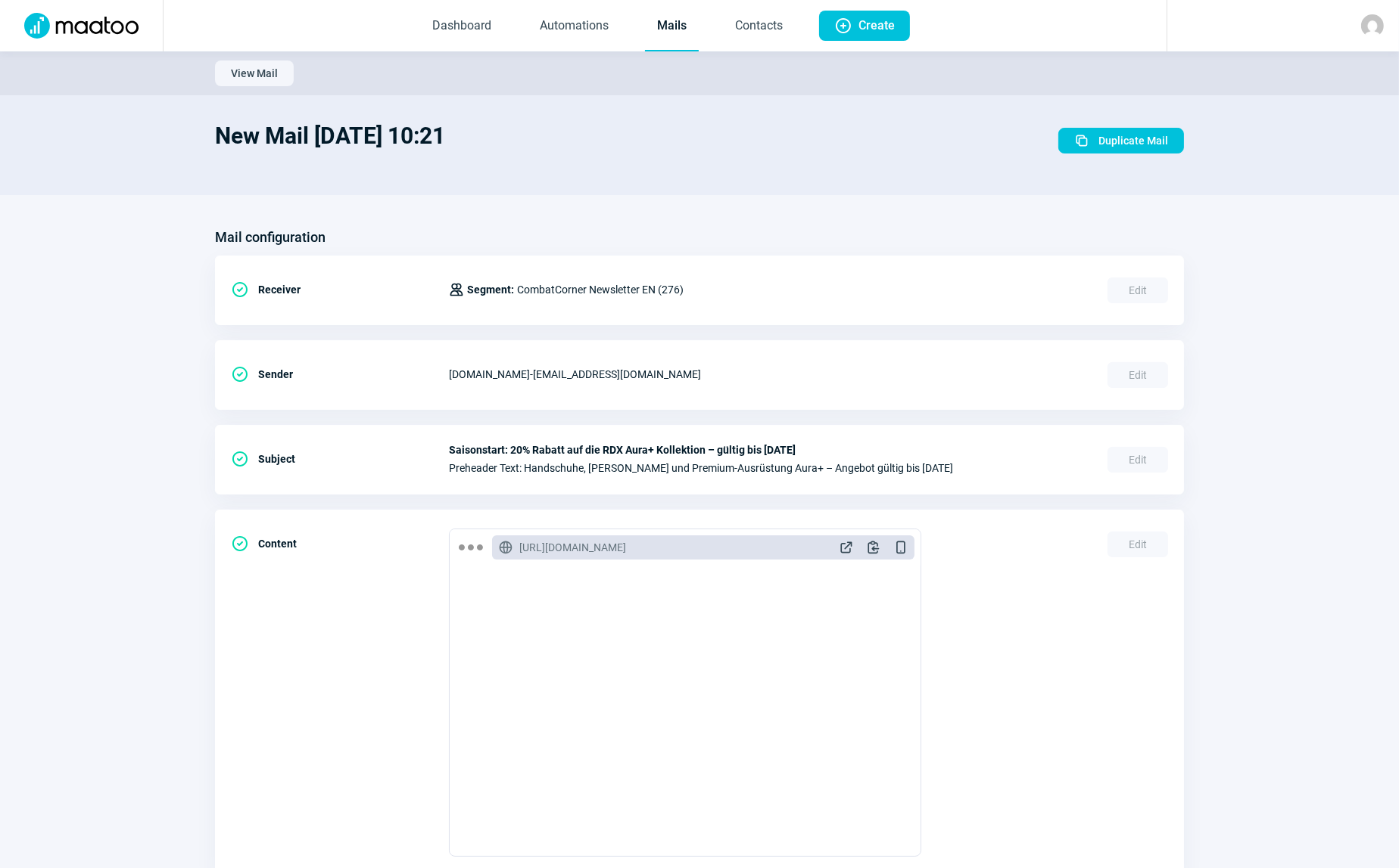
click at [676, 26] on link "Mails" at bounding box center [671, 26] width 54 height 50
